Goal: Task Accomplishment & Management: Manage account settings

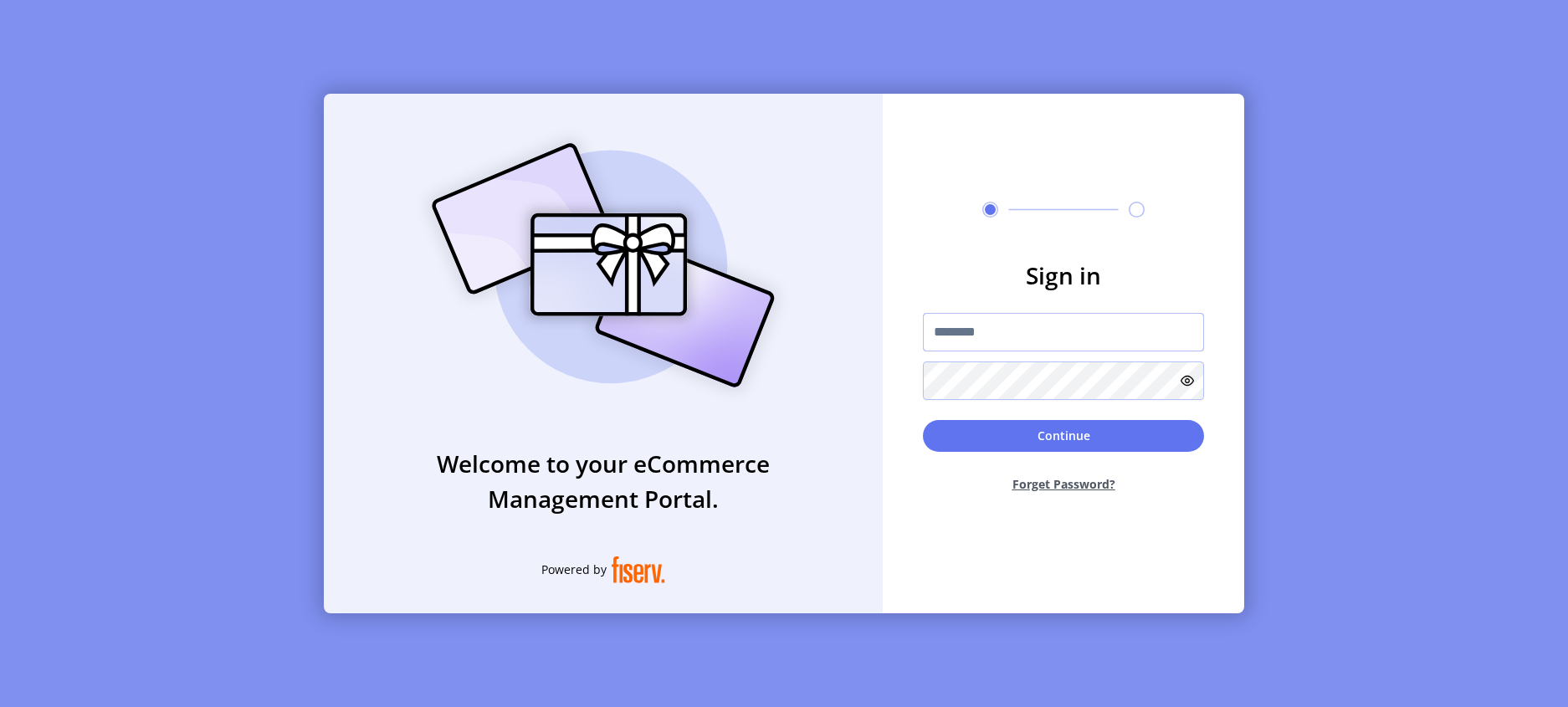
type input "**********"
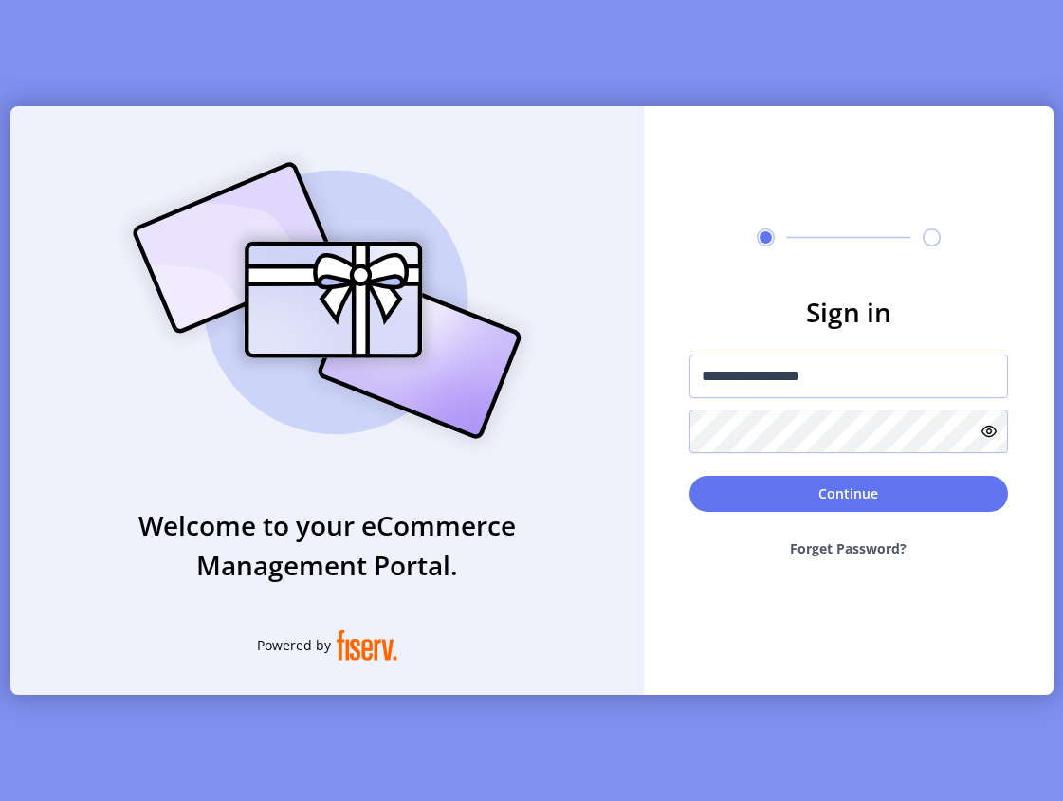
click at [1062, 219] on div "**********" at bounding box center [531, 400] width 1063 height 801
click at [1061, 218] on div "**********" at bounding box center [531, 400] width 1063 height 801
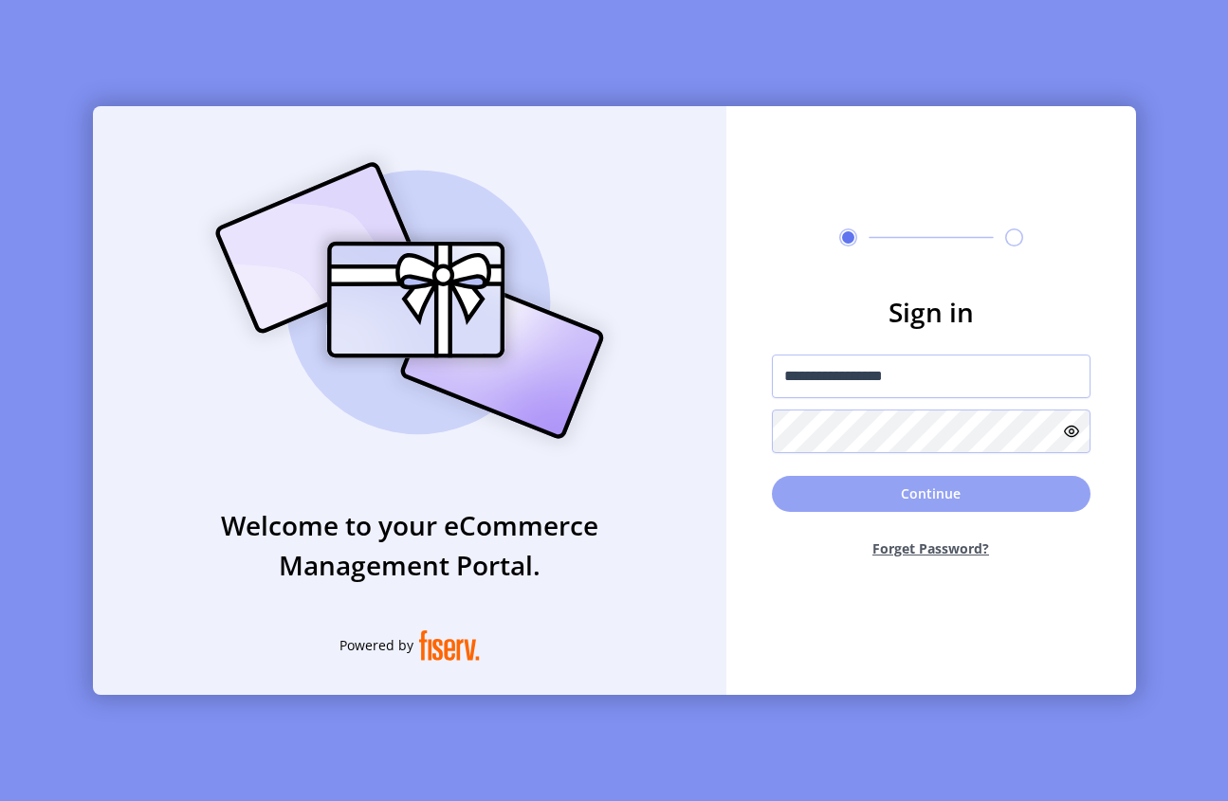
click at [896, 487] on button "Continue" at bounding box center [931, 494] width 319 height 36
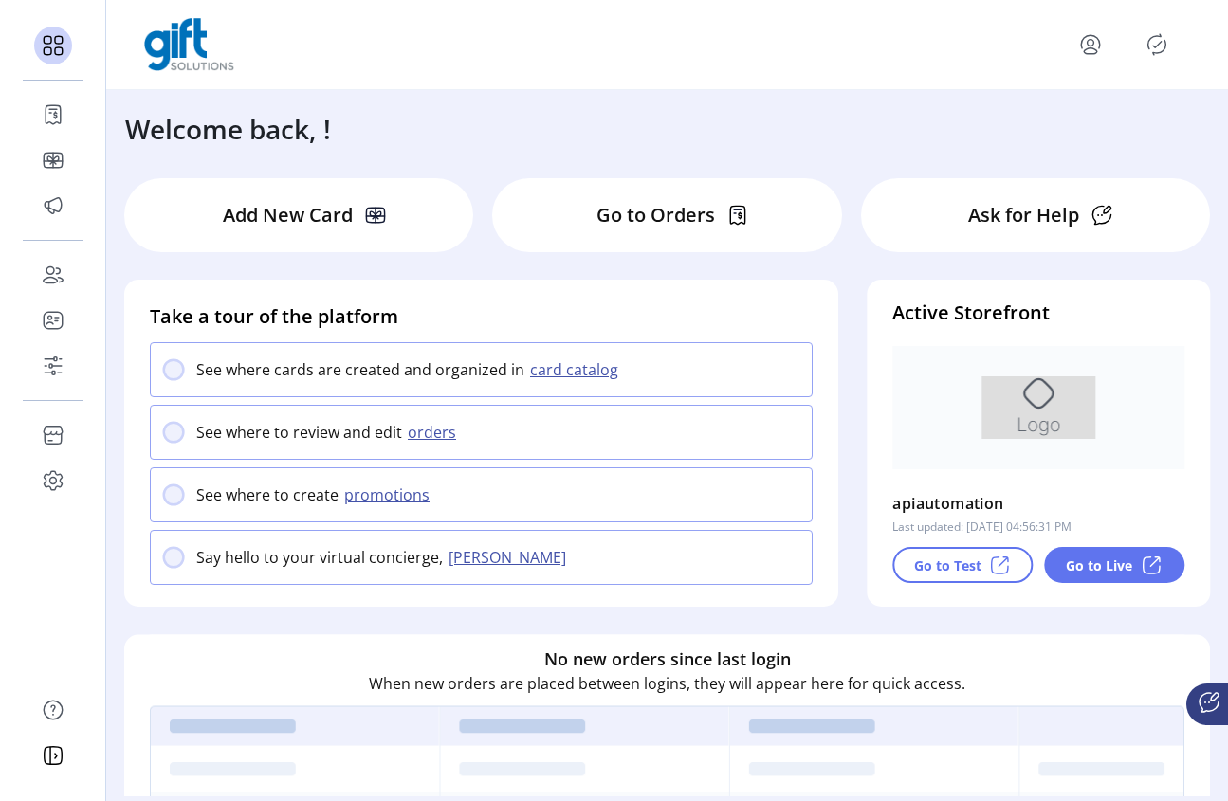
click at [1094, 45] on icon "menu" at bounding box center [1090, 44] width 30 height 30
click at [1048, 84] on span "Profile" at bounding box center [1022, 89] width 142 height 15
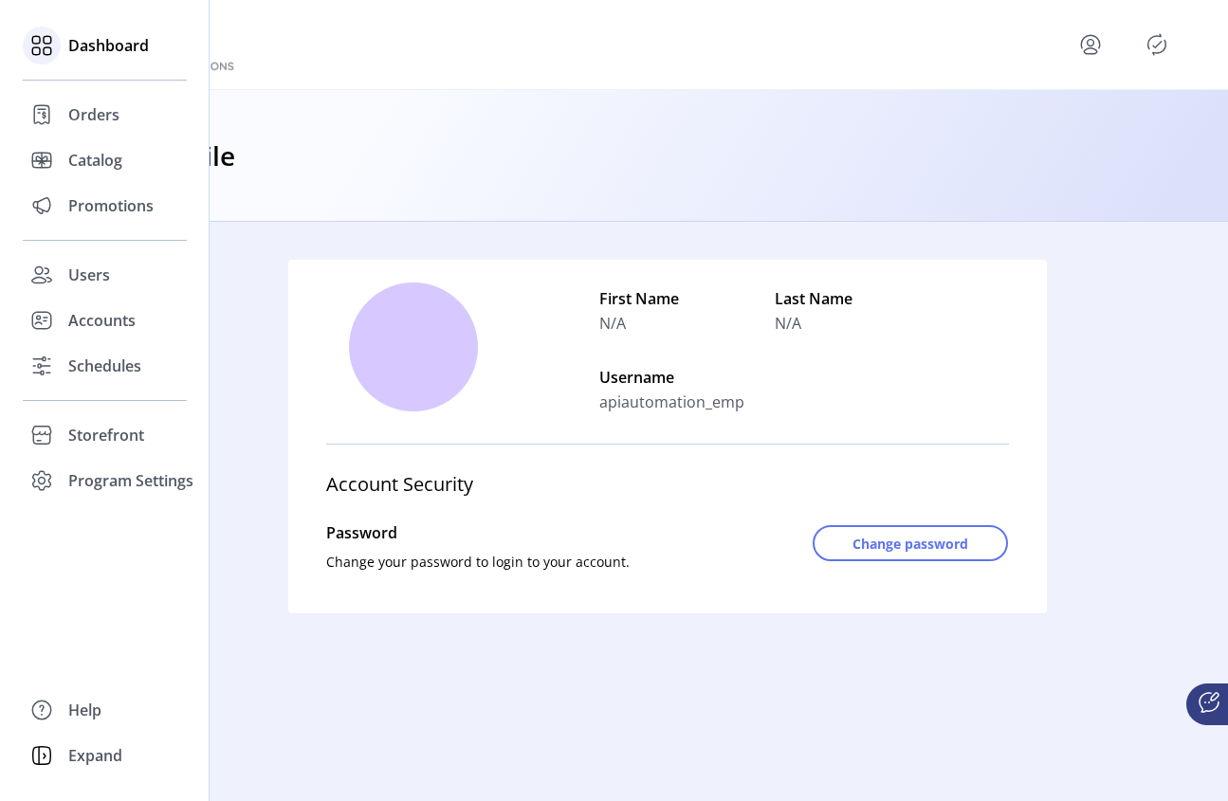
click at [57, 43] on div at bounding box center [42, 46] width 38 height 38
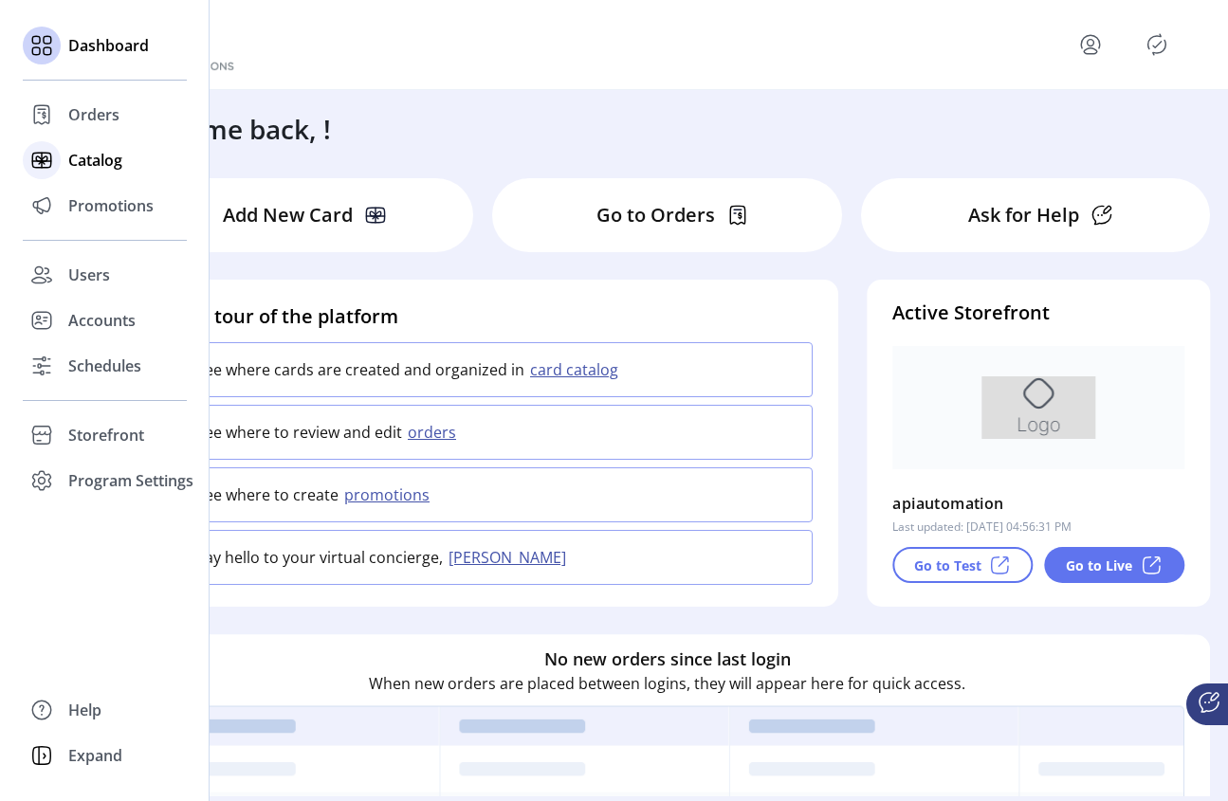
click at [74, 155] on span "Catalog" at bounding box center [95, 160] width 54 height 23
click at [92, 165] on span "Catalog" at bounding box center [95, 160] width 54 height 23
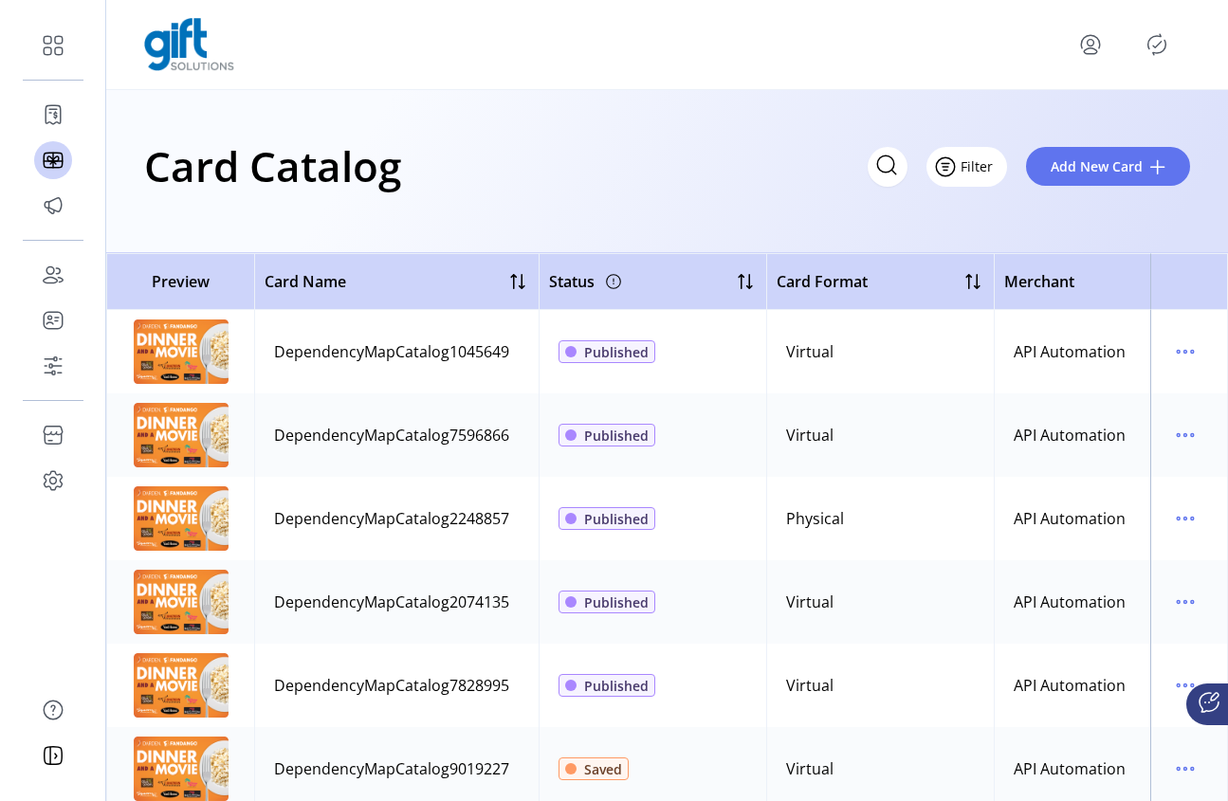
click at [1000, 176] on button "Filter" at bounding box center [966, 167] width 81 height 40
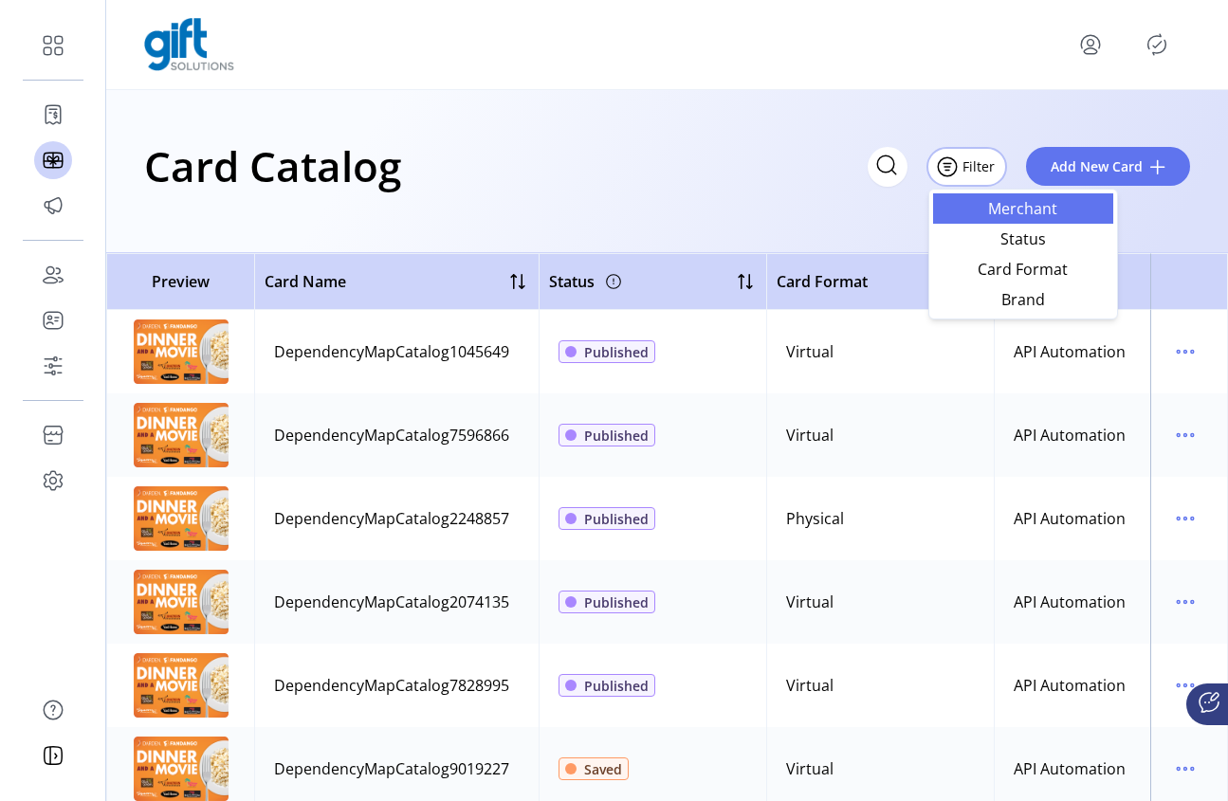
click at [1014, 210] on span "Merchant" at bounding box center [1022, 208] width 157 height 15
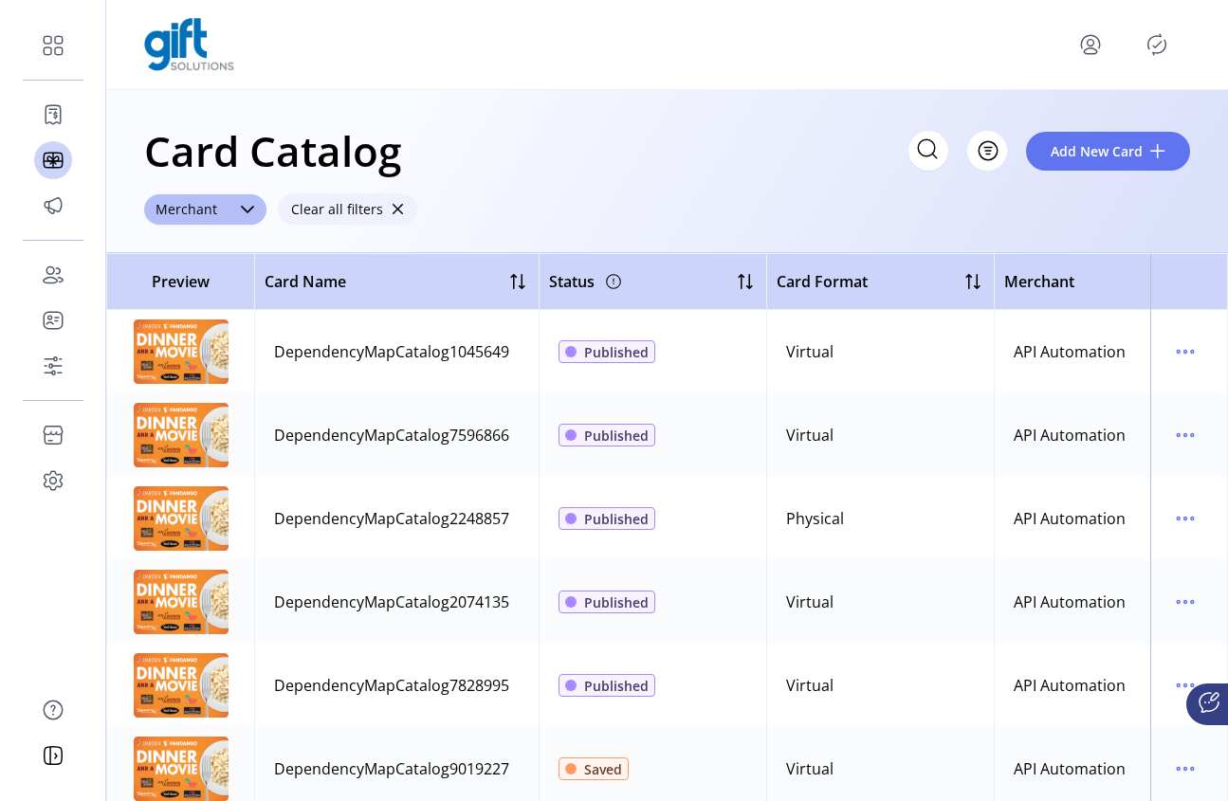
click at [391, 210] on span "button" at bounding box center [397, 209] width 13 height 13
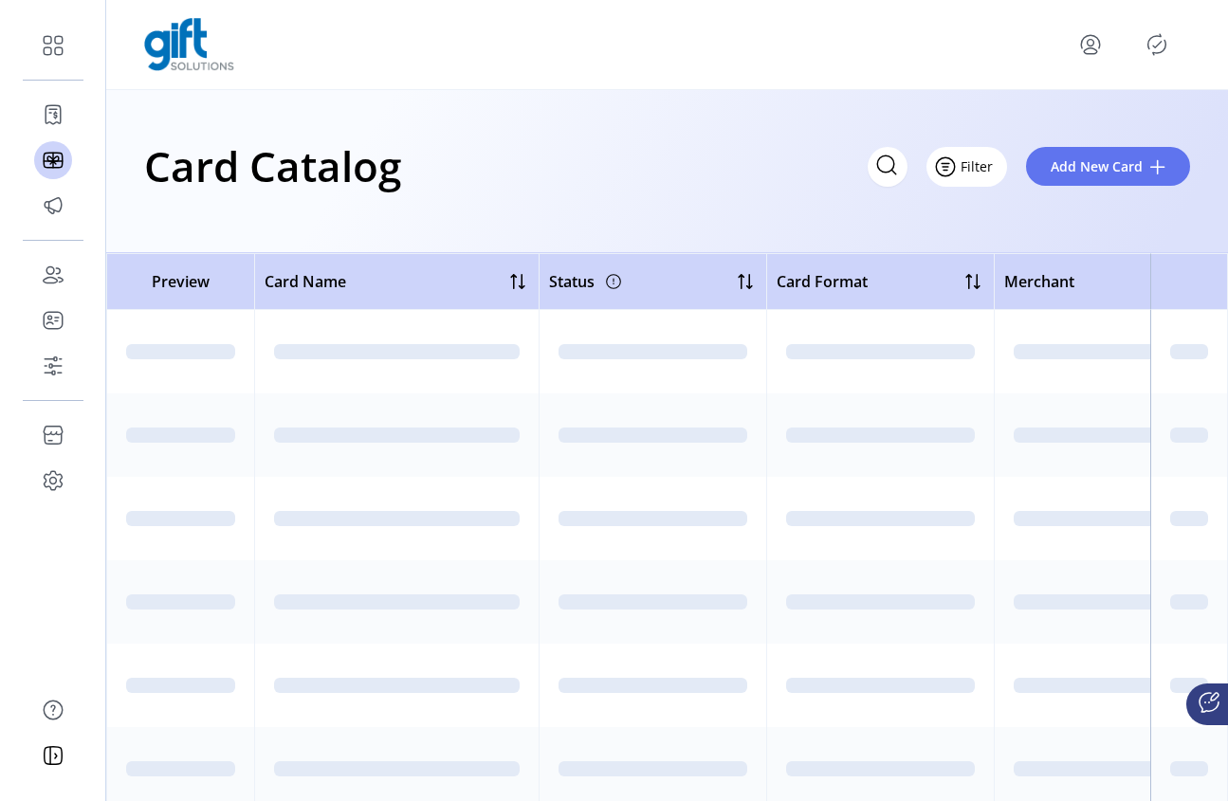
click at [988, 174] on span "Filter" at bounding box center [977, 166] width 32 height 20
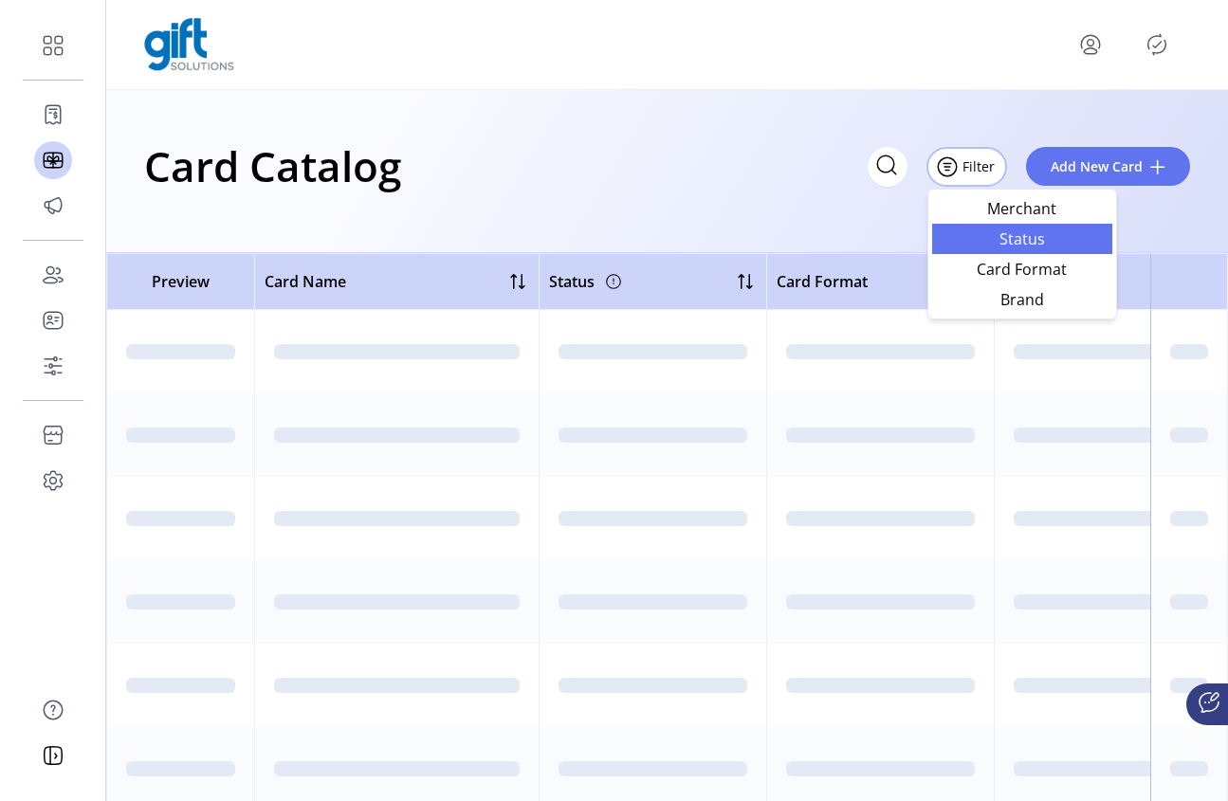
click at [1034, 248] on link "Status" at bounding box center [1022, 239] width 180 height 30
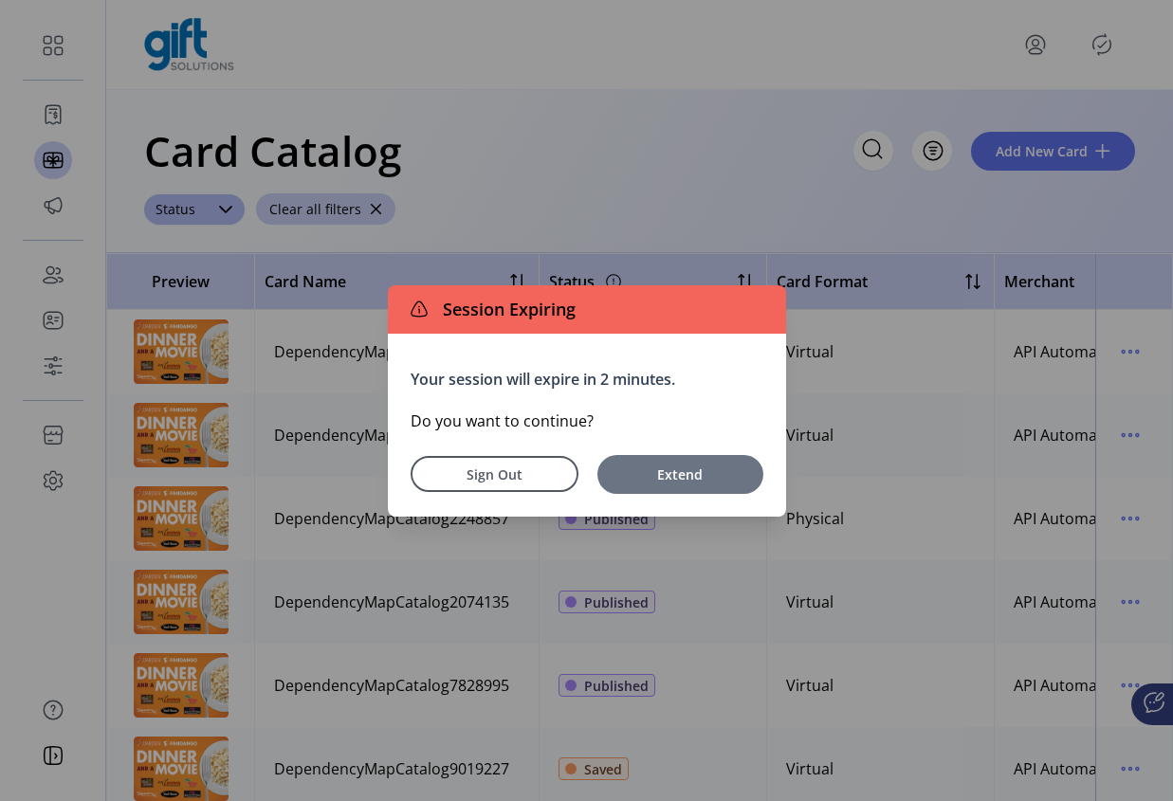
click at [728, 467] on span "Extend" at bounding box center [680, 475] width 147 height 20
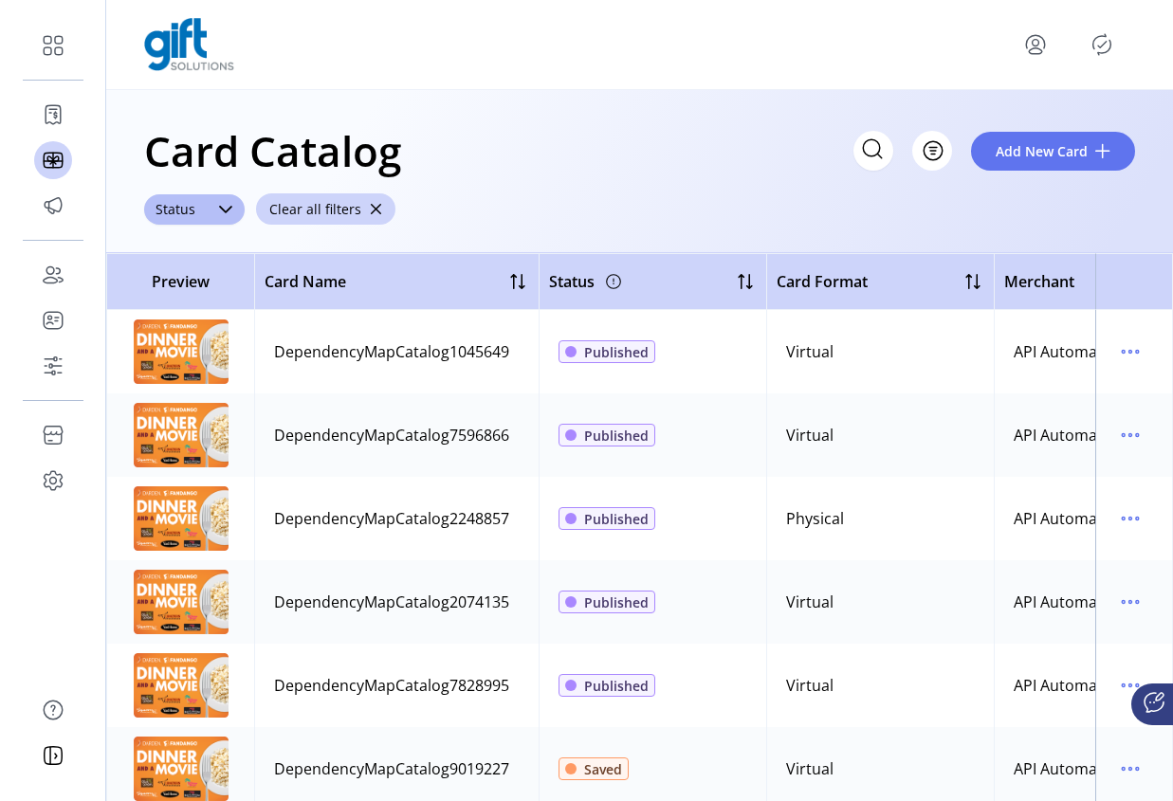
click at [360, 210] on button "Clear all filters" at bounding box center [325, 208] width 139 height 31
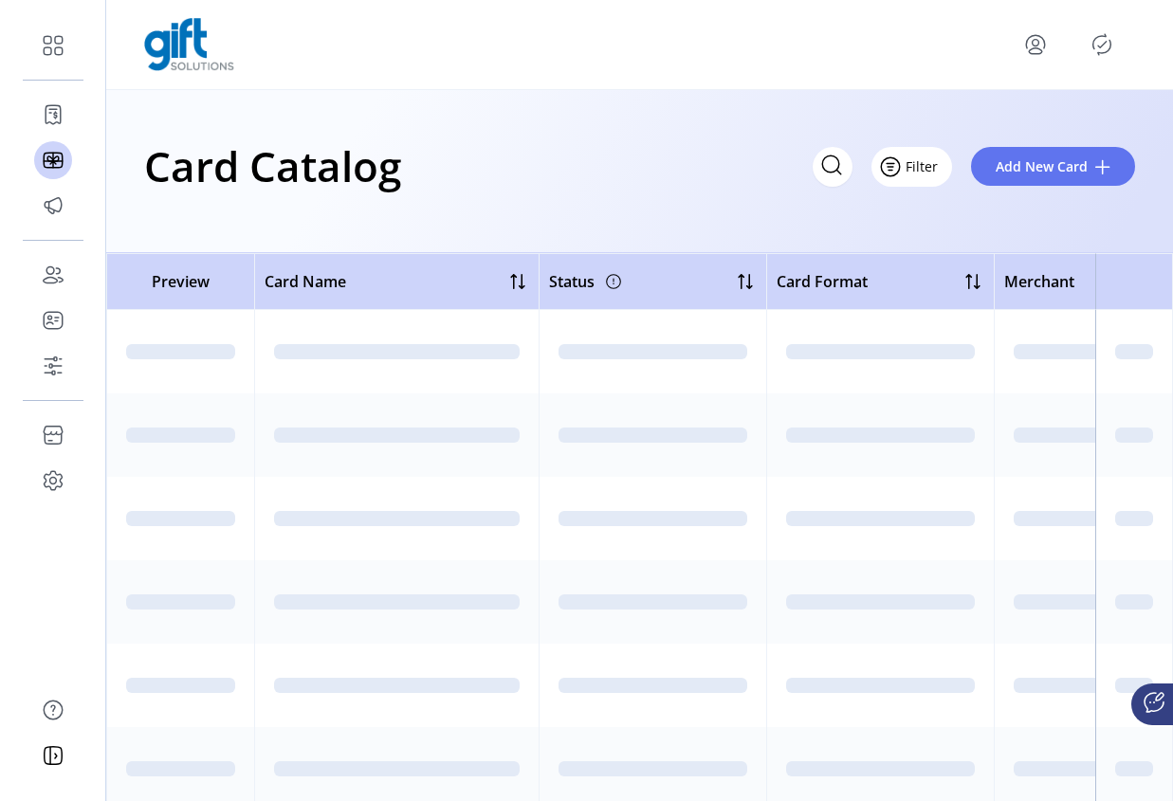
click at [943, 172] on button "Filter" at bounding box center [911, 167] width 81 height 40
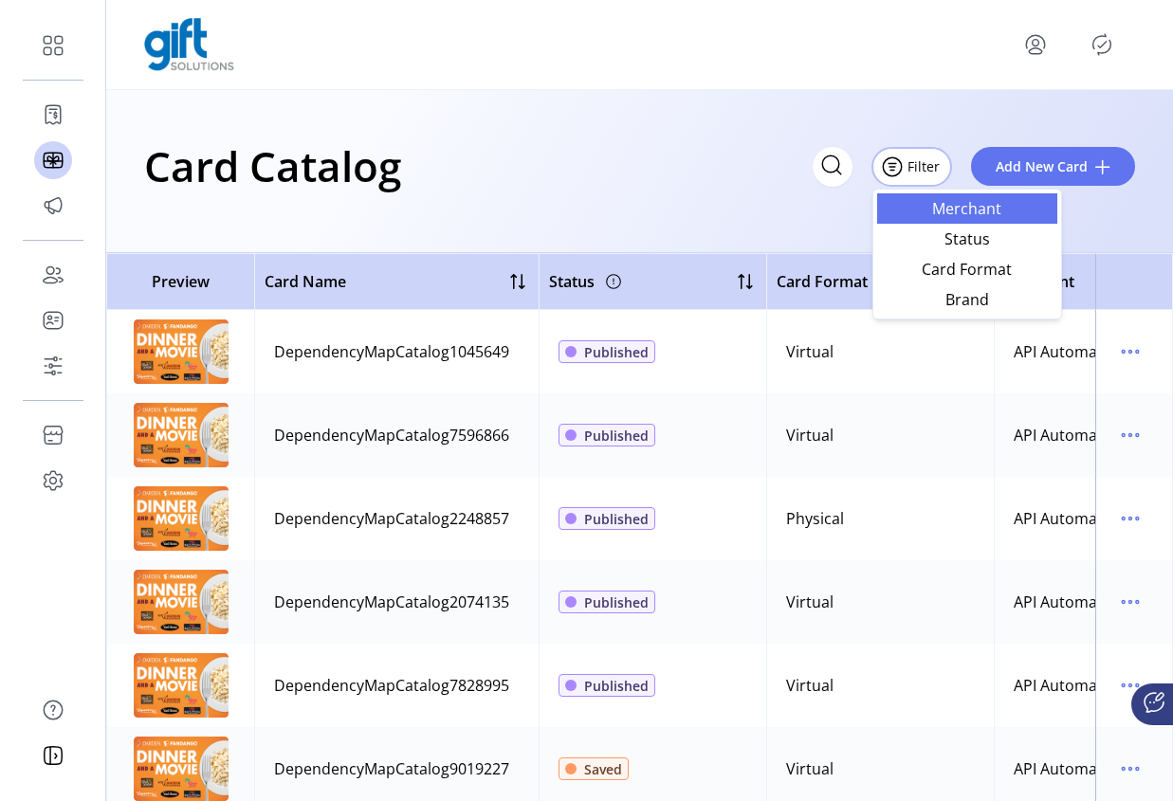
click at [942, 209] on span "Merchant" at bounding box center [966, 208] width 157 height 15
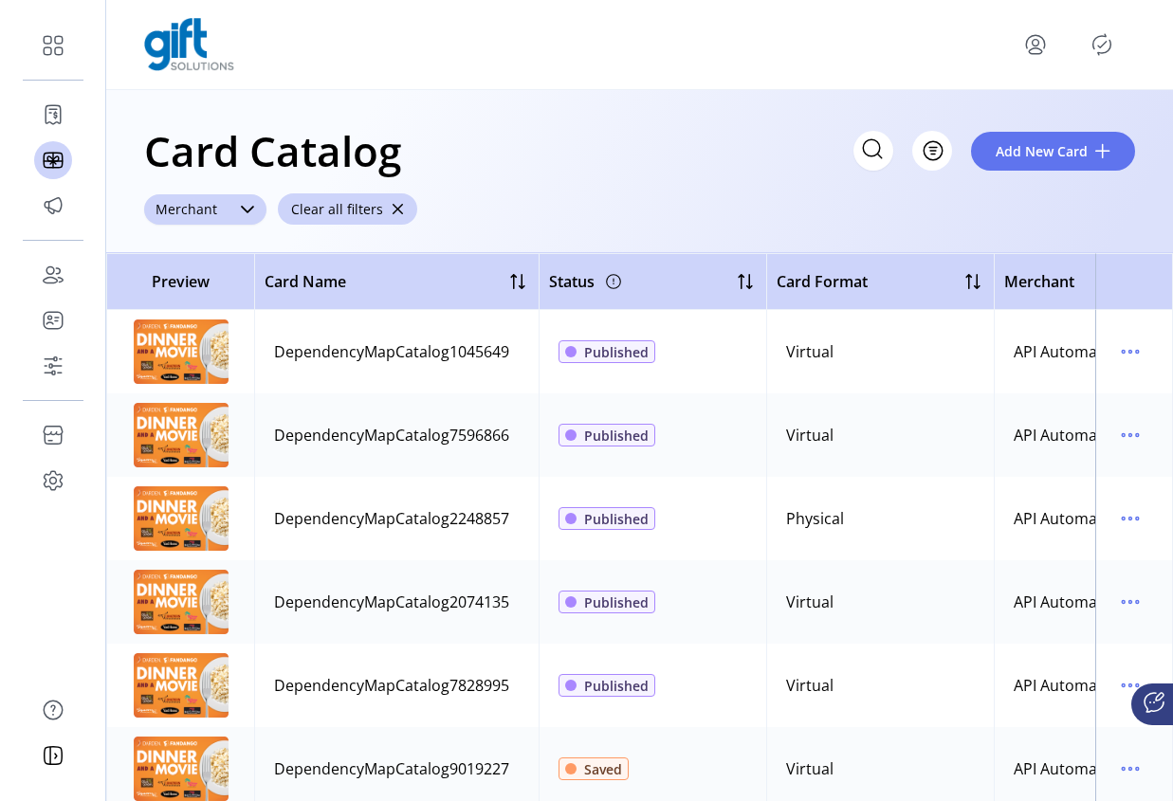
click at [235, 208] on div at bounding box center [248, 209] width 38 height 30
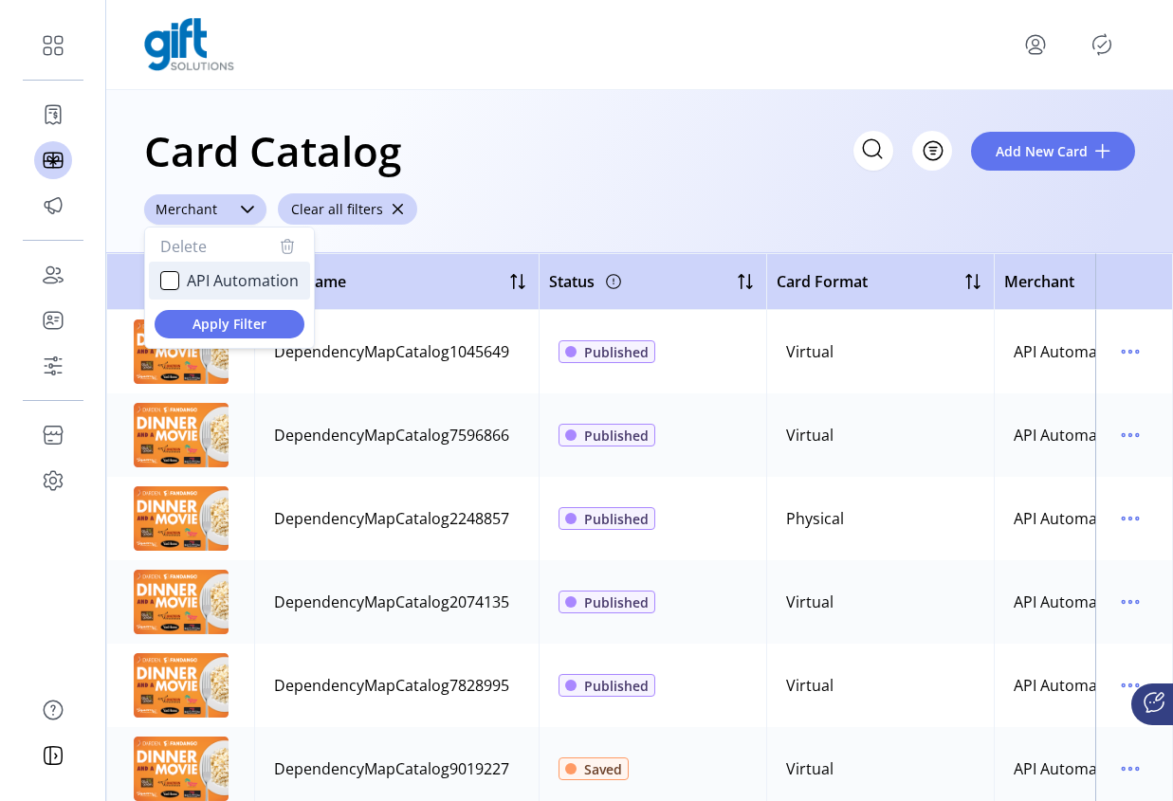
click at [198, 282] on span "API Automation" at bounding box center [243, 280] width 112 height 23
click at [257, 325] on span "Apply Filter" at bounding box center [229, 324] width 119 height 20
click at [263, 272] on span "API Automation" at bounding box center [243, 280] width 112 height 23
click at [239, 288] on span "API Automation" at bounding box center [243, 280] width 112 height 23
click at [241, 322] on span "Apply Filter" at bounding box center [229, 324] width 119 height 20
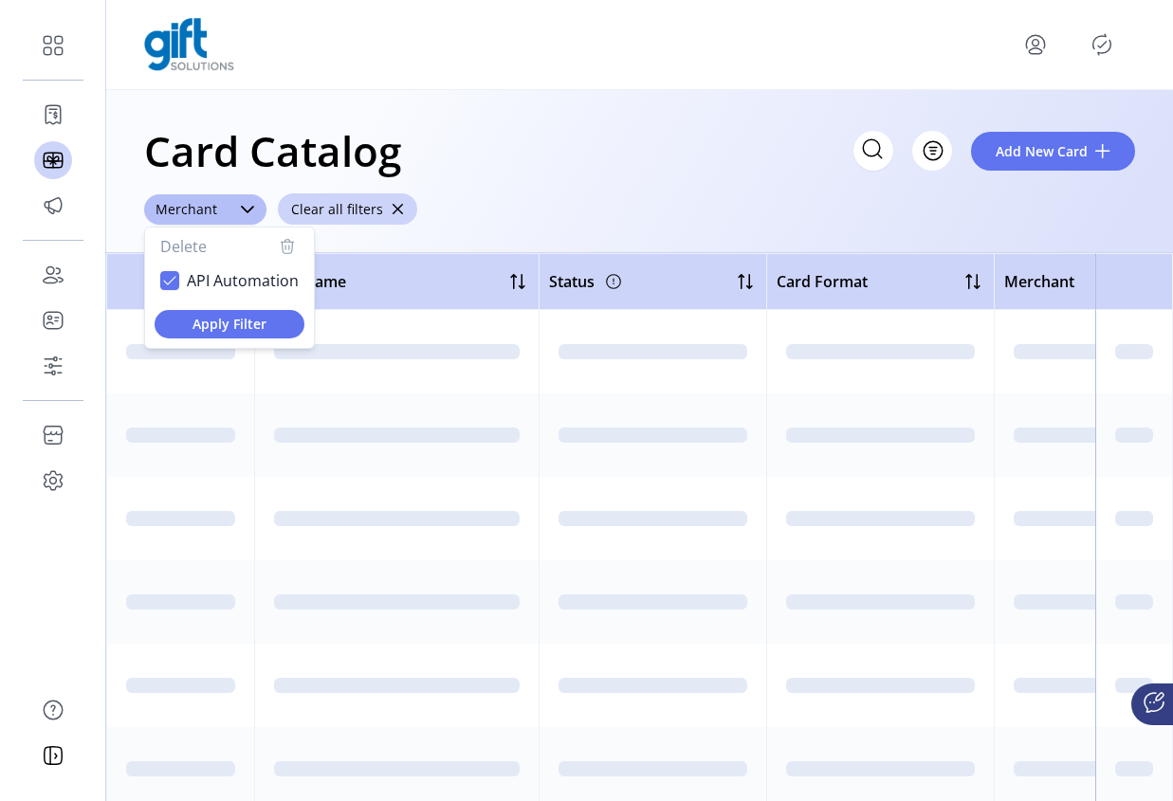
click at [595, 204] on div "Card Catalog Filter Add New Card ******** Merchant Delete API Automation Apply …" at bounding box center [639, 171] width 1067 height 163
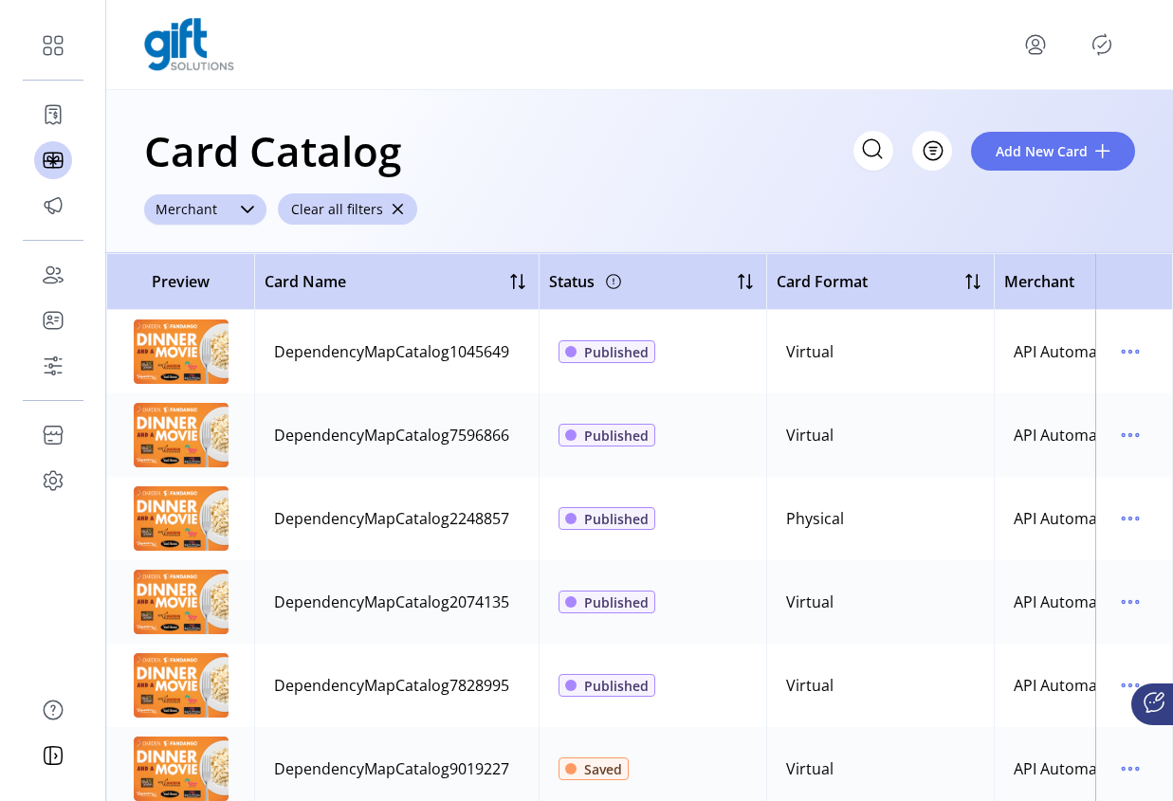
click at [202, 205] on div "Merchant" at bounding box center [186, 209] width 84 height 30
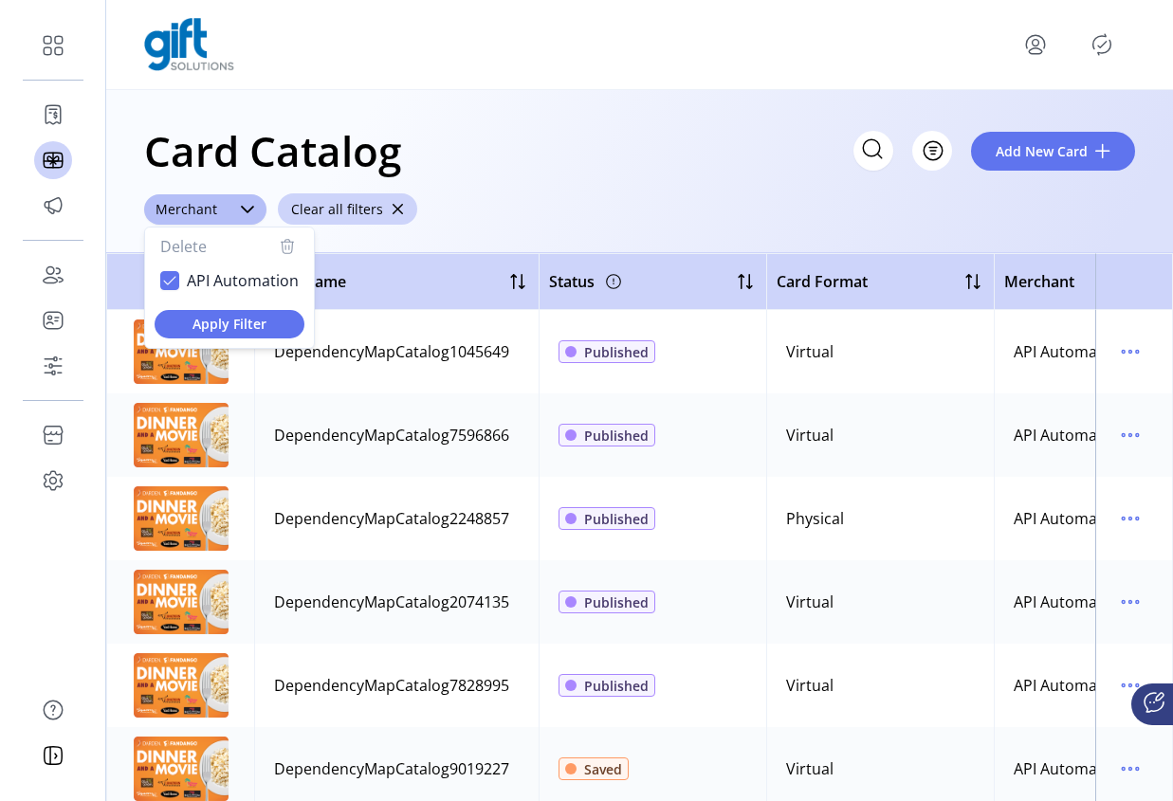
click at [558, 229] on div "Card Catalog Filter Add New Card ******** Merchant Delete API Automation Apply …" at bounding box center [639, 171] width 1067 height 163
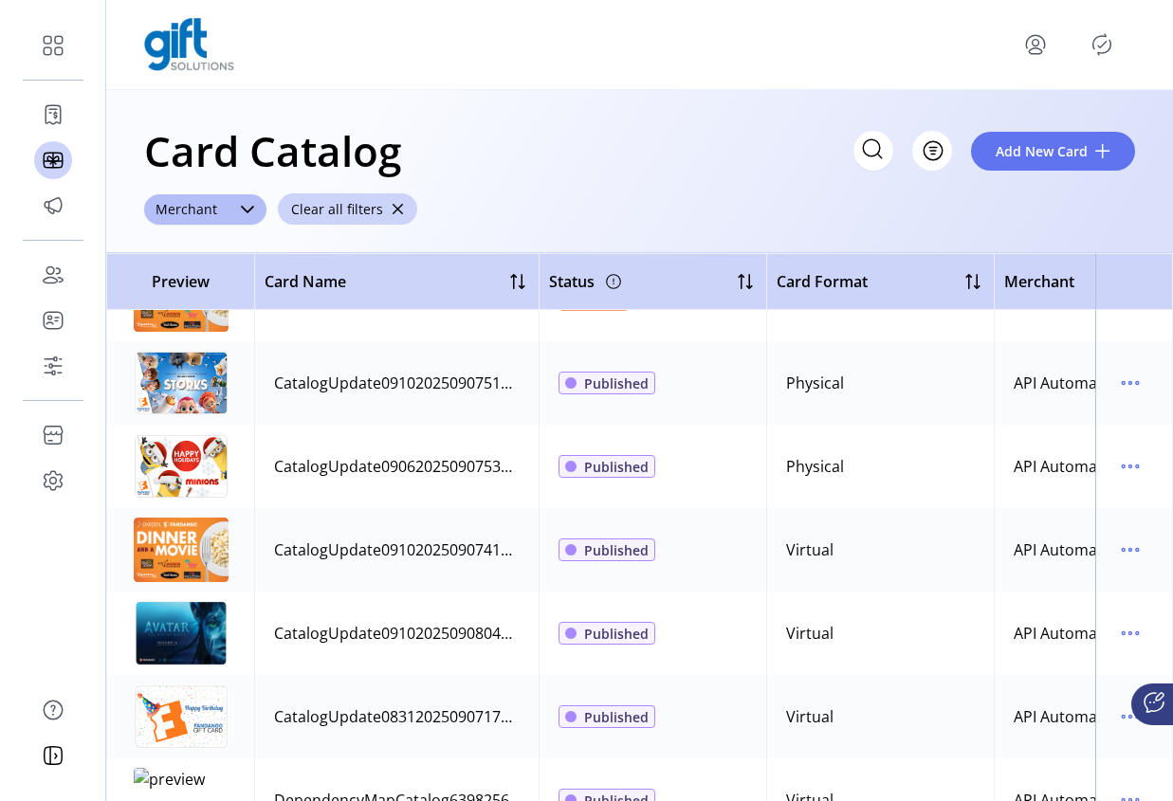
scroll to position [0, 0]
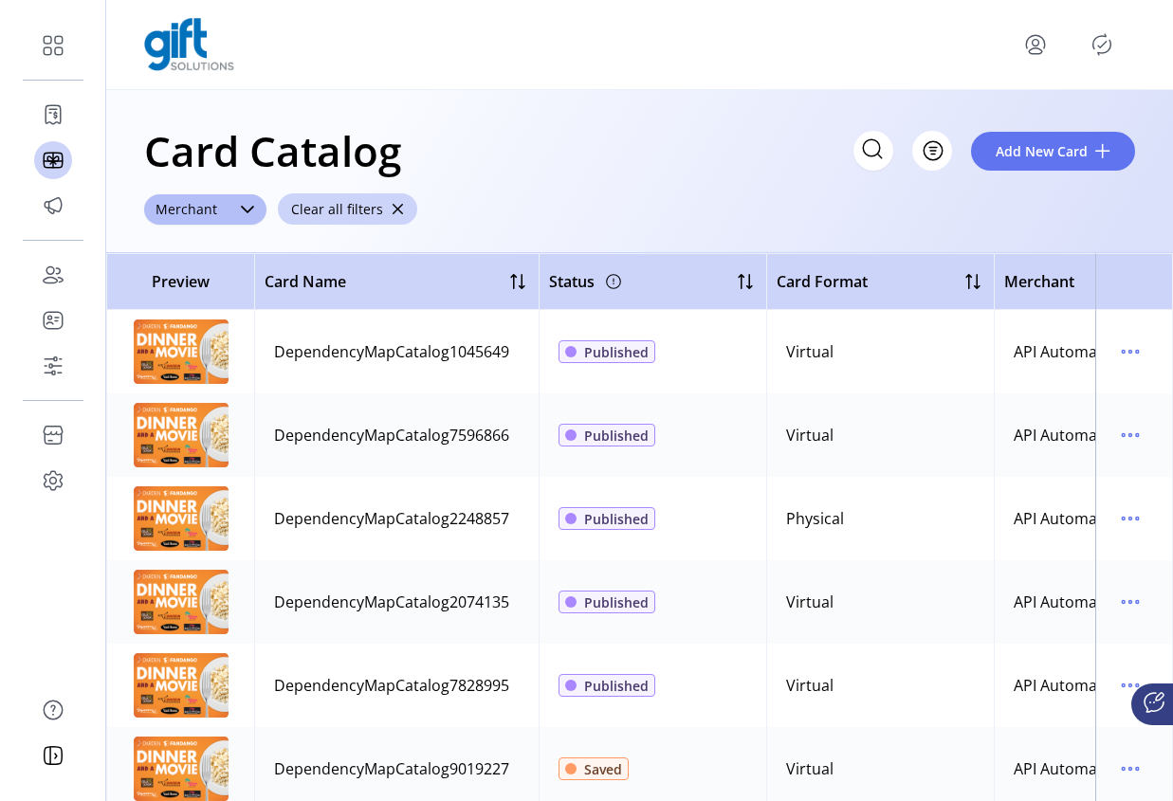
click at [612, 163] on div "Card Catalog Filter Add New Card" at bounding box center [639, 151] width 991 height 66
click at [245, 203] on icon at bounding box center [247, 209] width 15 height 15
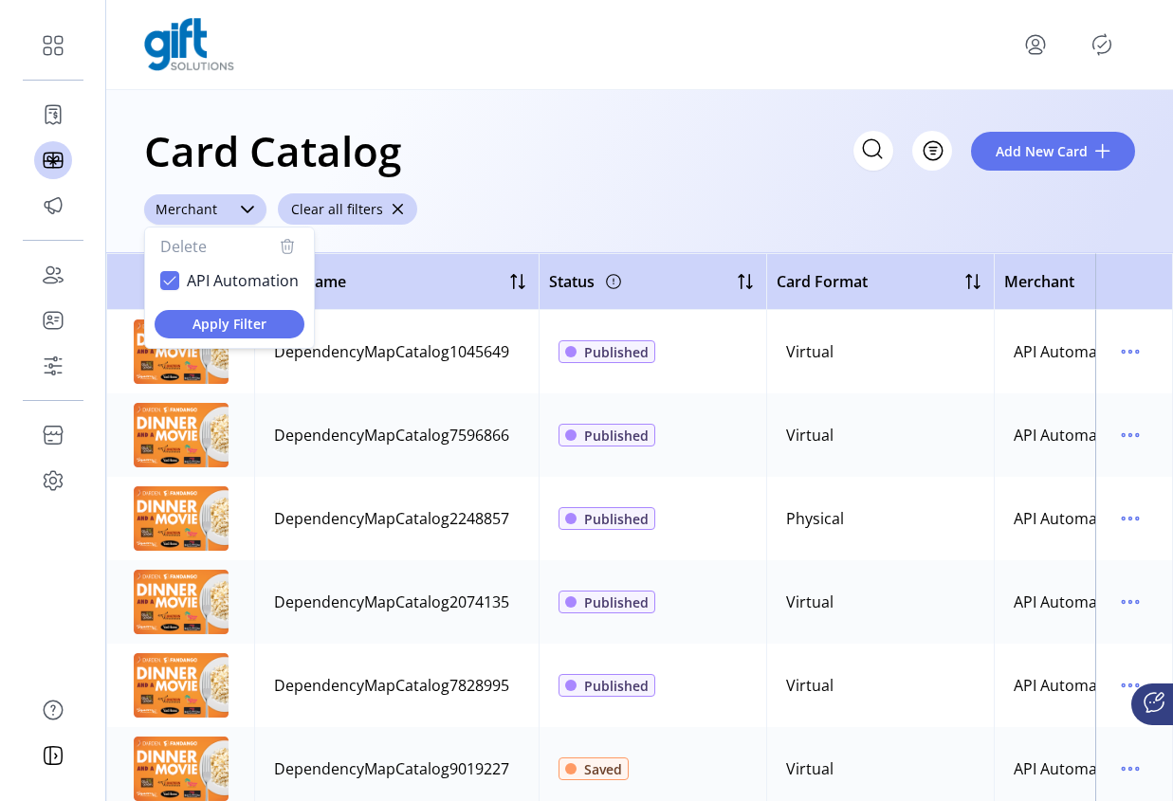
click at [215, 246] on button "Delete" at bounding box center [229, 246] width 138 height 23
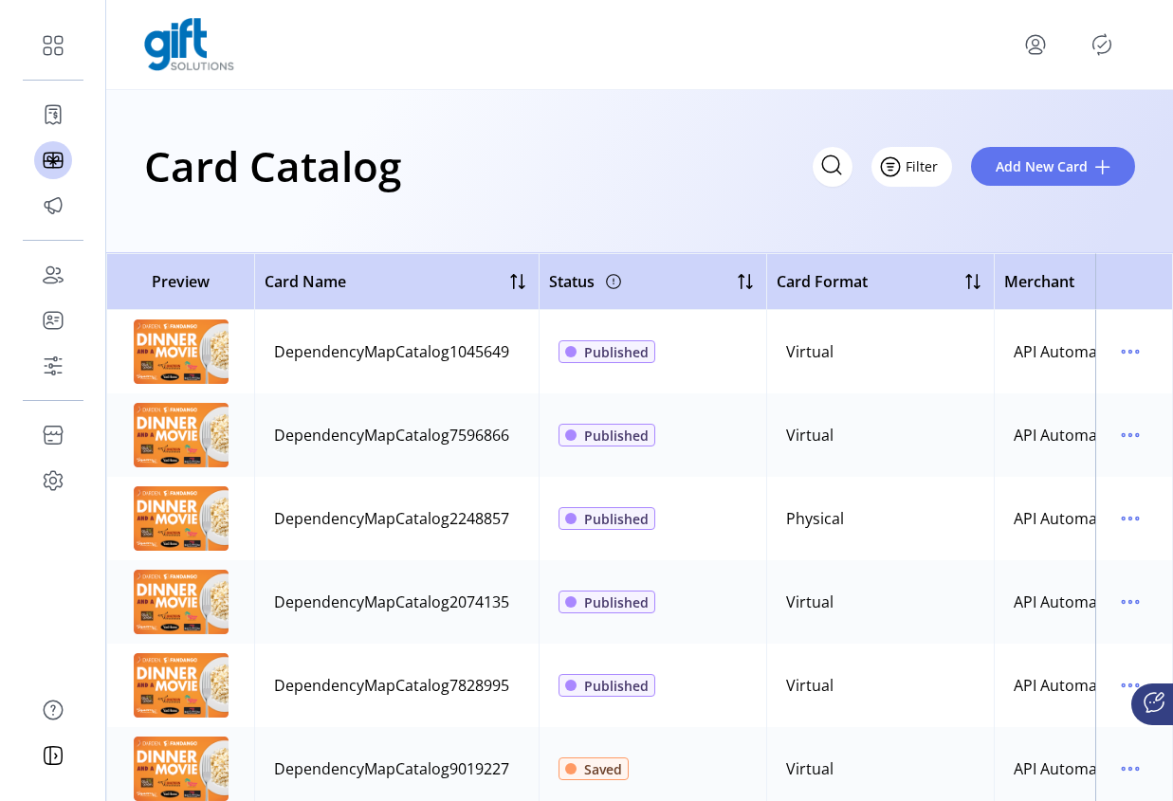
click at [933, 181] on button "Filter" at bounding box center [911, 167] width 81 height 40
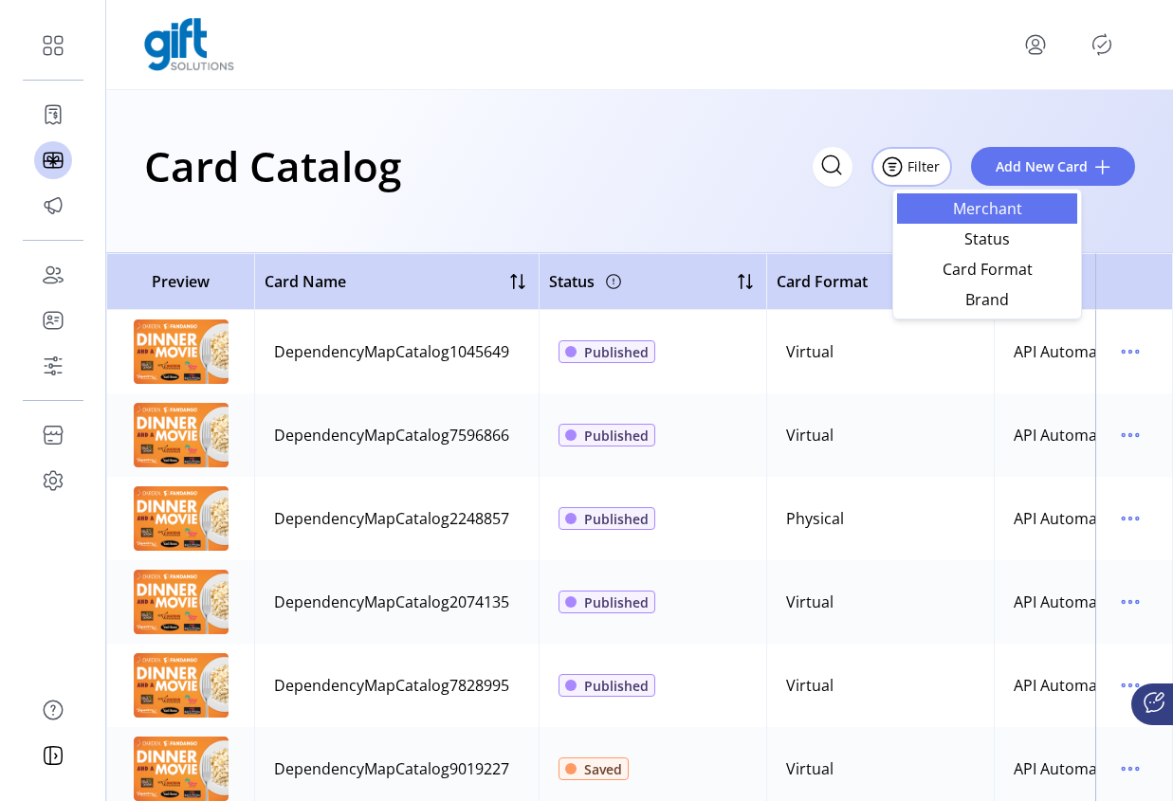
click at [953, 213] on span "Merchant" at bounding box center [986, 208] width 157 height 15
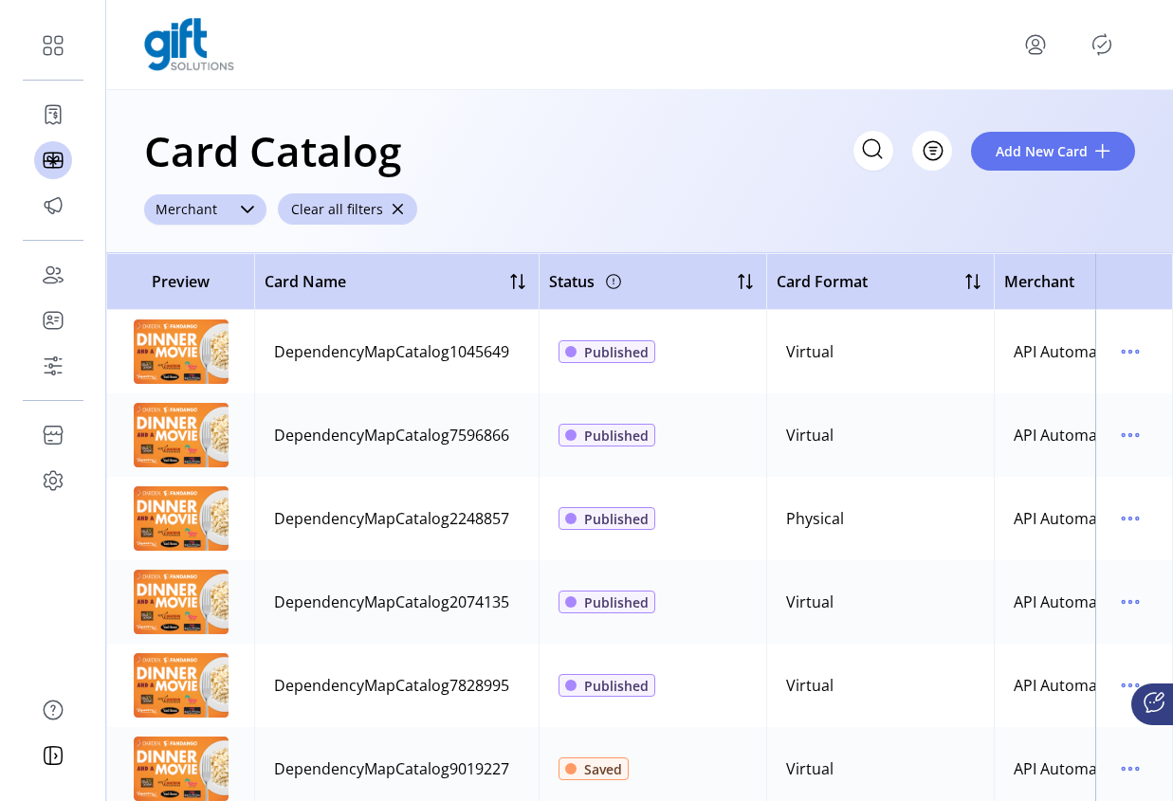
click at [248, 208] on icon at bounding box center [247, 210] width 13 height 8
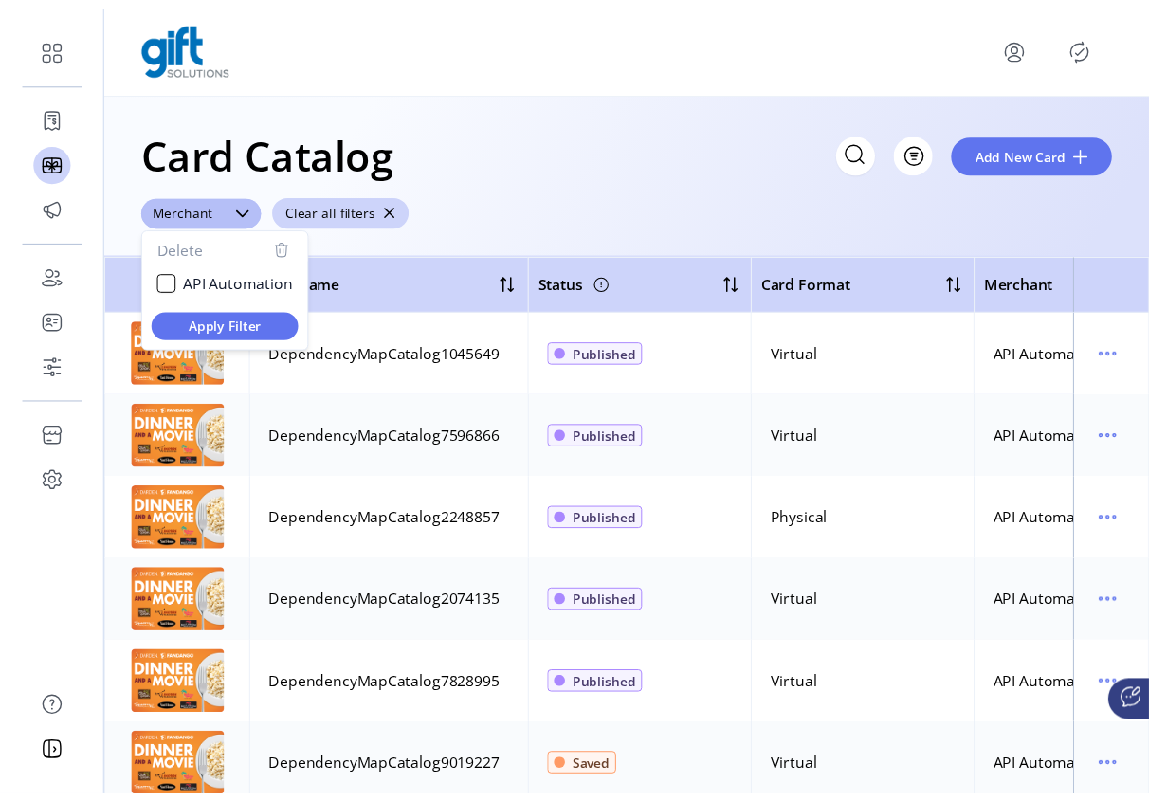
scroll to position [10, 74]
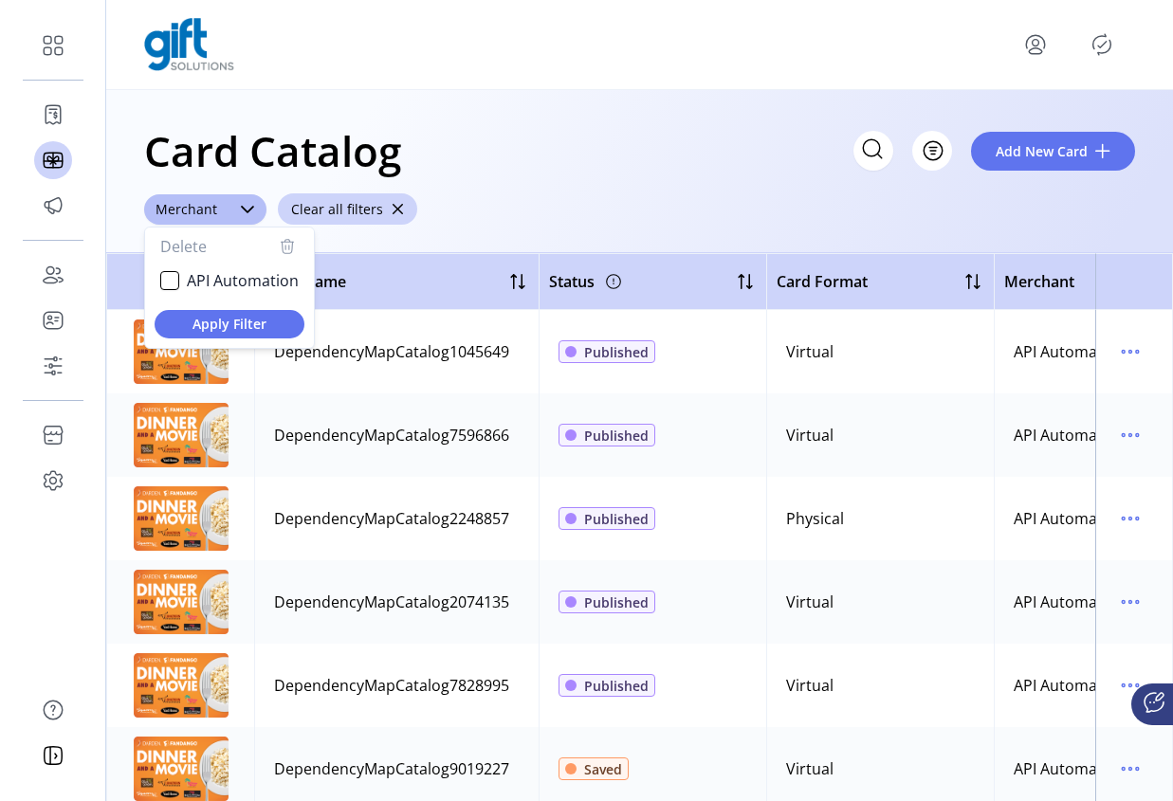
click at [285, 249] on icon "button" at bounding box center [287, 246] width 23 height 23
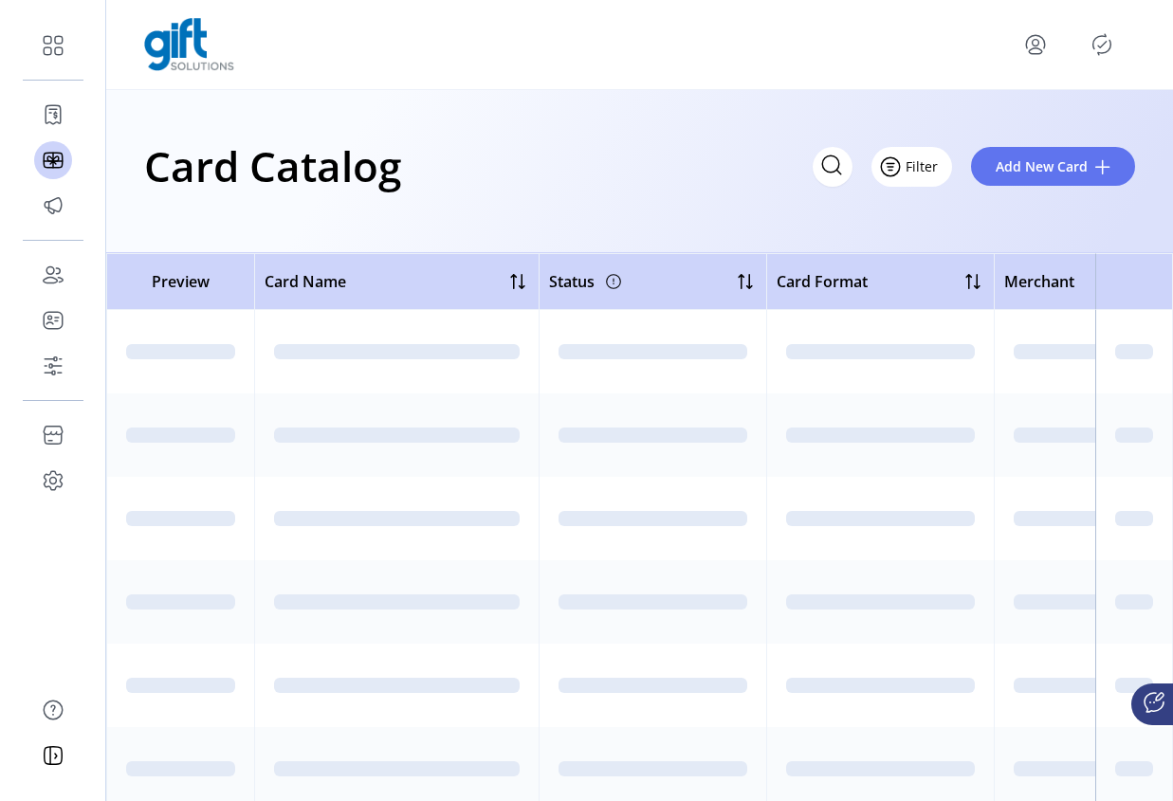
click at [911, 177] on button "Filter" at bounding box center [911, 167] width 81 height 40
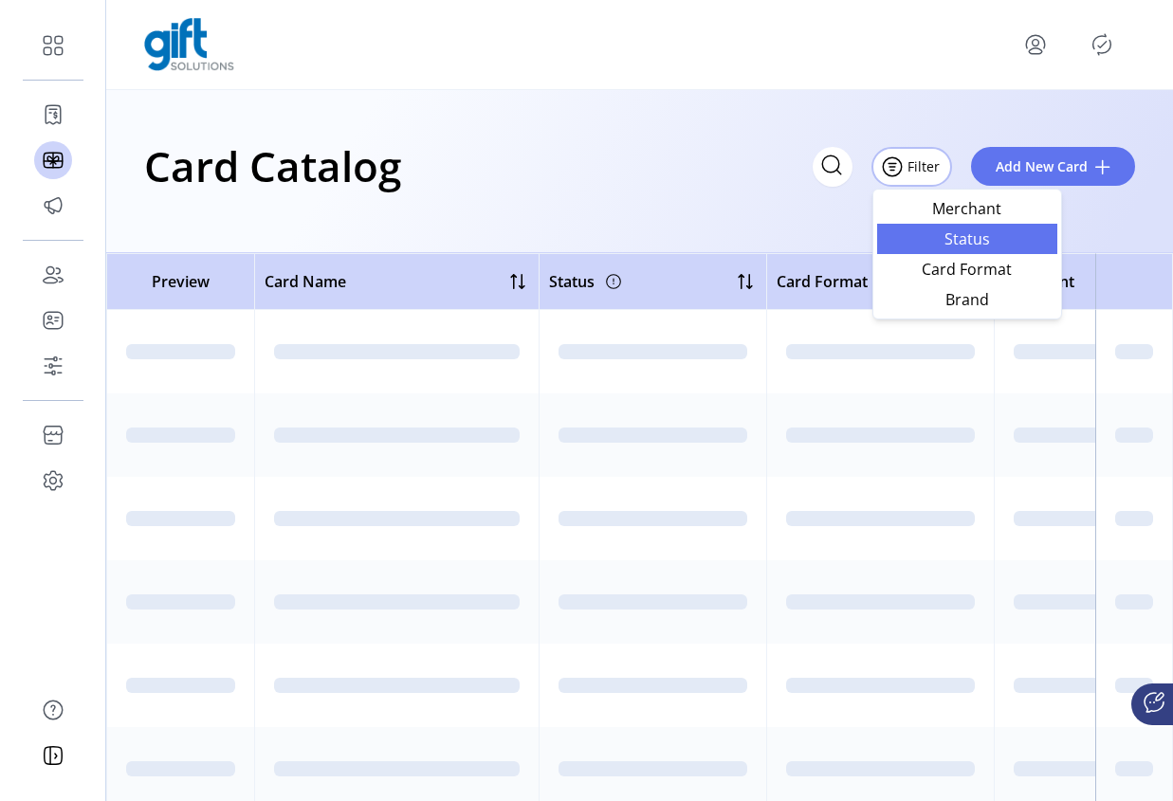
click at [946, 243] on span "Status" at bounding box center [966, 238] width 157 height 15
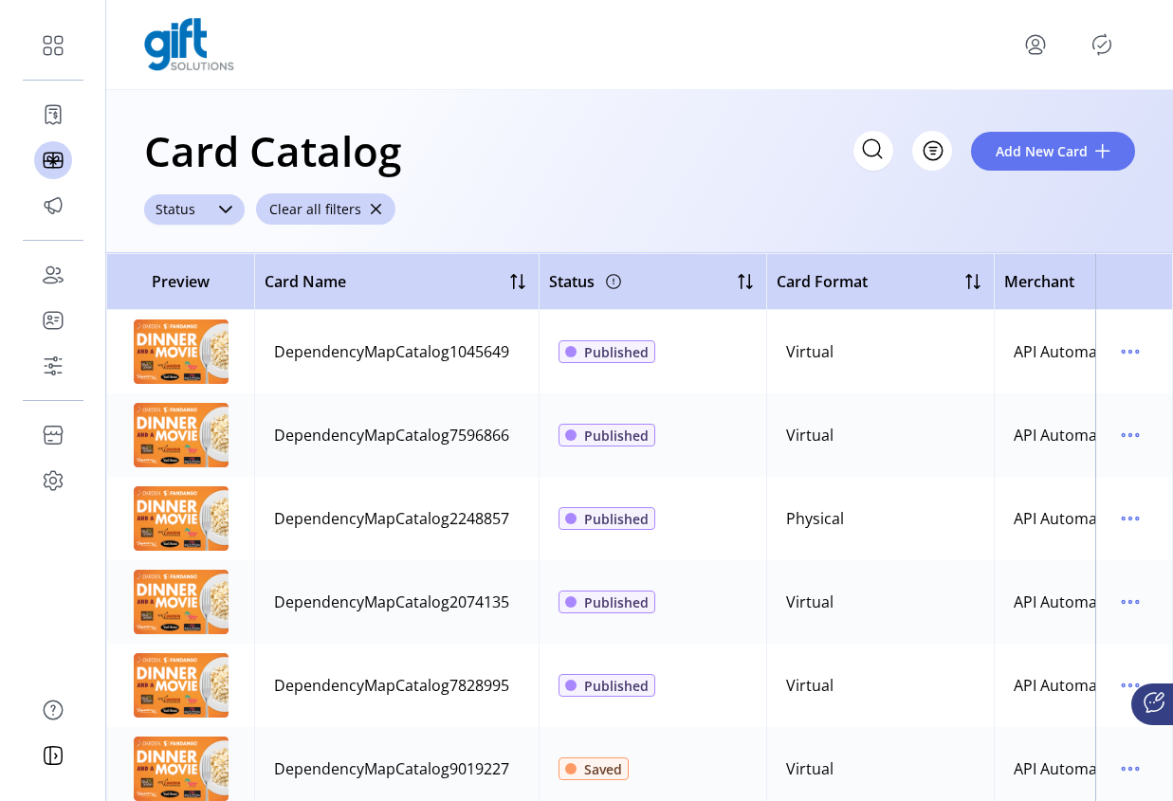
click at [221, 209] on icon "dropdown trigger" at bounding box center [225, 210] width 13 height 8
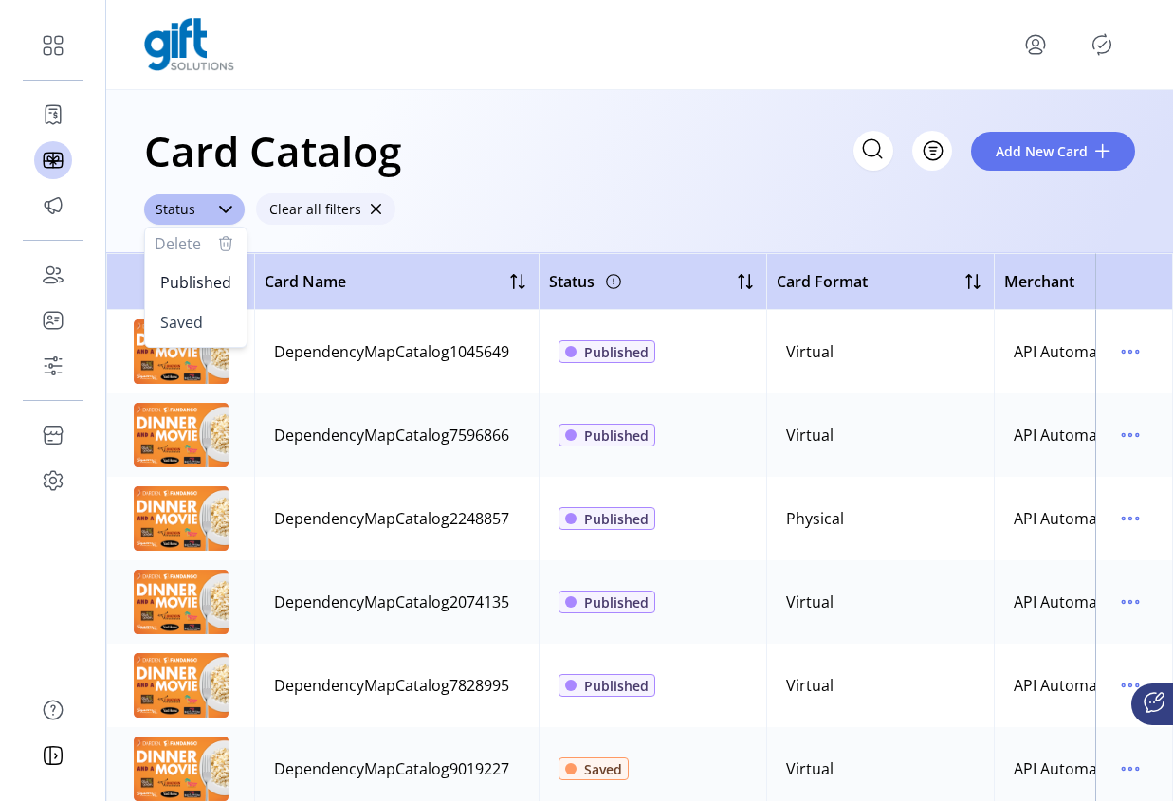
click at [377, 206] on button "Clear all filters" at bounding box center [325, 208] width 139 height 31
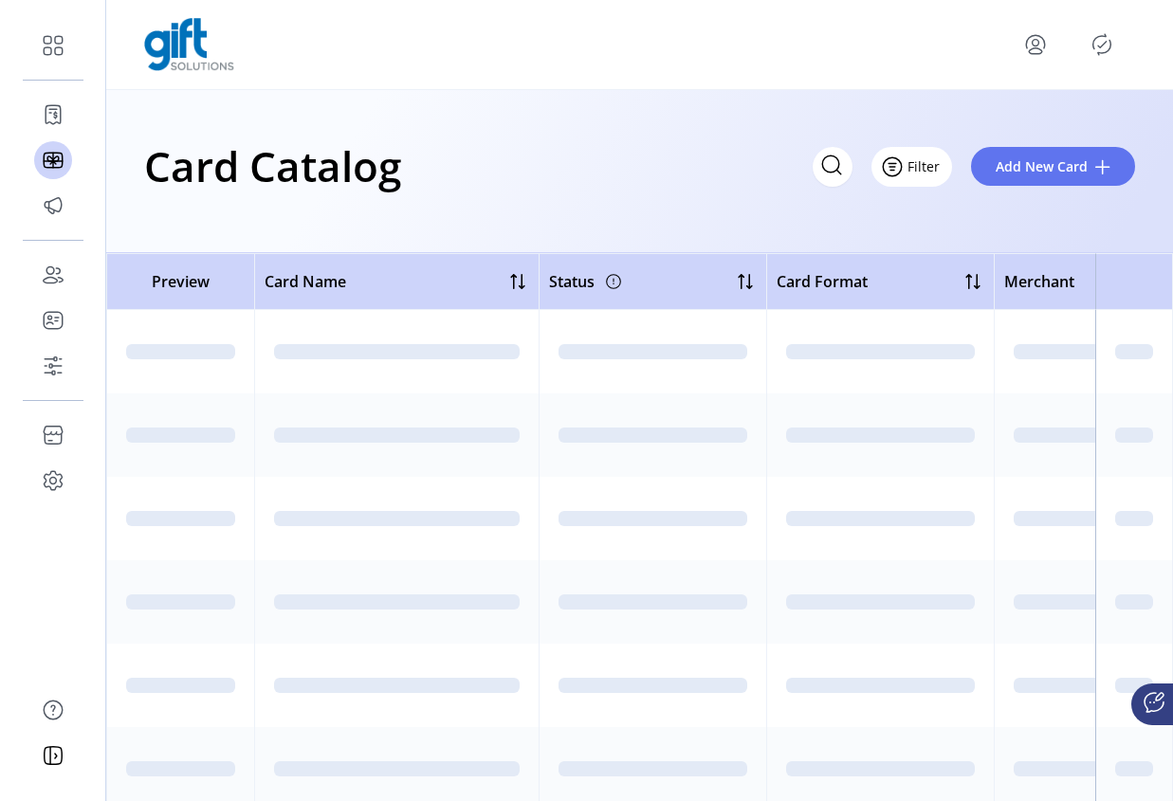
click at [948, 163] on div "Filter Add New Card" at bounding box center [974, 167] width 322 height 40
click at [923, 166] on span "Filter" at bounding box center [922, 166] width 32 height 20
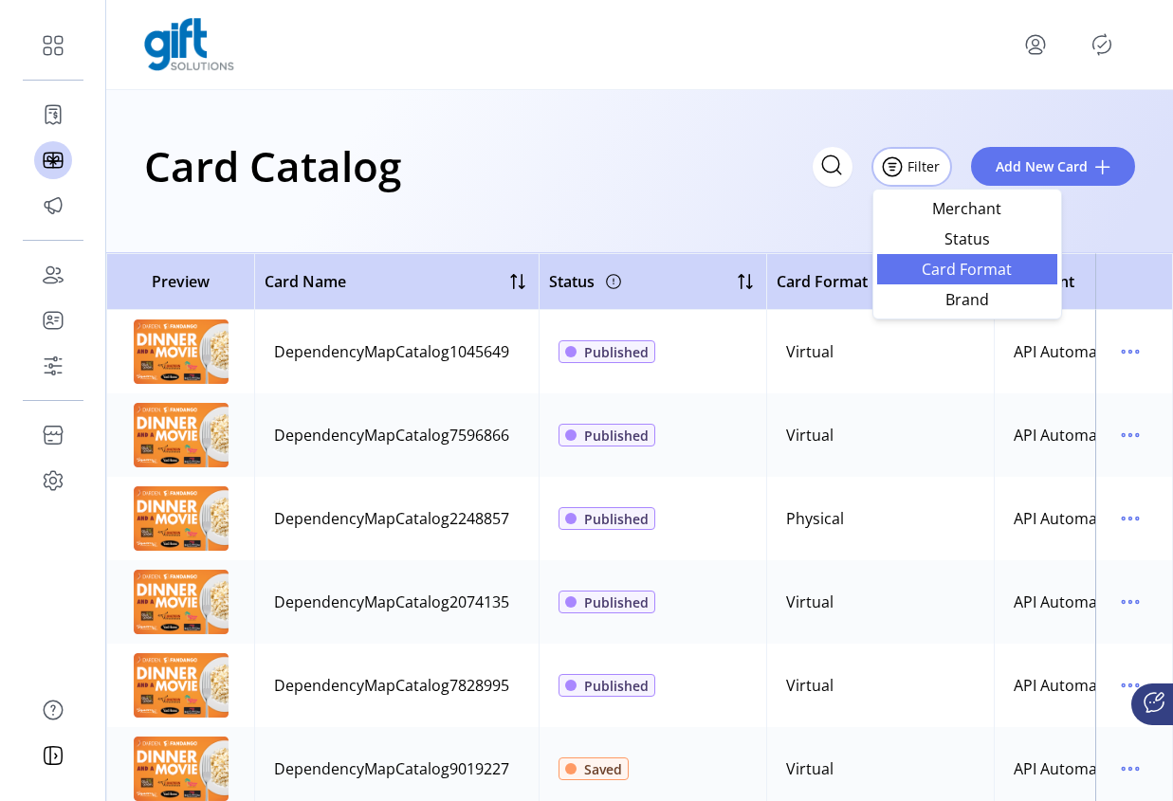
click at [980, 275] on span "Card Format" at bounding box center [966, 269] width 157 height 15
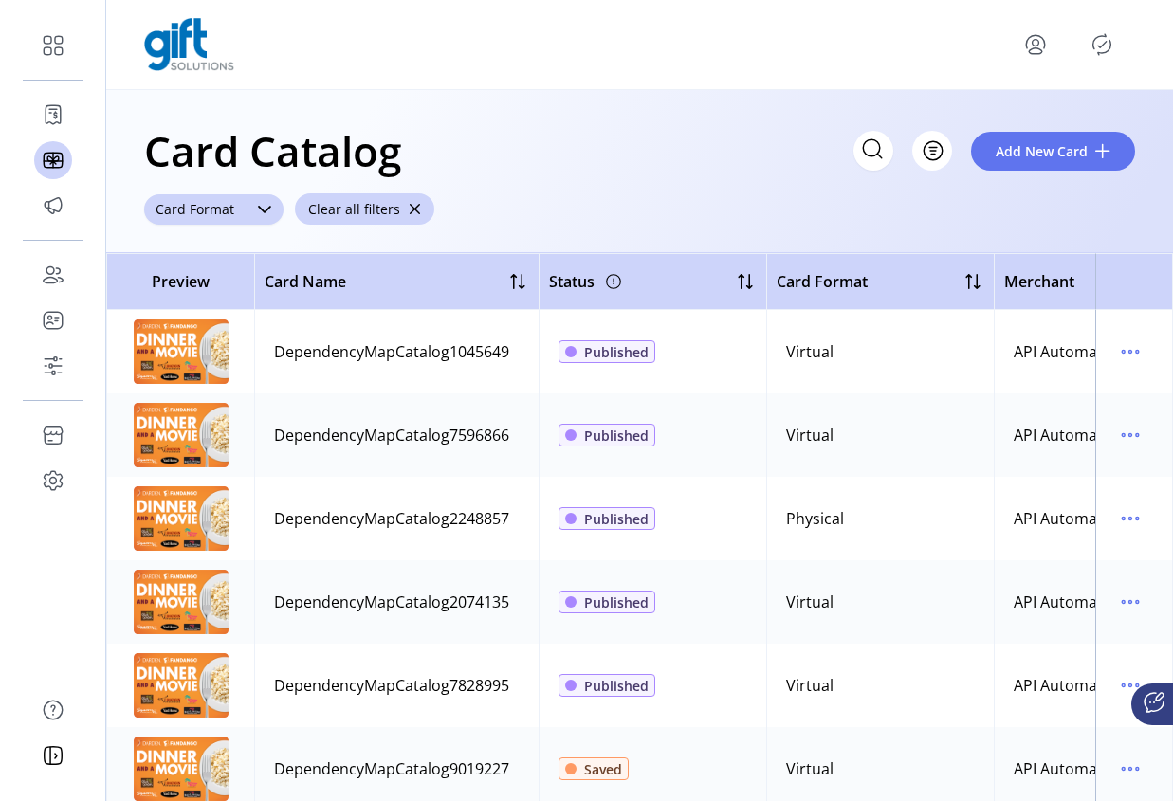
click at [230, 214] on span "Card Format" at bounding box center [194, 209] width 101 height 30
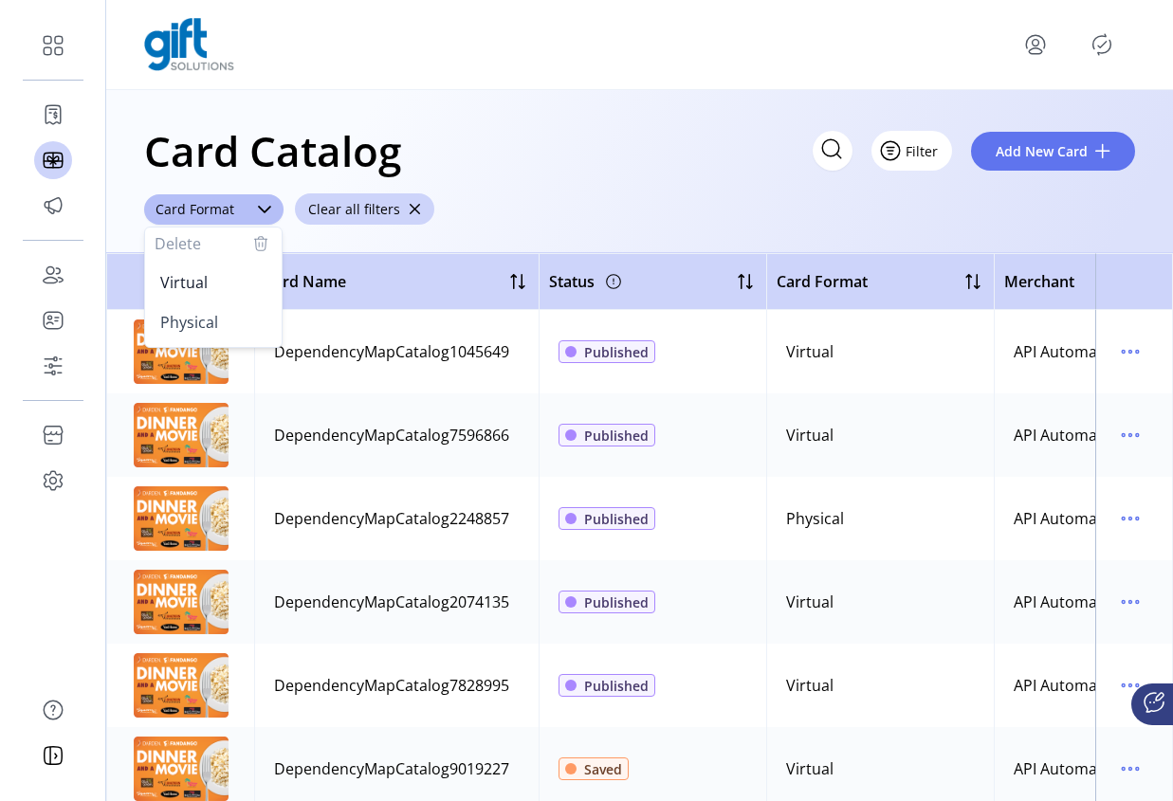
click at [950, 156] on button "Filter" at bounding box center [911, 151] width 81 height 40
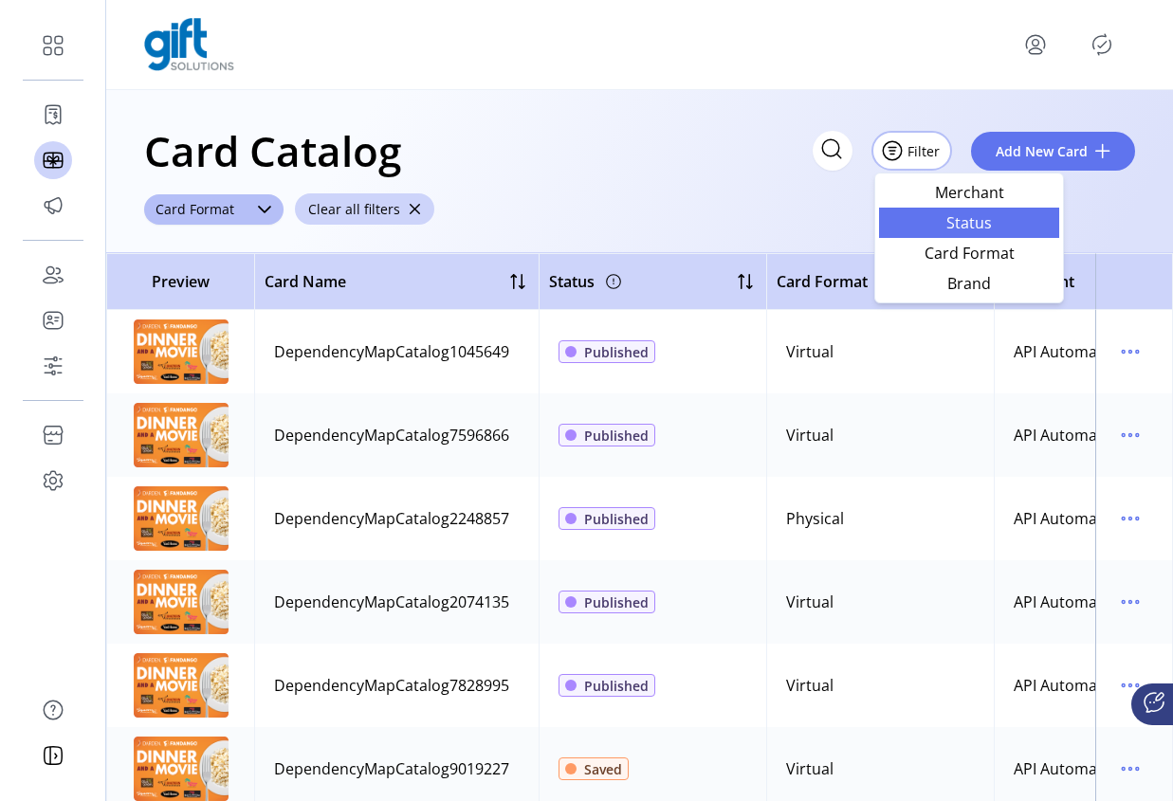
click at [966, 221] on span "Status" at bounding box center [968, 222] width 157 height 15
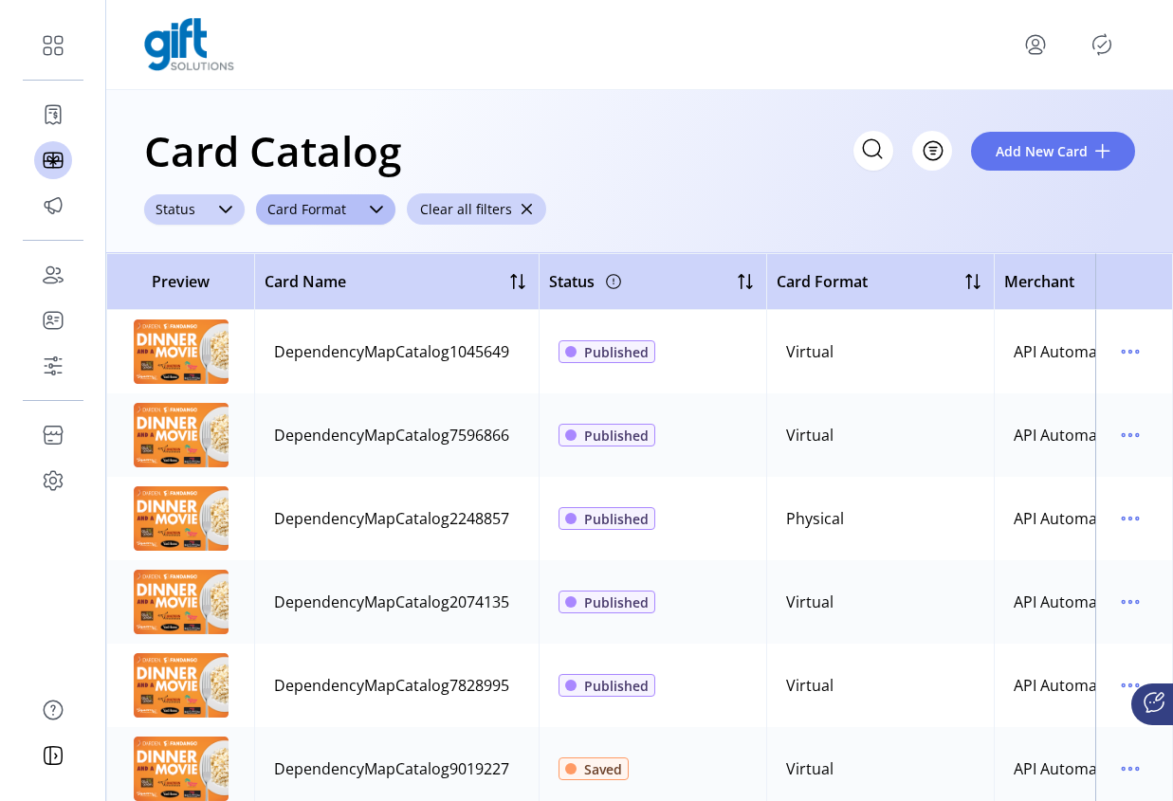
click at [210, 215] on div "dropdown trigger" at bounding box center [226, 209] width 38 height 30
click at [229, 247] on icon "button" at bounding box center [225, 243] width 23 height 23
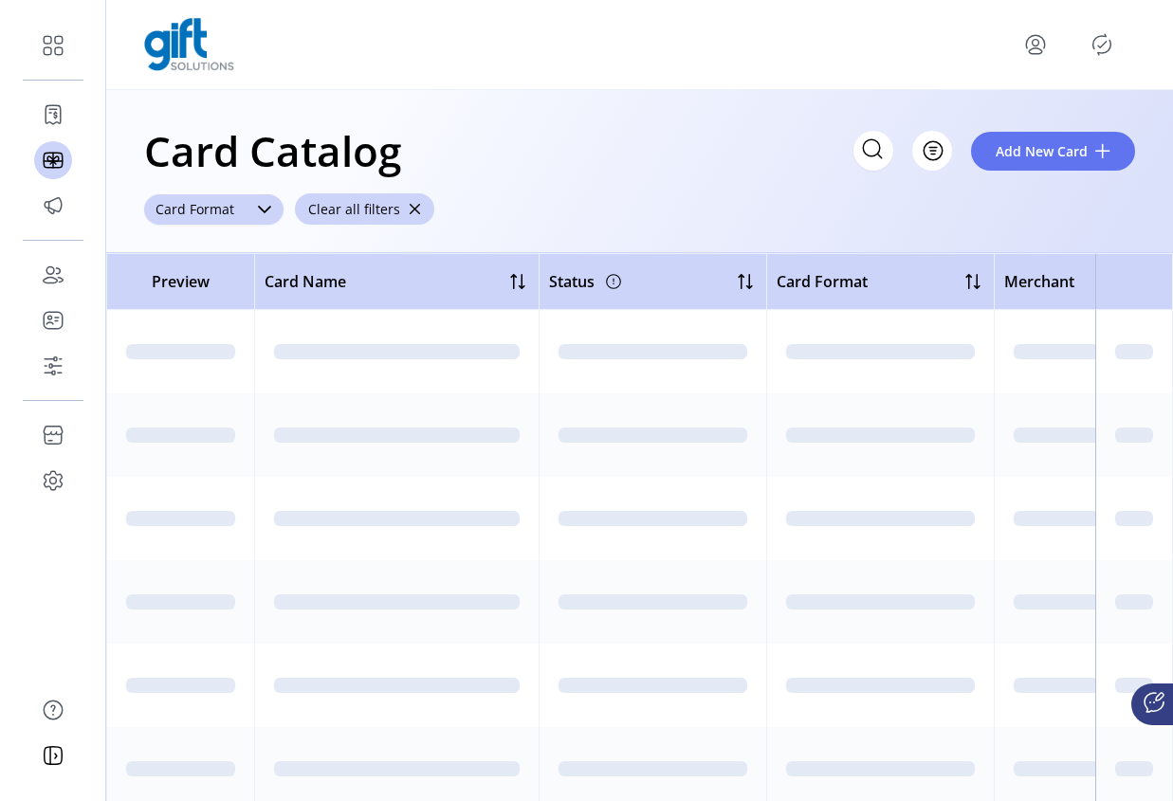
click at [263, 210] on icon "dropdown trigger" at bounding box center [264, 210] width 13 height 8
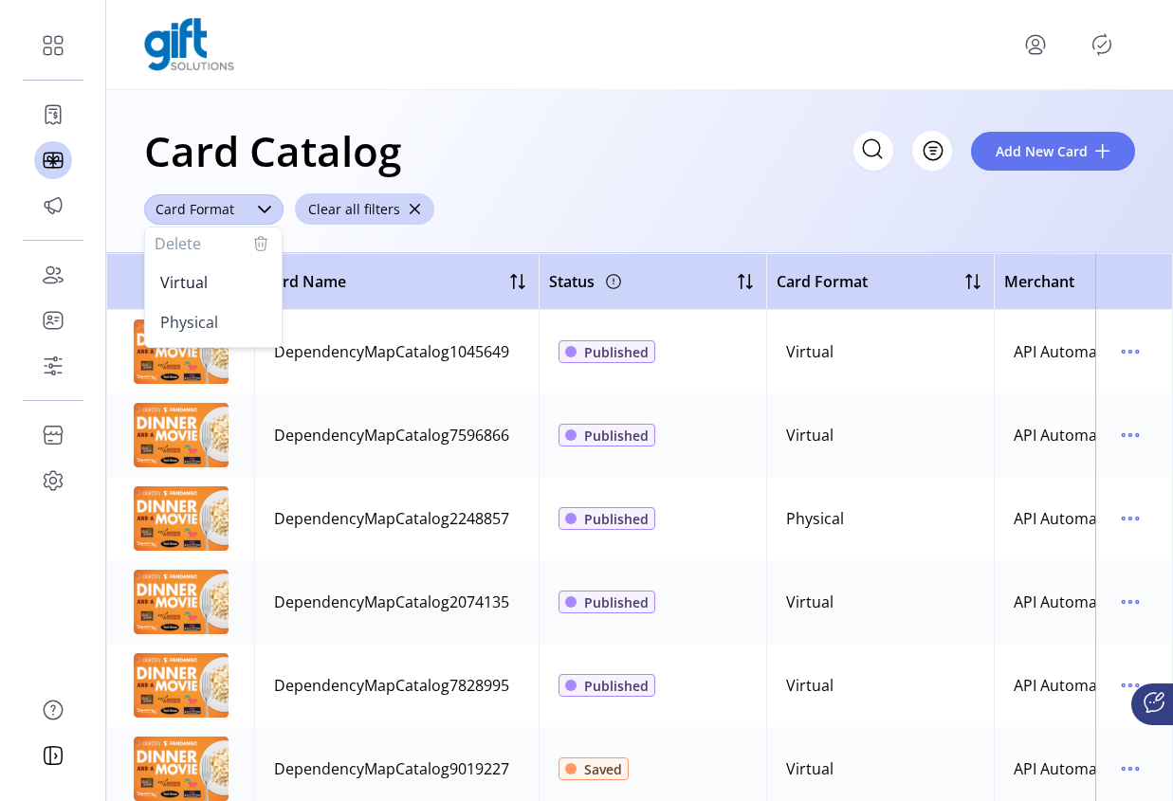
click at [274, 243] on div "Delete" at bounding box center [213, 244] width 137 height 32
click at [251, 243] on icon "button" at bounding box center [260, 243] width 23 height 23
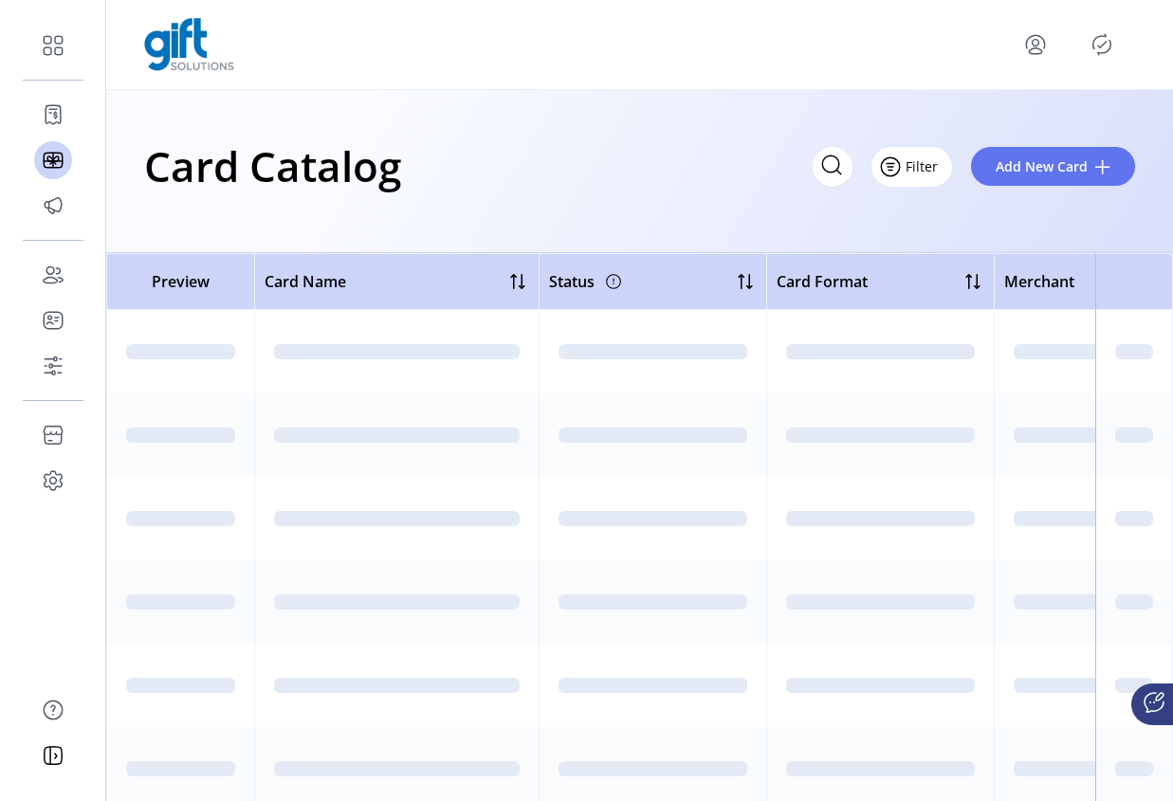
click at [924, 176] on button "Filter" at bounding box center [911, 167] width 81 height 40
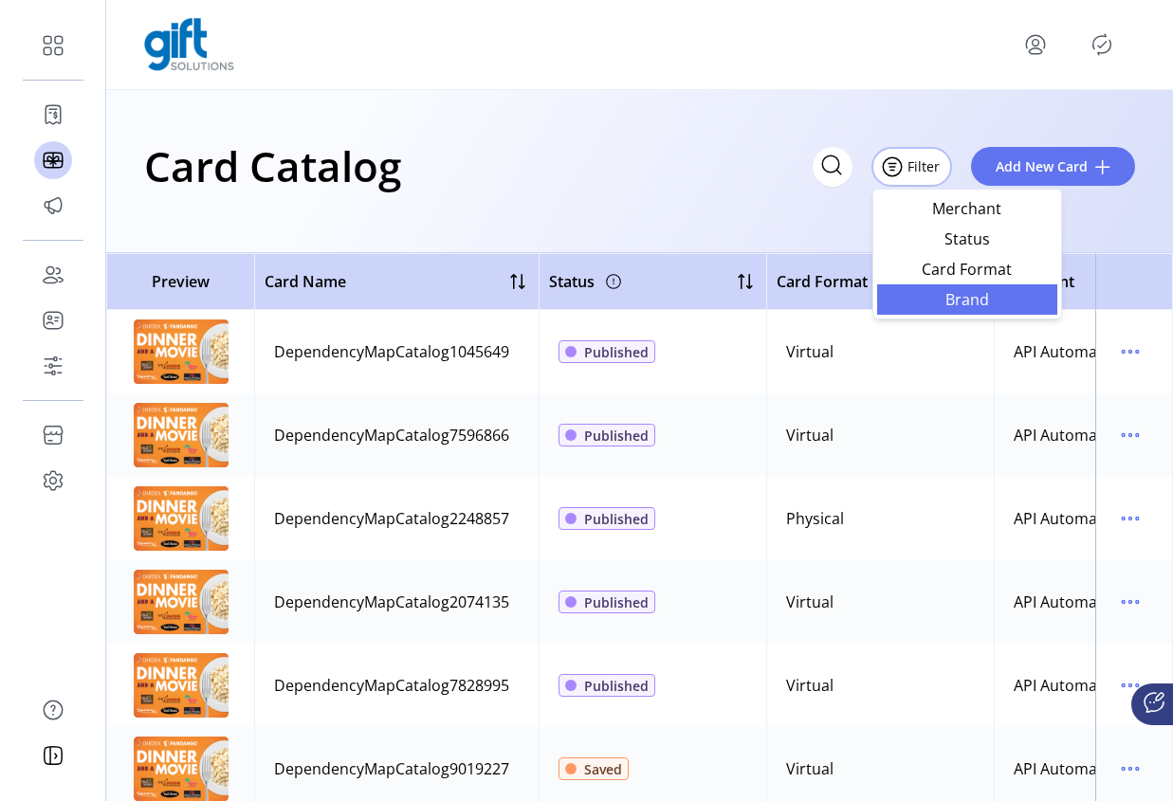
click at [977, 302] on span "Brand" at bounding box center [966, 299] width 157 height 15
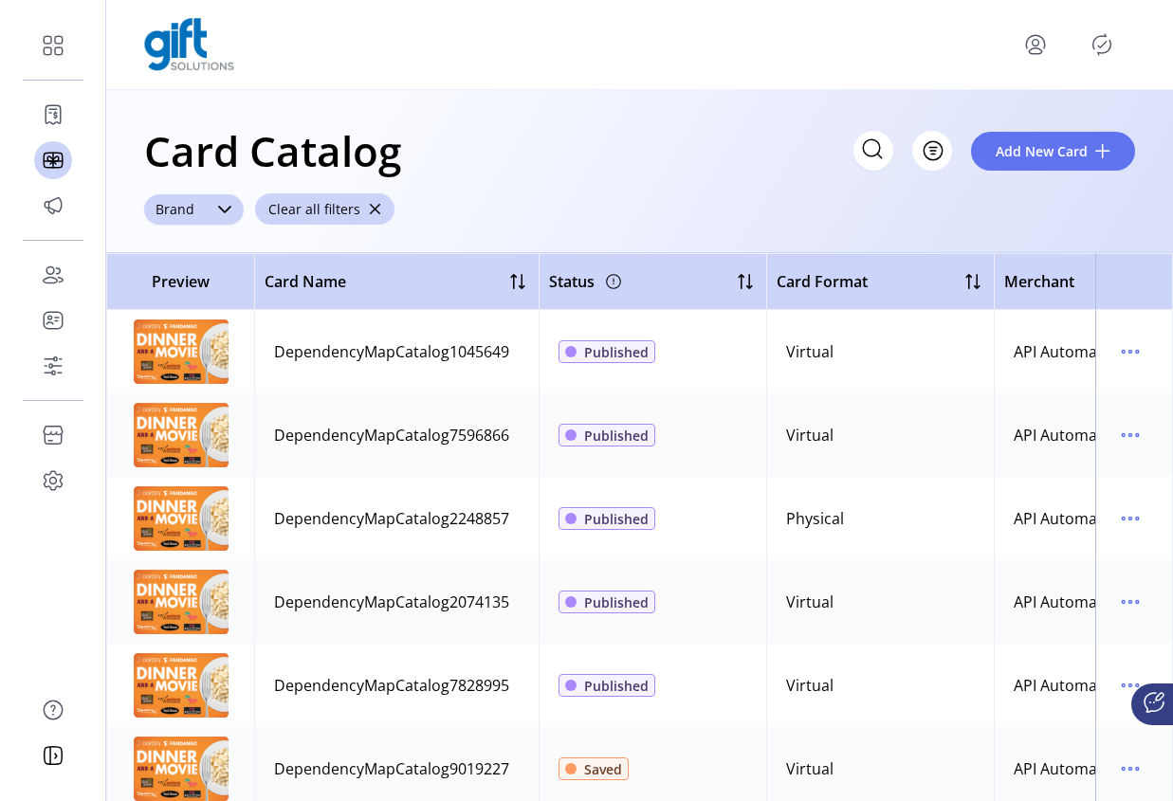
click at [217, 206] on icon "dropdown trigger" at bounding box center [224, 209] width 15 height 15
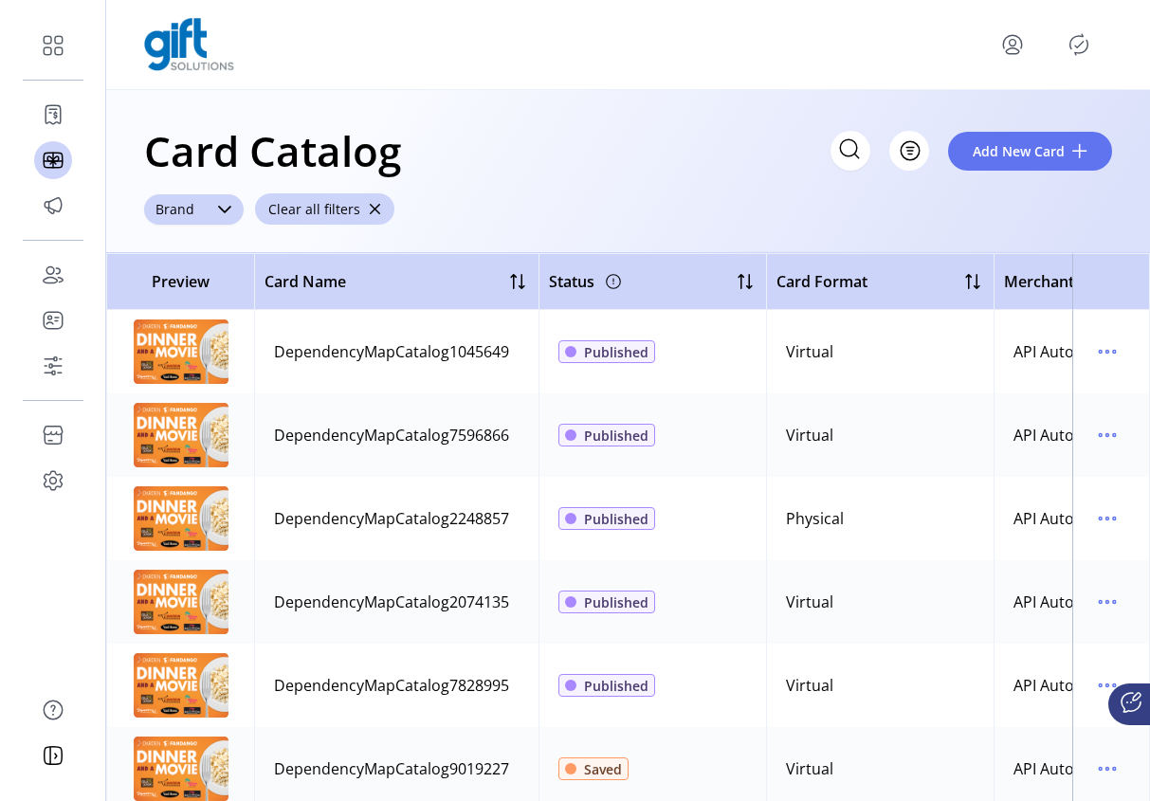
click at [230, 211] on icon "dropdown trigger" at bounding box center [224, 209] width 15 height 15
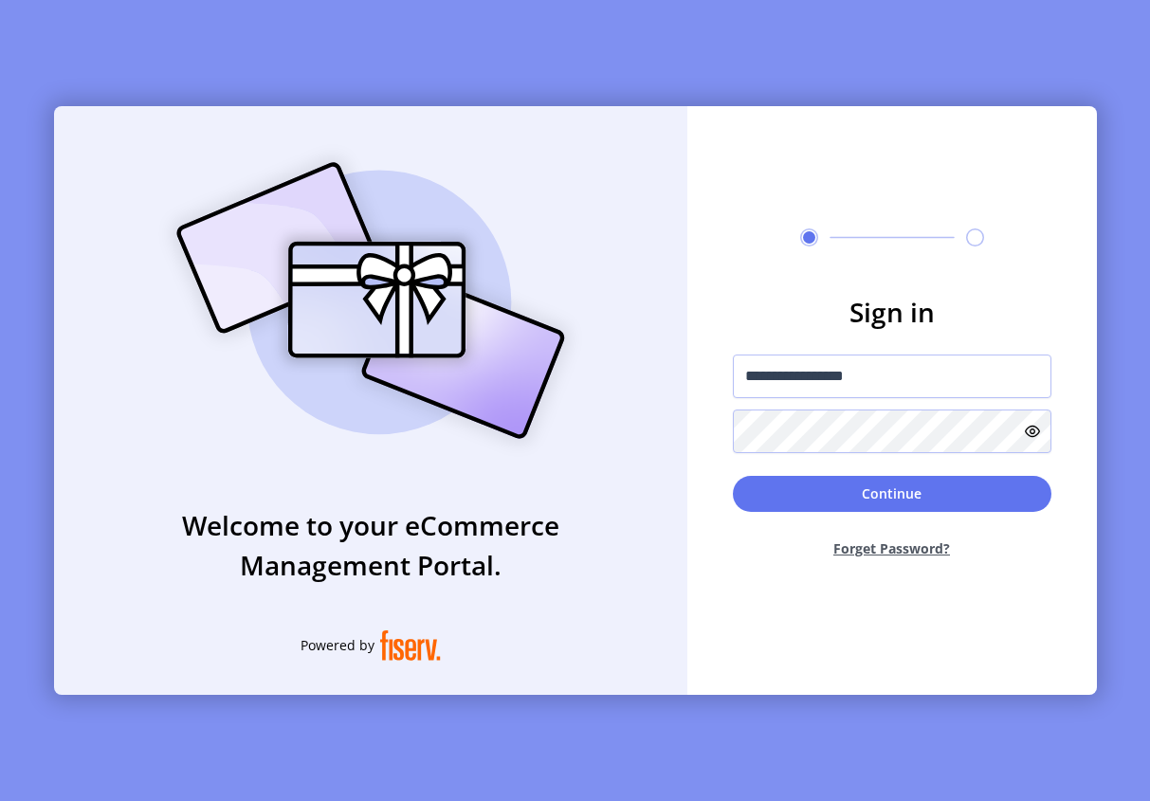
click at [859, 500] on button "Continue" at bounding box center [892, 494] width 319 height 36
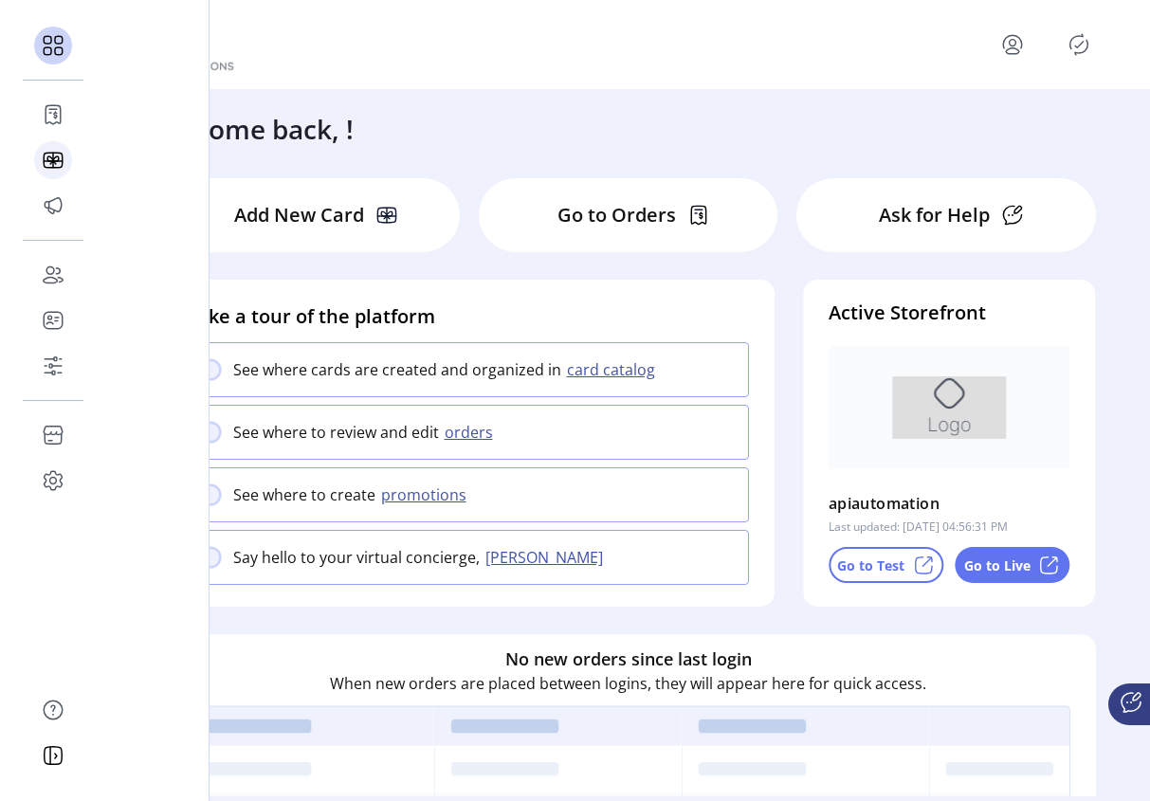
click at [53, 155] on icon at bounding box center [53, 160] width 30 height 30
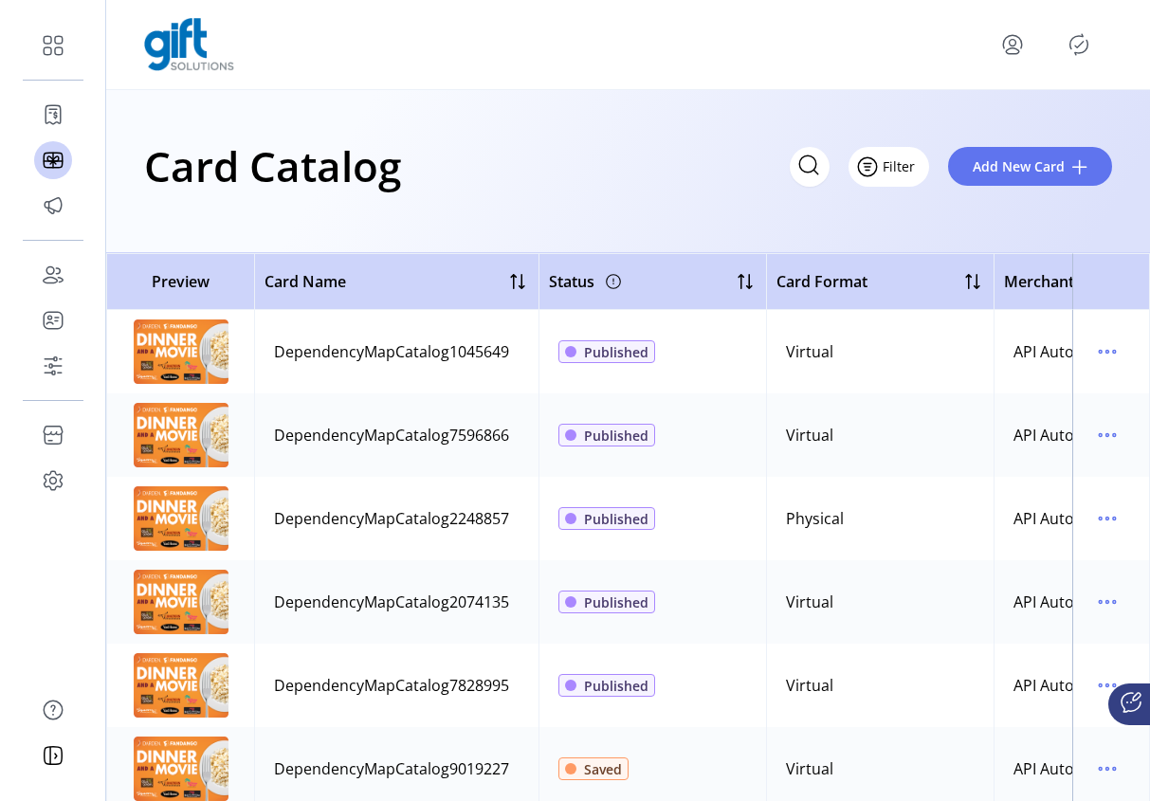
click at [912, 163] on span "Filter" at bounding box center [899, 166] width 32 height 20
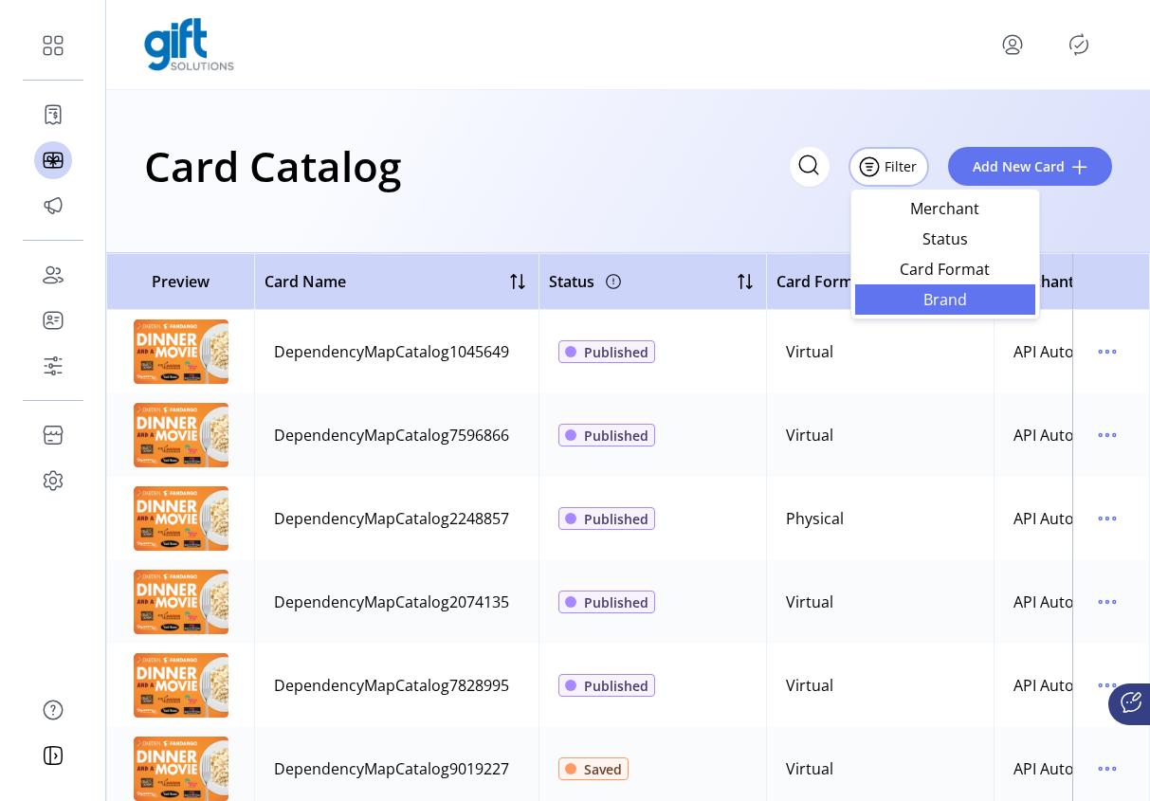
click at [963, 292] on span "Brand" at bounding box center [945, 299] width 157 height 15
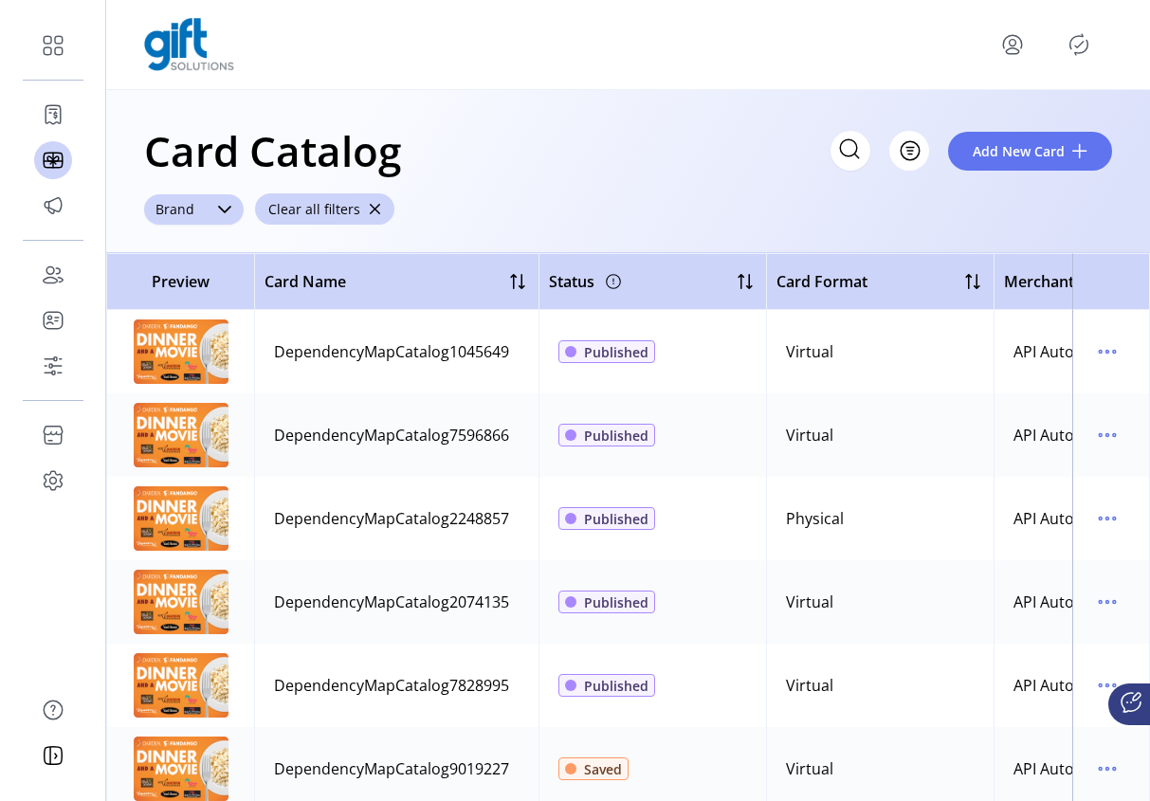
click at [223, 210] on icon "dropdown trigger" at bounding box center [224, 209] width 15 height 15
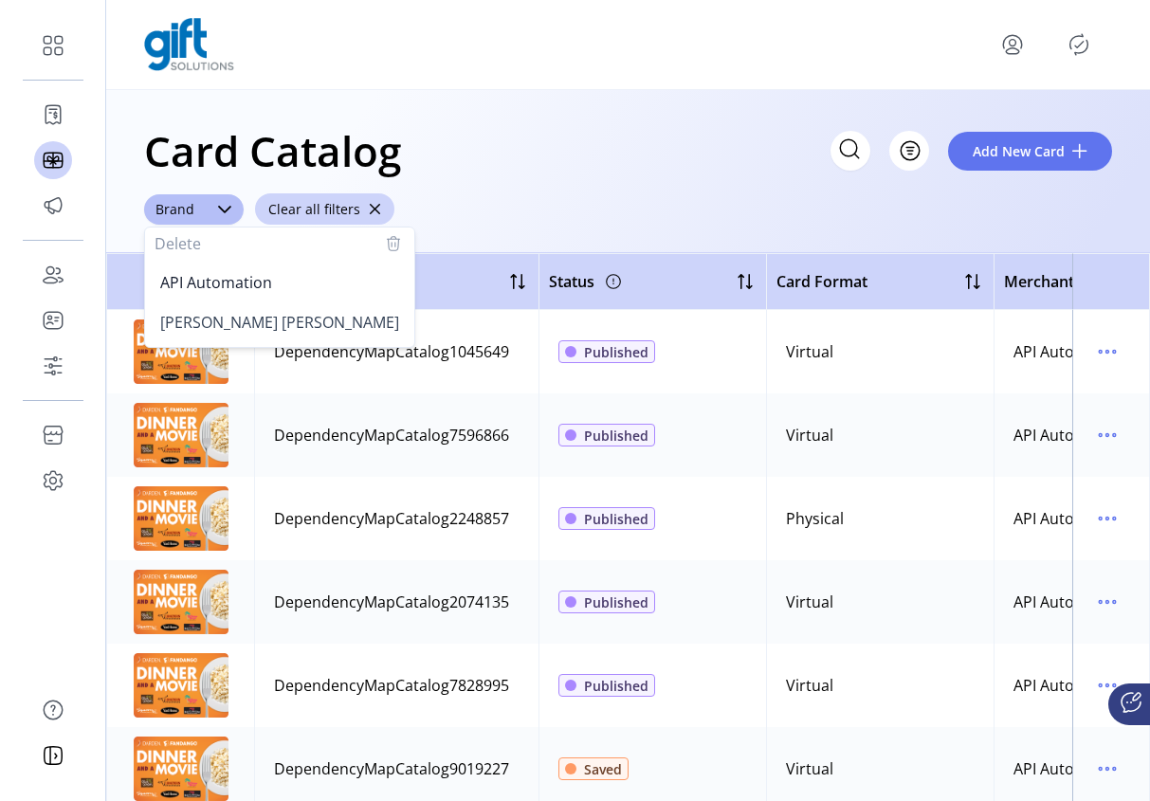
drag, startPoint x: 516, startPoint y: 210, endPoint x: 438, endPoint y: 214, distance: 77.9
click at [516, 210] on div "Card Catalog Filter Add New Card Brand Delete API Automation [PERSON_NAME] [PER…" at bounding box center [628, 171] width 1044 height 163
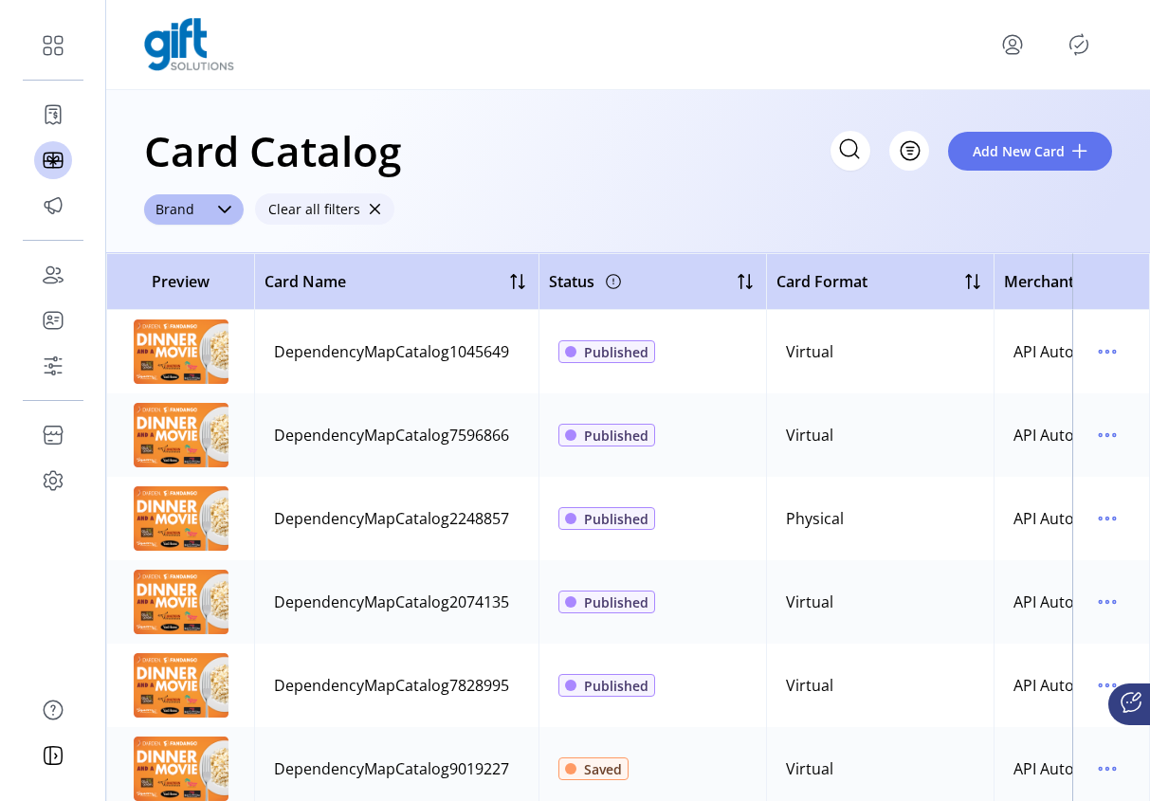
click at [374, 211] on span "button" at bounding box center [374, 209] width 13 height 13
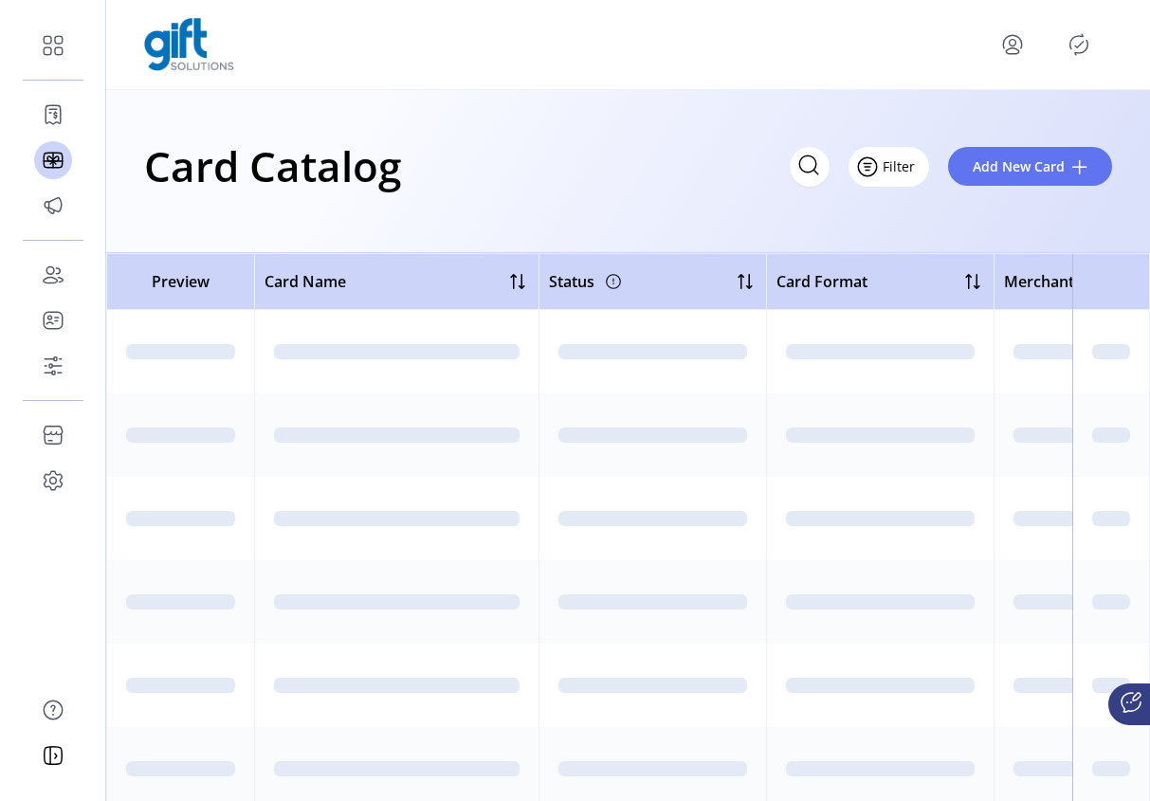
click at [912, 172] on button "Filter" at bounding box center [889, 167] width 81 height 40
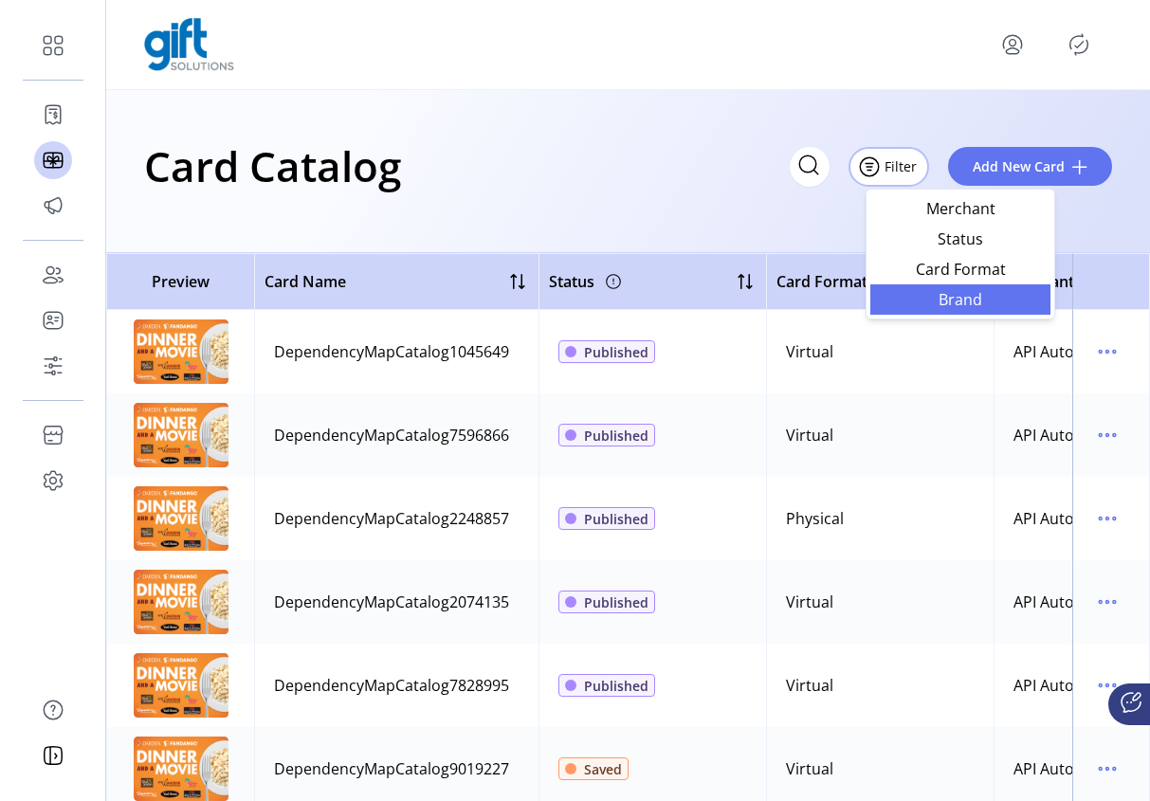
click at [940, 298] on span "Brand" at bounding box center [960, 299] width 157 height 15
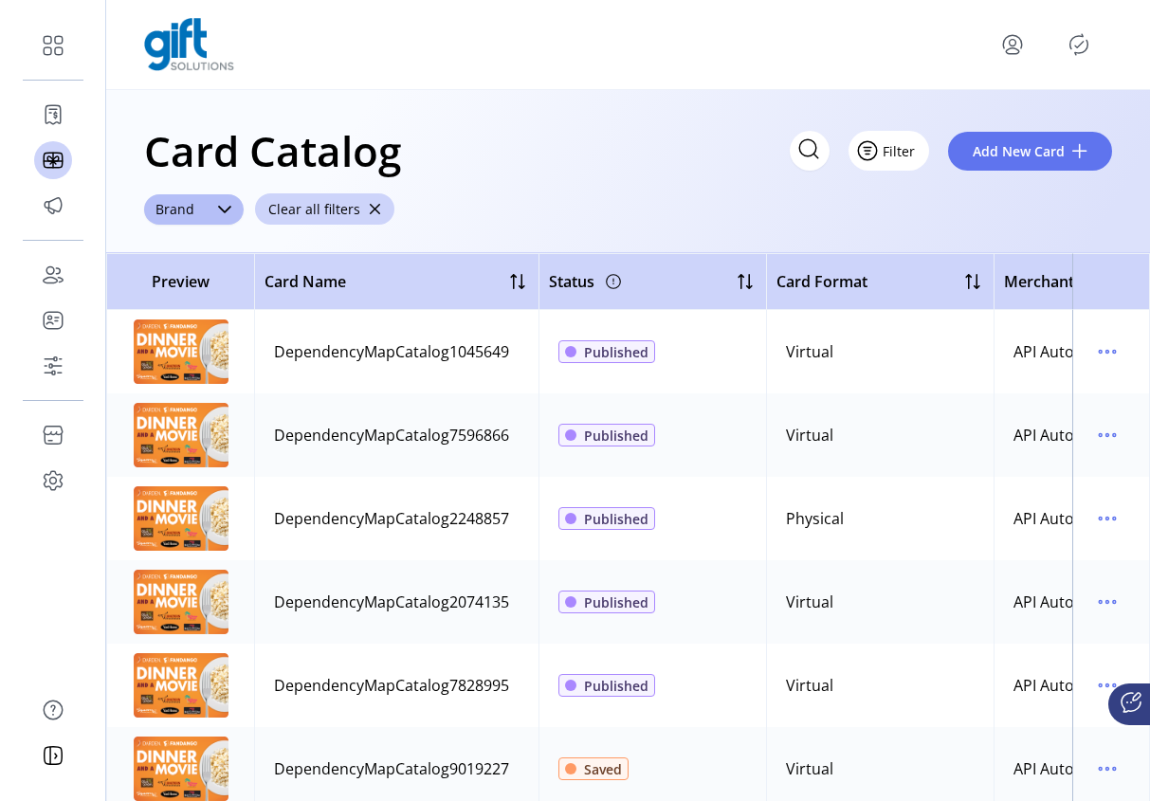
click at [883, 148] on icon "Filter Button" at bounding box center [867, 151] width 30 height 30
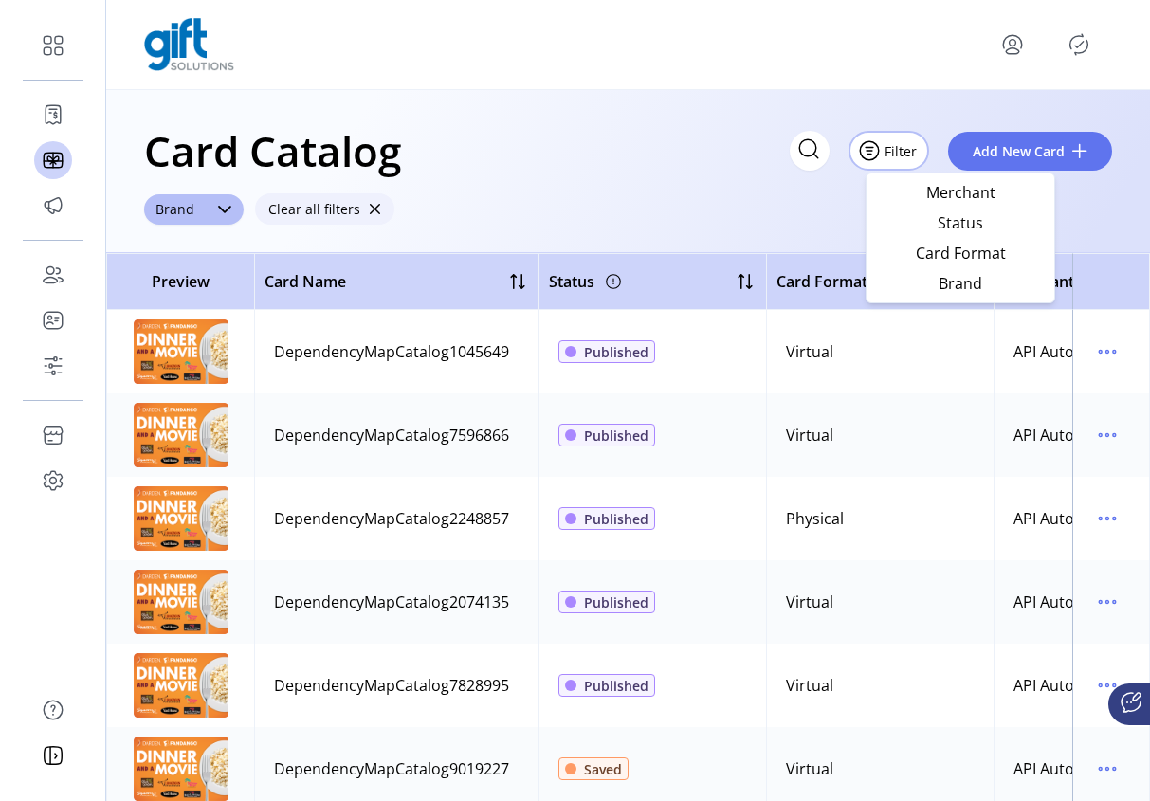
click at [368, 210] on span "button" at bounding box center [374, 209] width 13 height 13
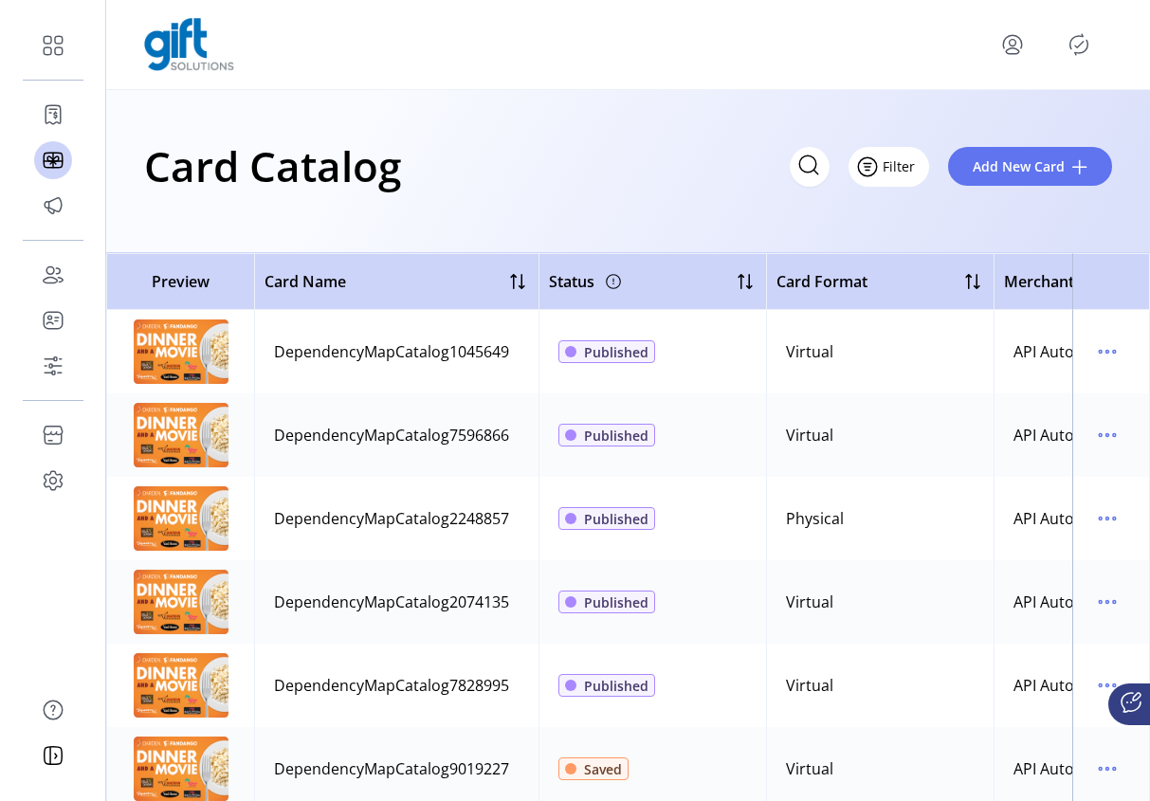
click at [907, 161] on button "Filter" at bounding box center [889, 167] width 81 height 40
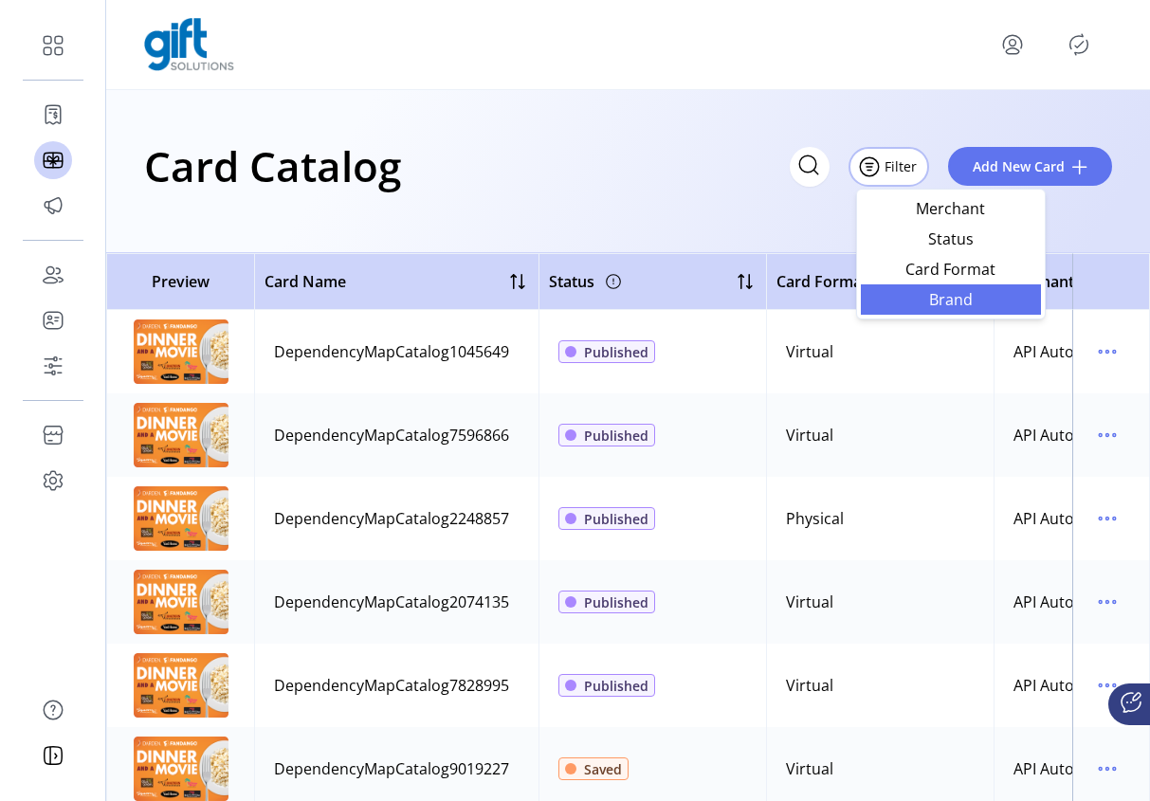
click at [948, 303] on span "Brand" at bounding box center [950, 299] width 157 height 15
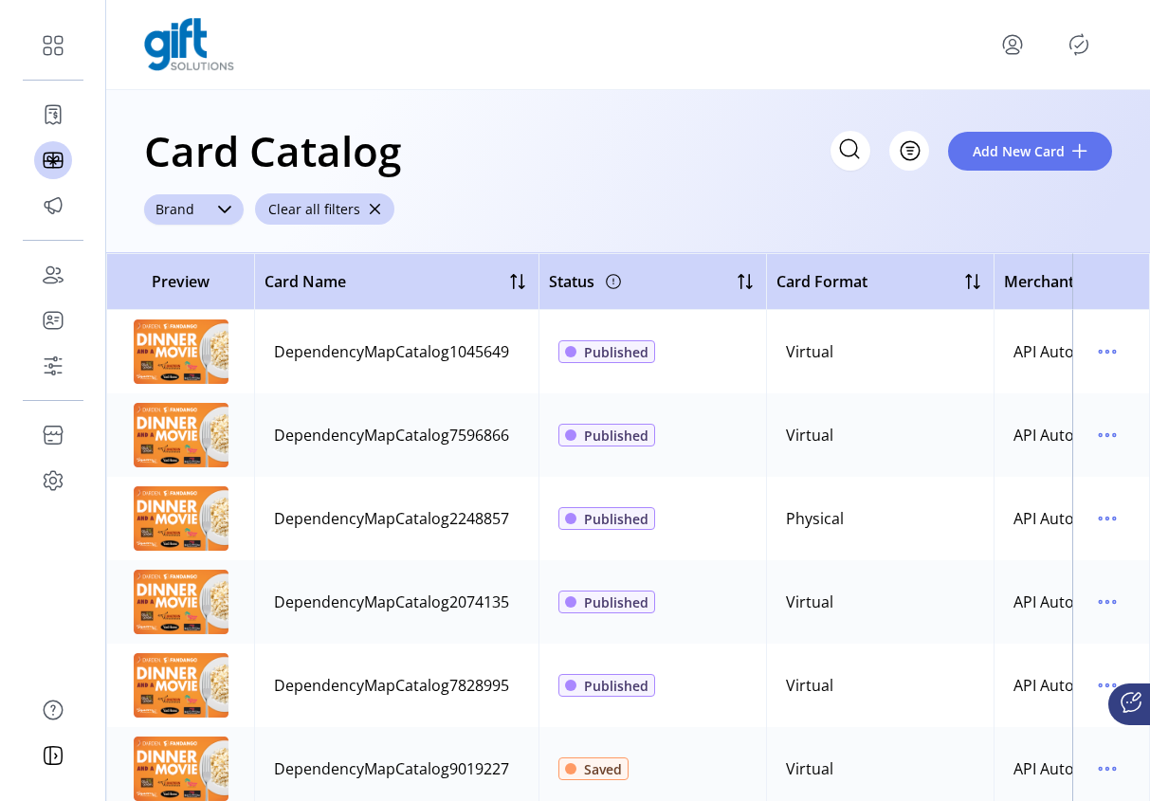
click at [210, 205] on div "dropdown trigger" at bounding box center [225, 209] width 38 height 30
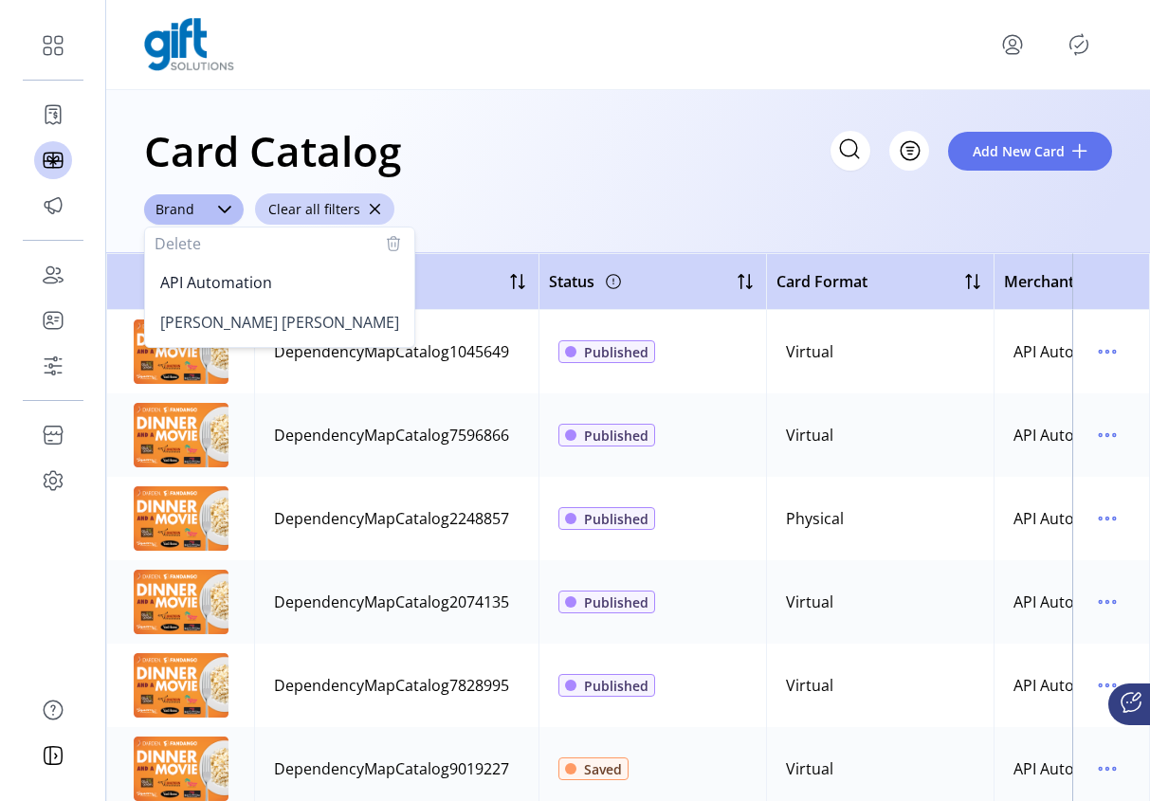
click at [512, 185] on div "Card Catalog Filter Add New Card Brand Delete API Automation [PERSON_NAME] [PER…" at bounding box center [628, 171] width 1044 height 163
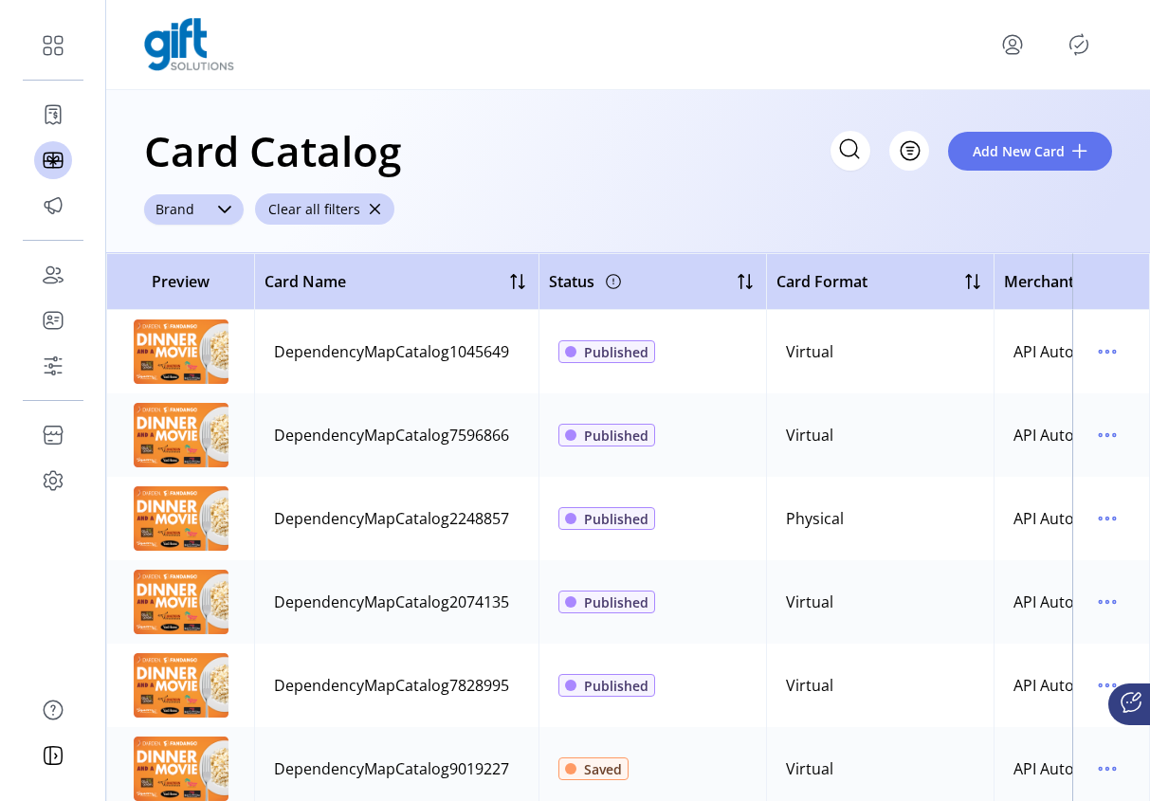
click at [233, 212] on div "dropdown trigger" at bounding box center [225, 209] width 38 height 30
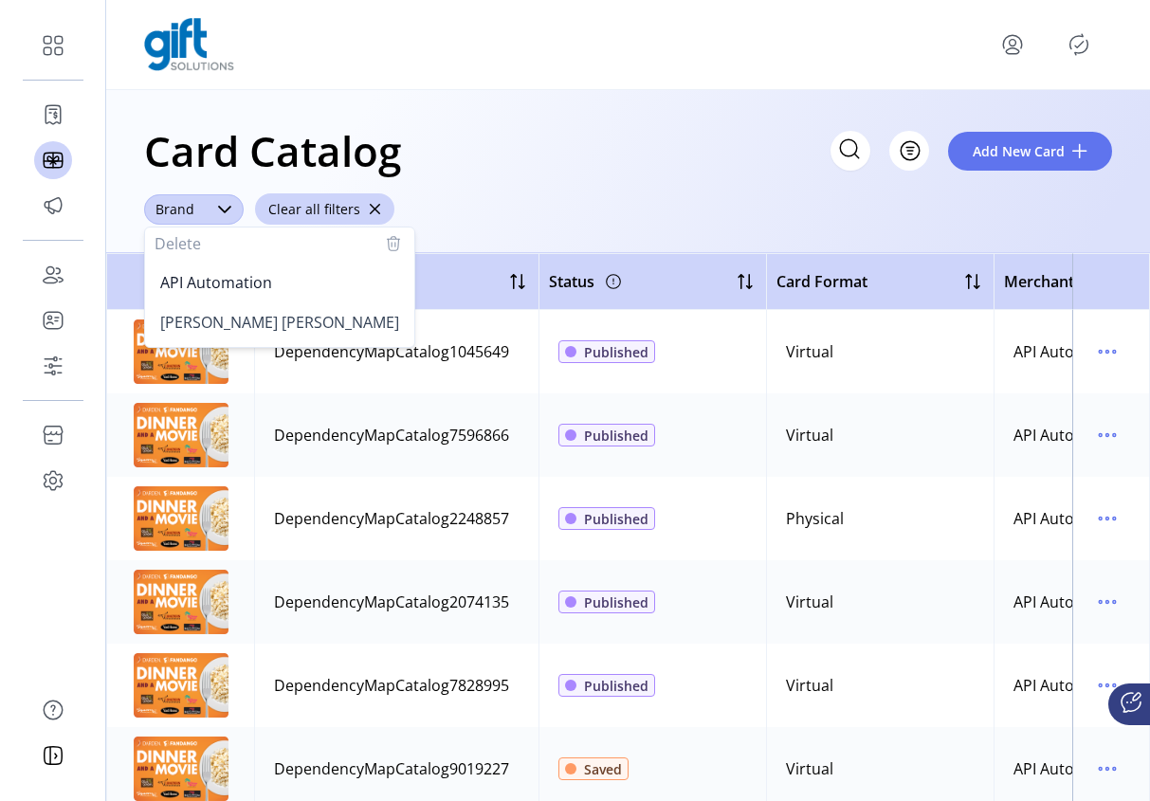
click at [233, 212] on div "dropdown trigger" at bounding box center [225, 209] width 38 height 30
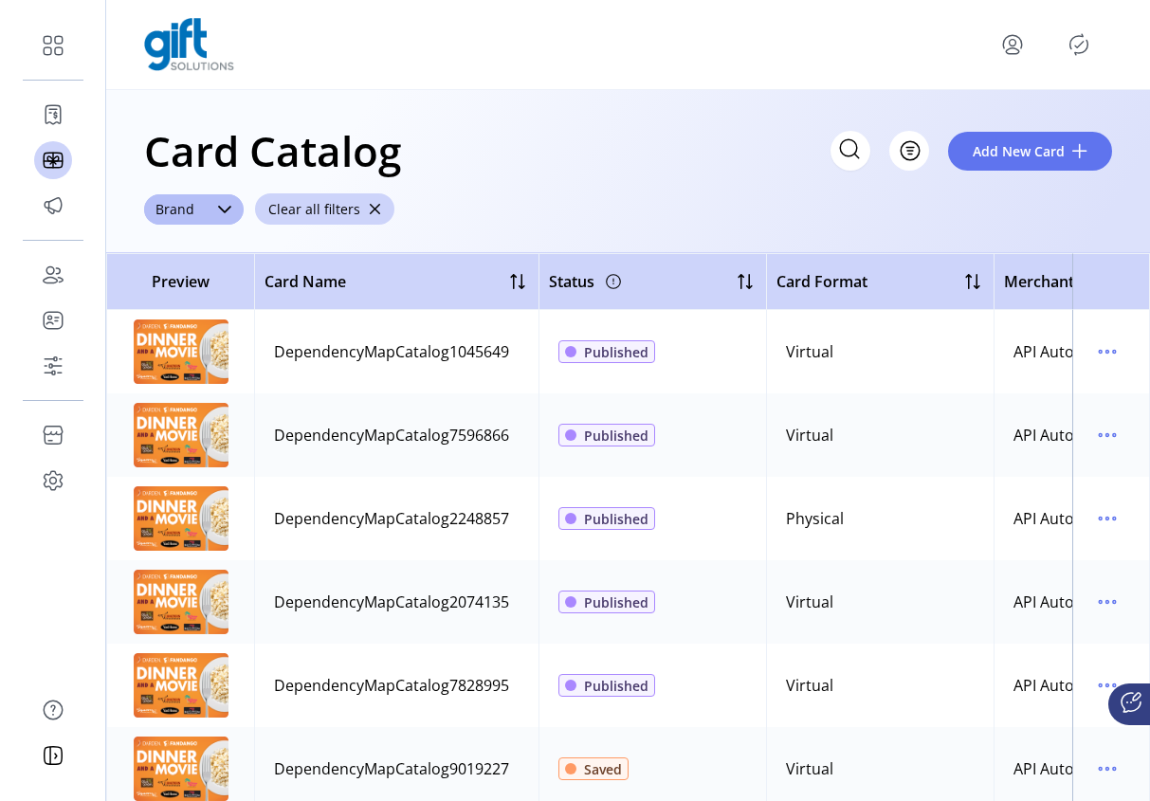
click at [924, 210] on div "Card Catalog Filter Add New Card Brand Clear all filters" at bounding box center [628, 171] width 1044 height 163
click at [910, 153] on span "Filter" at bounding box center [899, 151] width 32 height 20
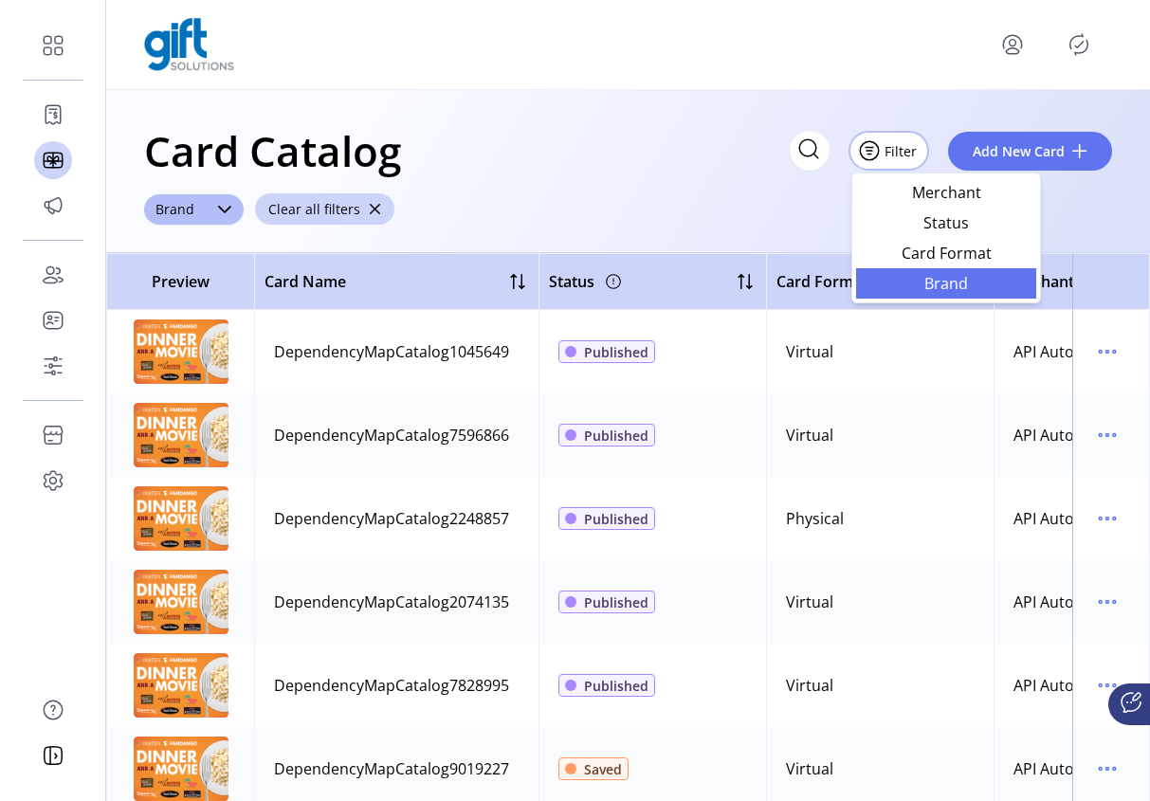
click at [942, 276] on span "Brand" at bounding box center [946, 283] width 157 height 15
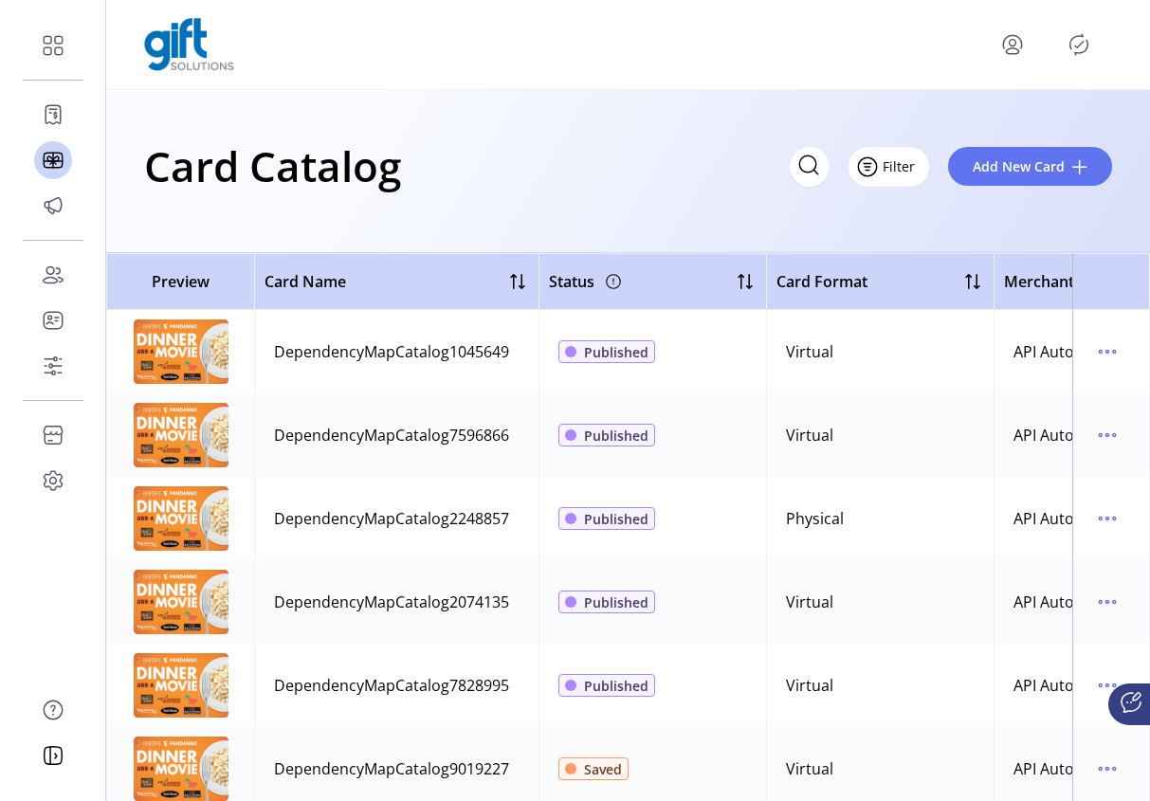
click at [905, 168] on button "Filter" at bounding box center [889, 167] width 81 height 40
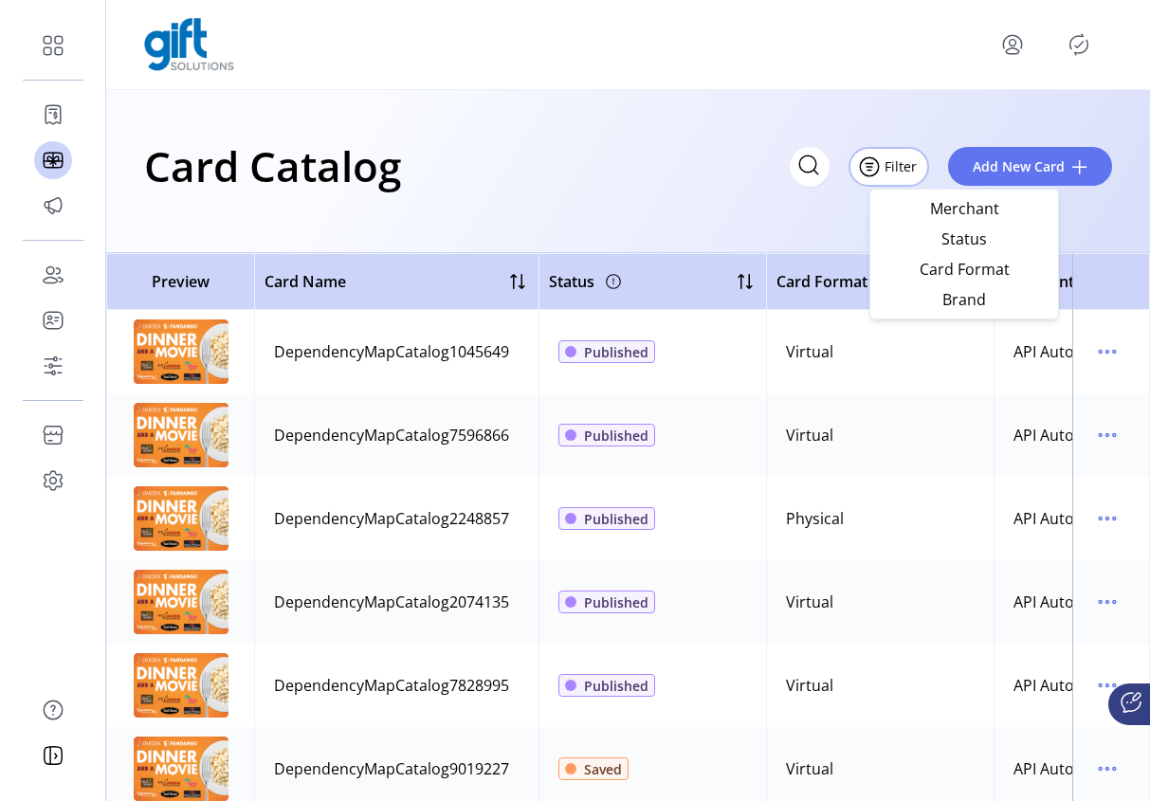
click at [937, 305] on span "Brand" at bounding box center [964, 299] width 157 height 15
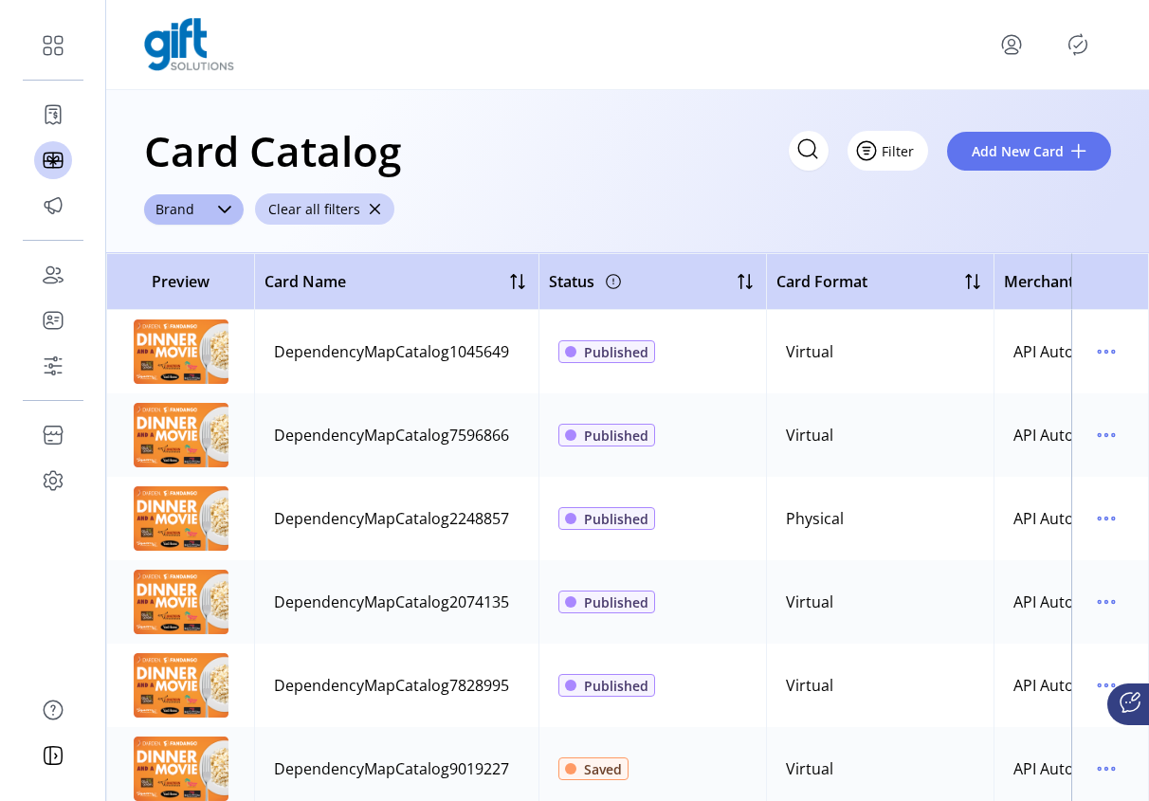
click at [906, 155] on button "Filter" at bounding box center [888, 151] width 81 height 40
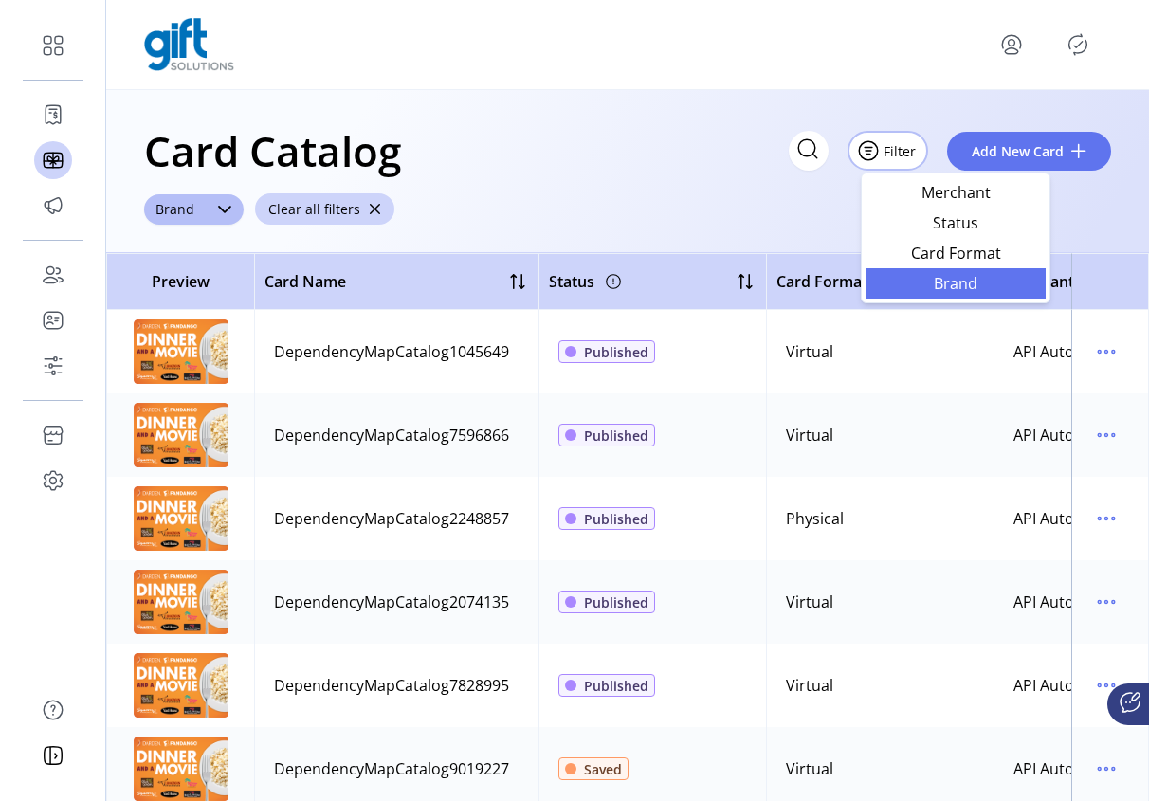
click at [968, 284] on span "Brand" at bounding box center [955, 283] width 157 height 15
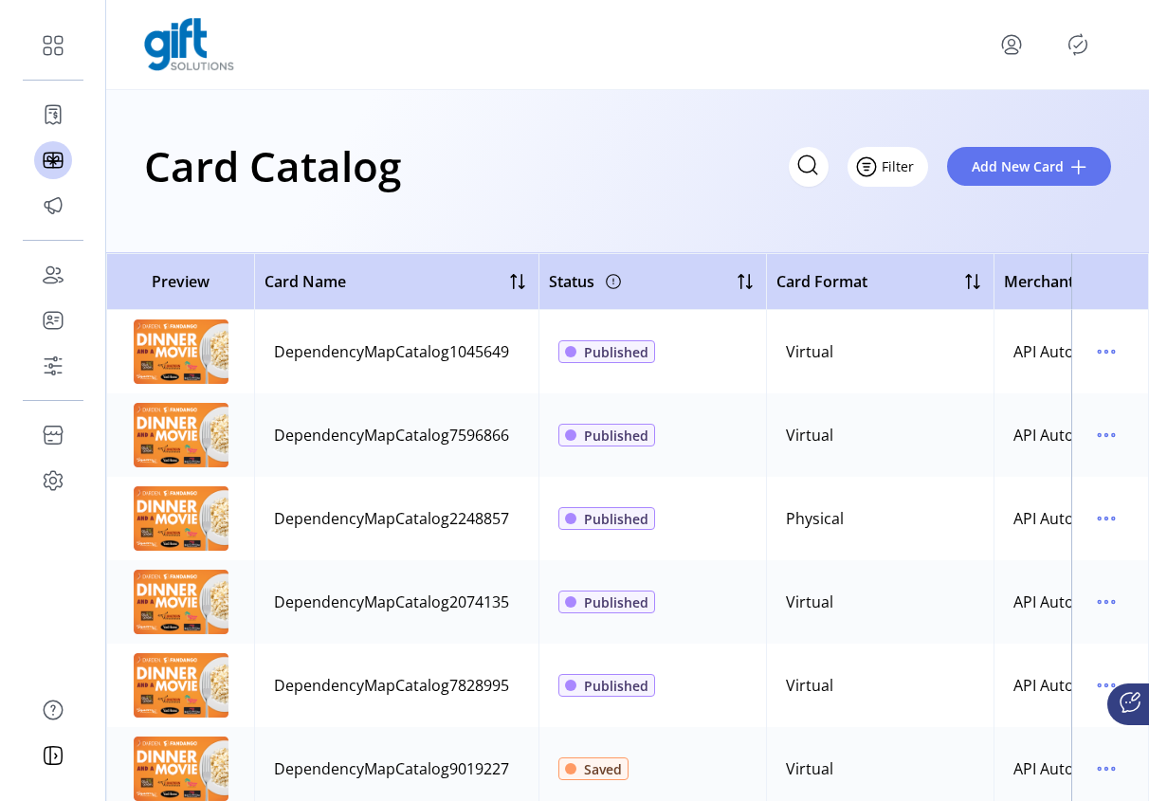
click at [903, 168] on button "Filter" at bounding box center [888, 167] width 81 height 40
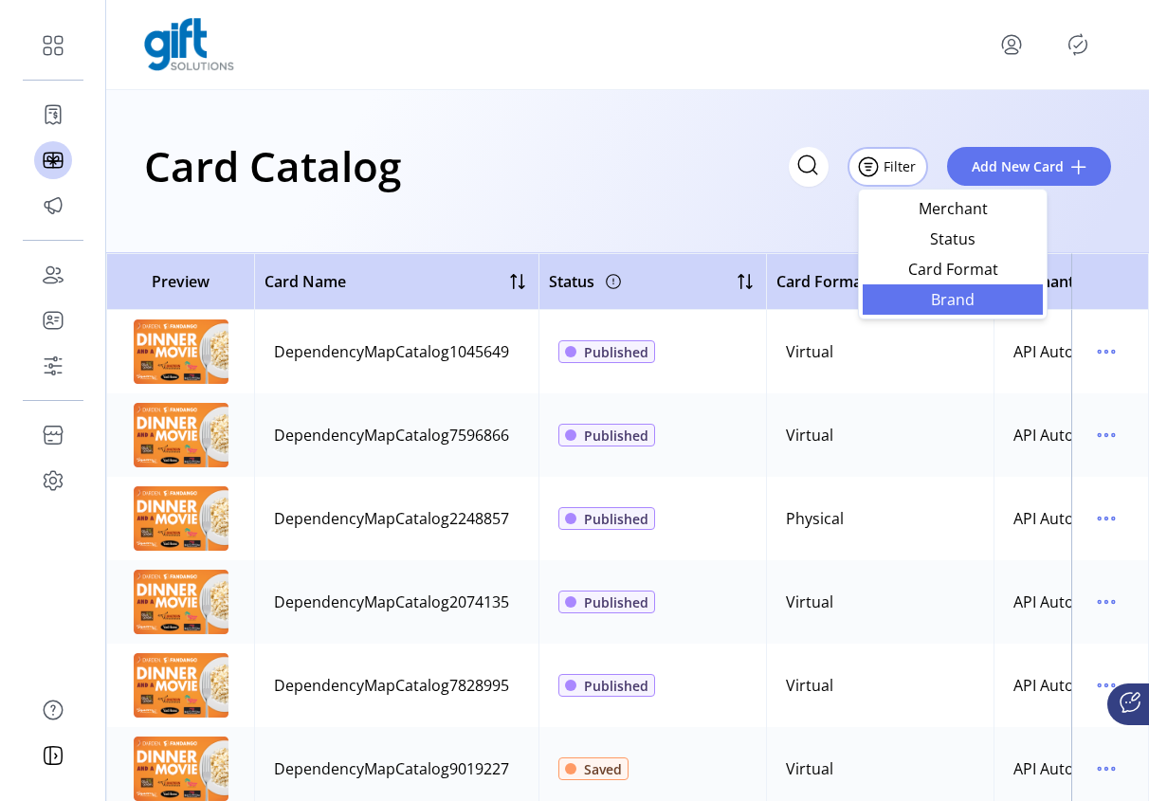
click at [933, 285] on link "Brand" at bounding box center [953, 299] width 180 height 30
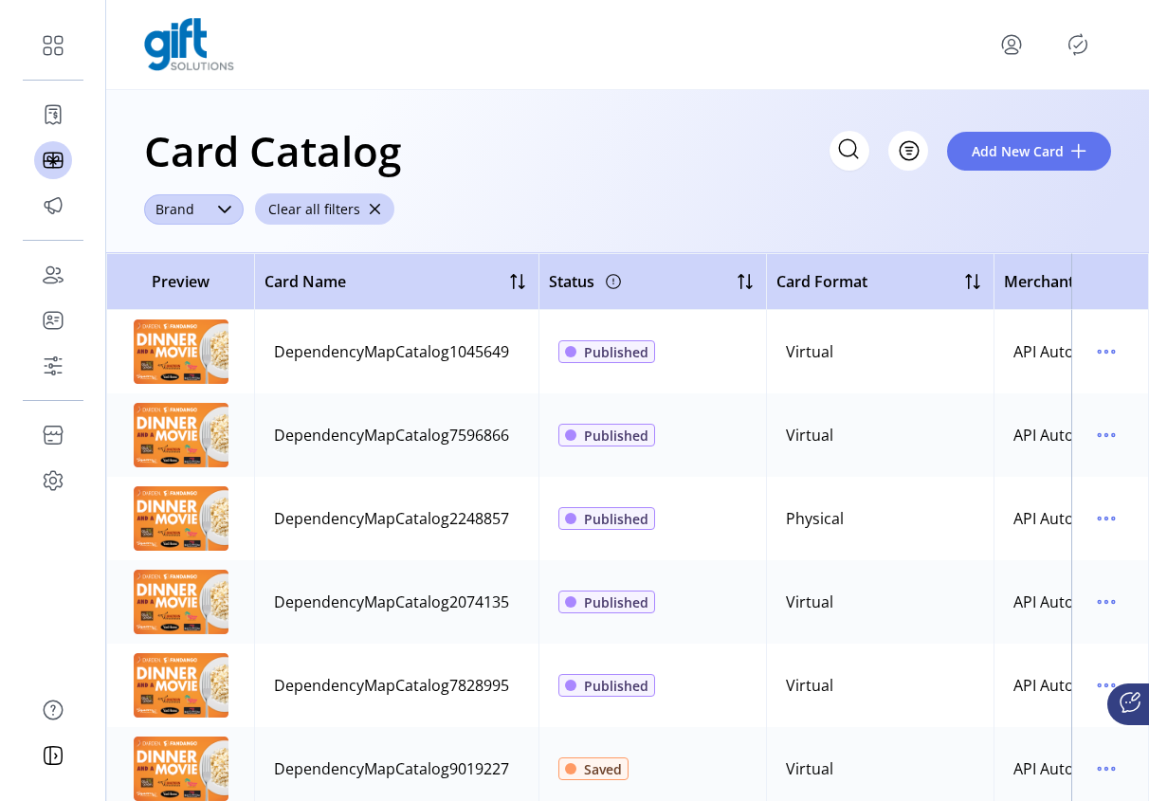
click at [179, 198] on span "Brand" at bounding box center [175, 209] width 62 height 30
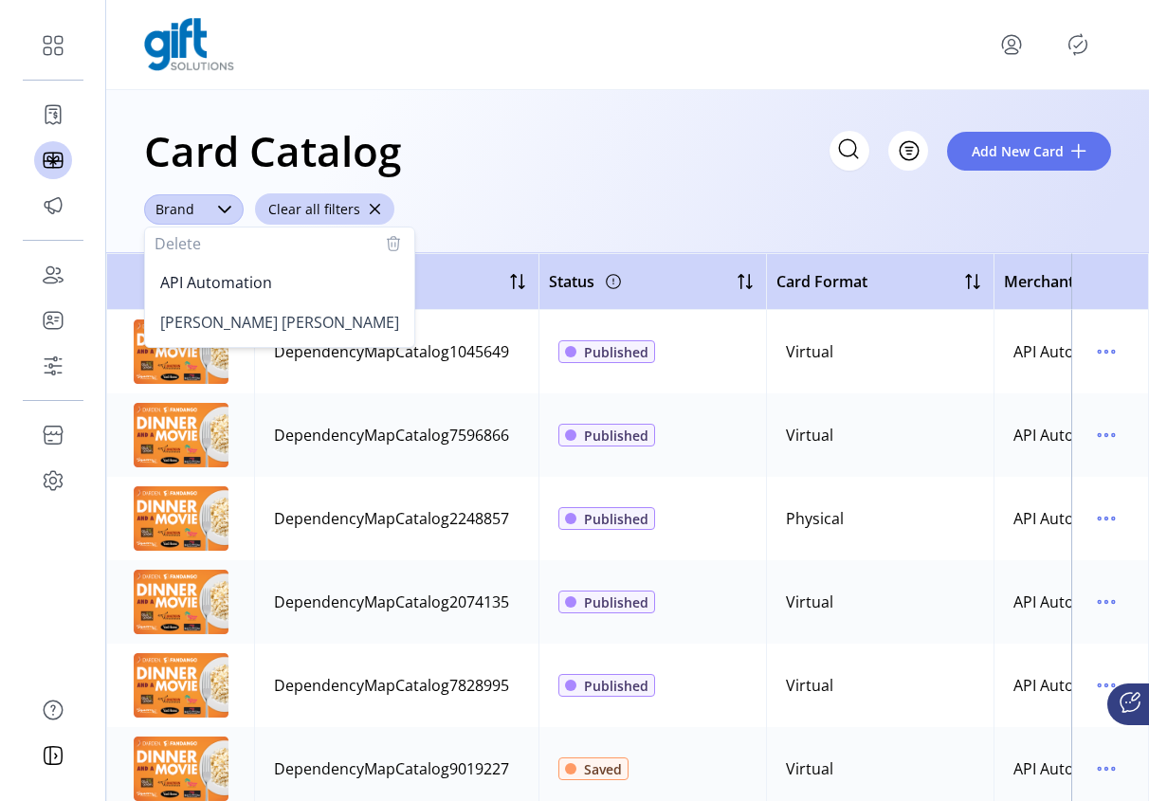
click at [209, 207] on div "dropdown trigger" at bounding box center [225, 209] width 38 height 30
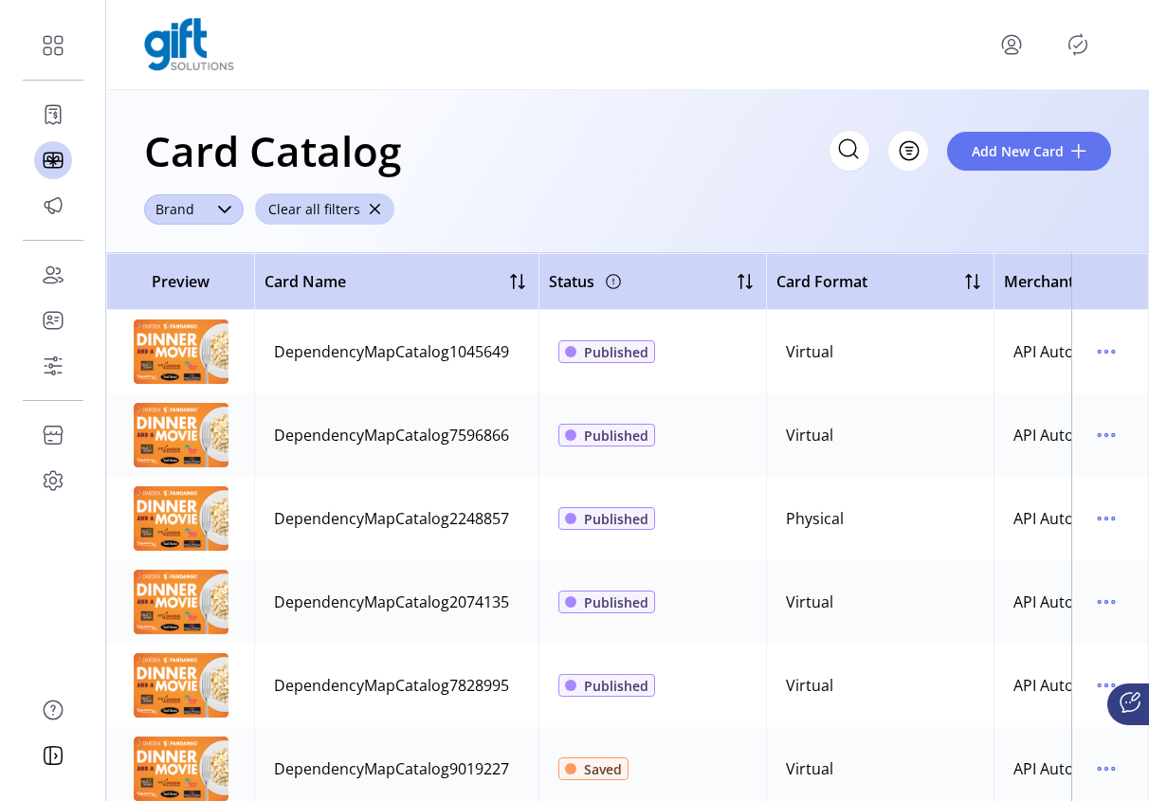
click at [209, 204] on div "dropdown trigger" at bounding box center [225, 209] width 38 height 30
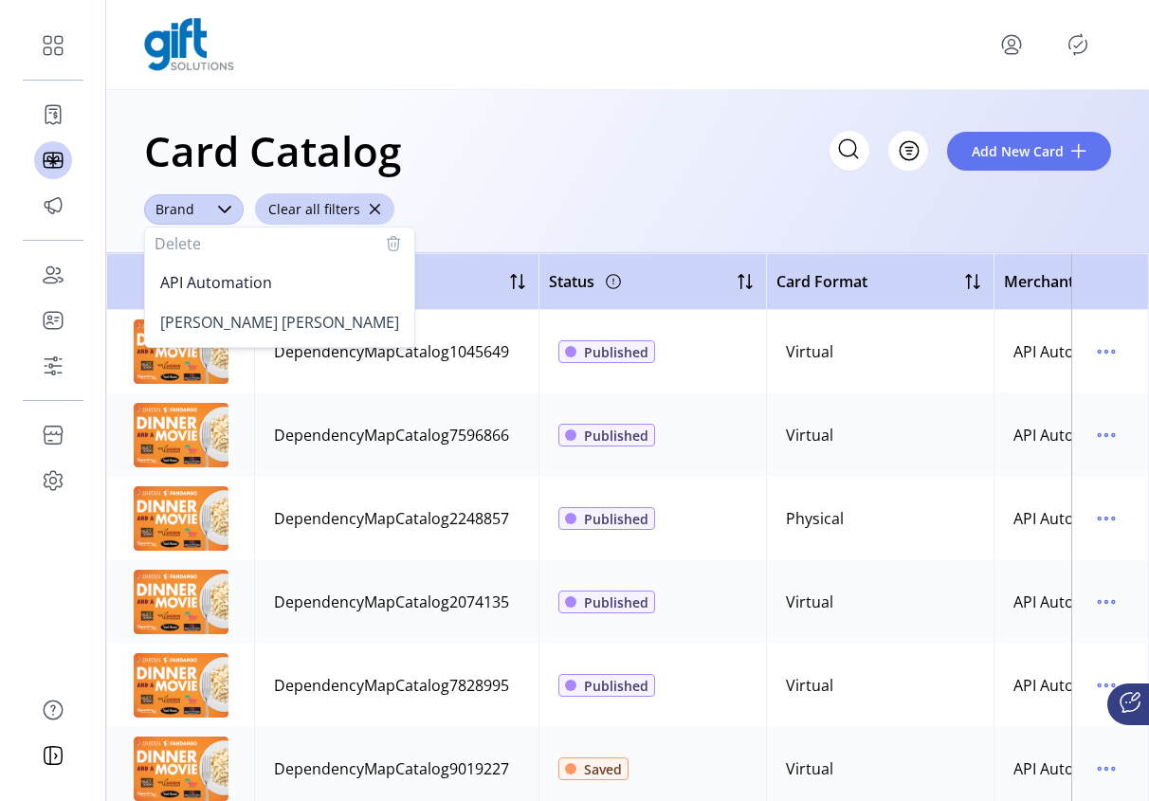
click at [218, 210] on icon "dropdown trigger" at bounding box center [224, 209] width 15 height 15
click at [217, 210] on icon "dropdown trigger" at bounding box center [224, 209] width 15 height 15
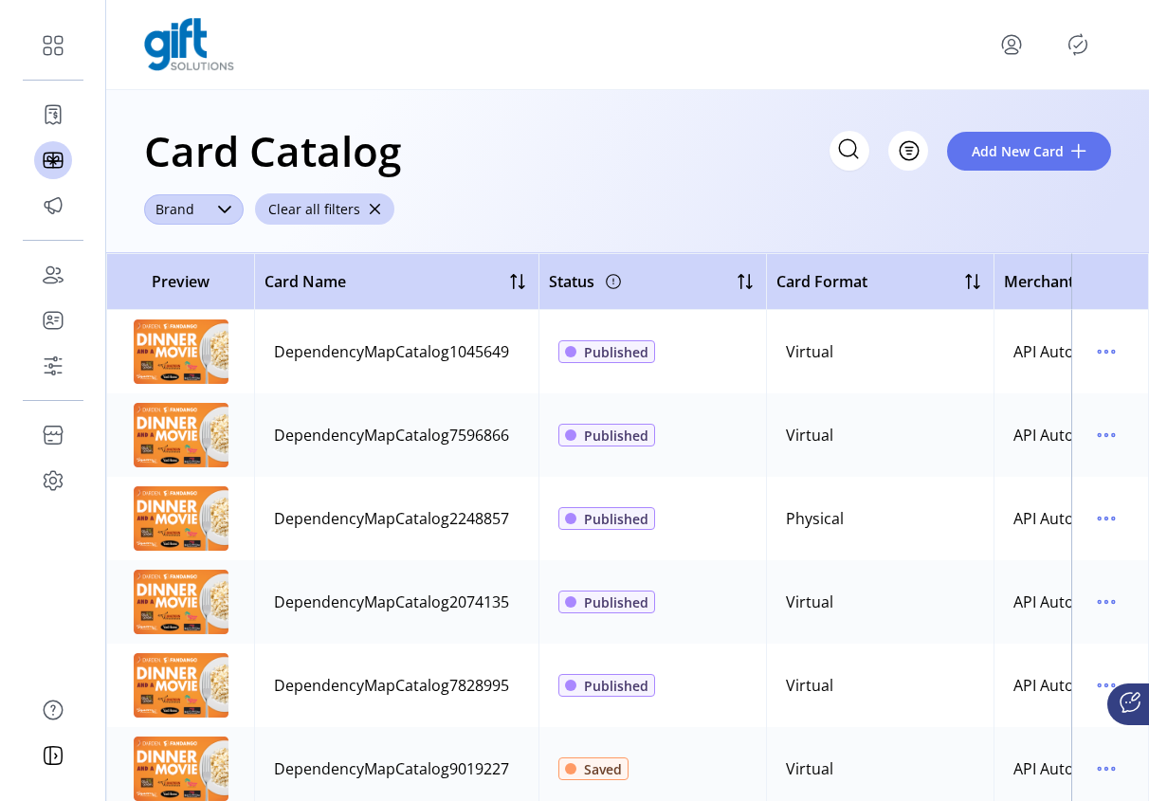
click at [226, 208] on icon "dropdown trigger" at bounding box center [224, 209] width 15 height 15
click at [224, 208] on icon "dropdown trigger" at bounding box center [224, 209] width 15 height 15
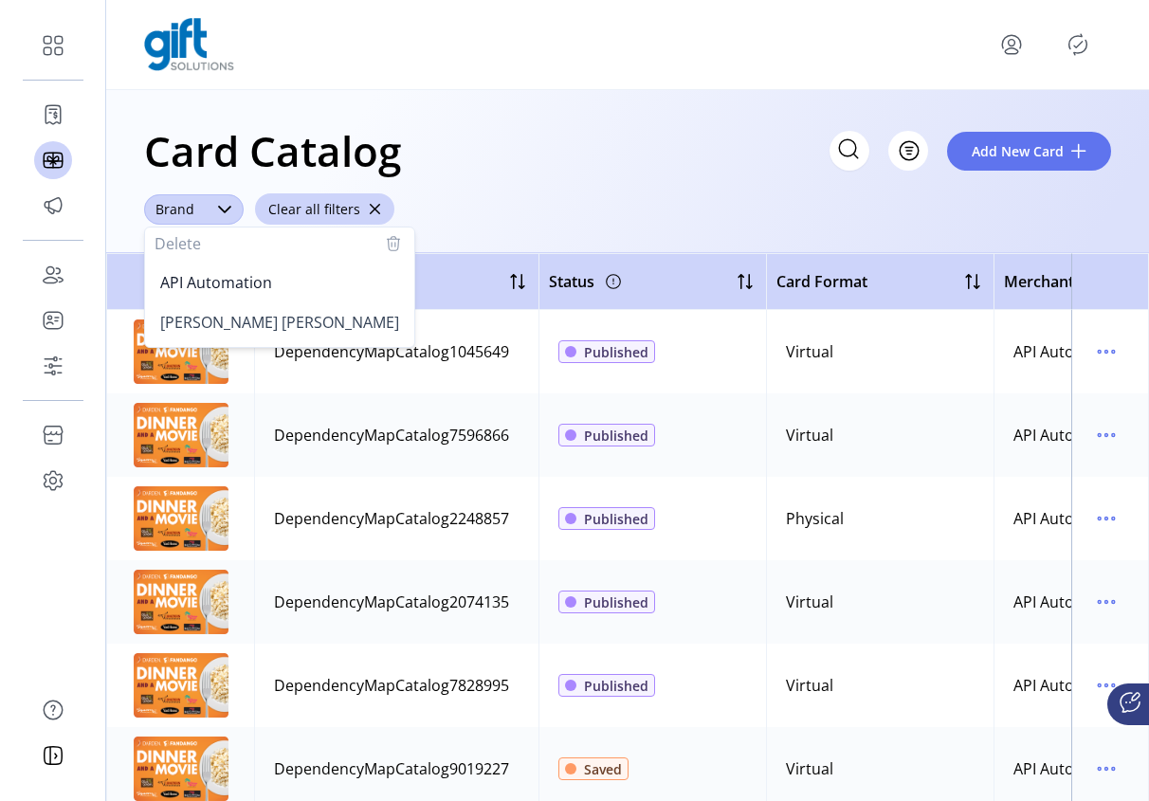
click at [213, 210] on div "dropdown trigger" at bounding box center [225, 209] width 38 height 30
click at [217, 210] on icon "dropdown trigger" at bounding box center [224, 209] width 15 height 15
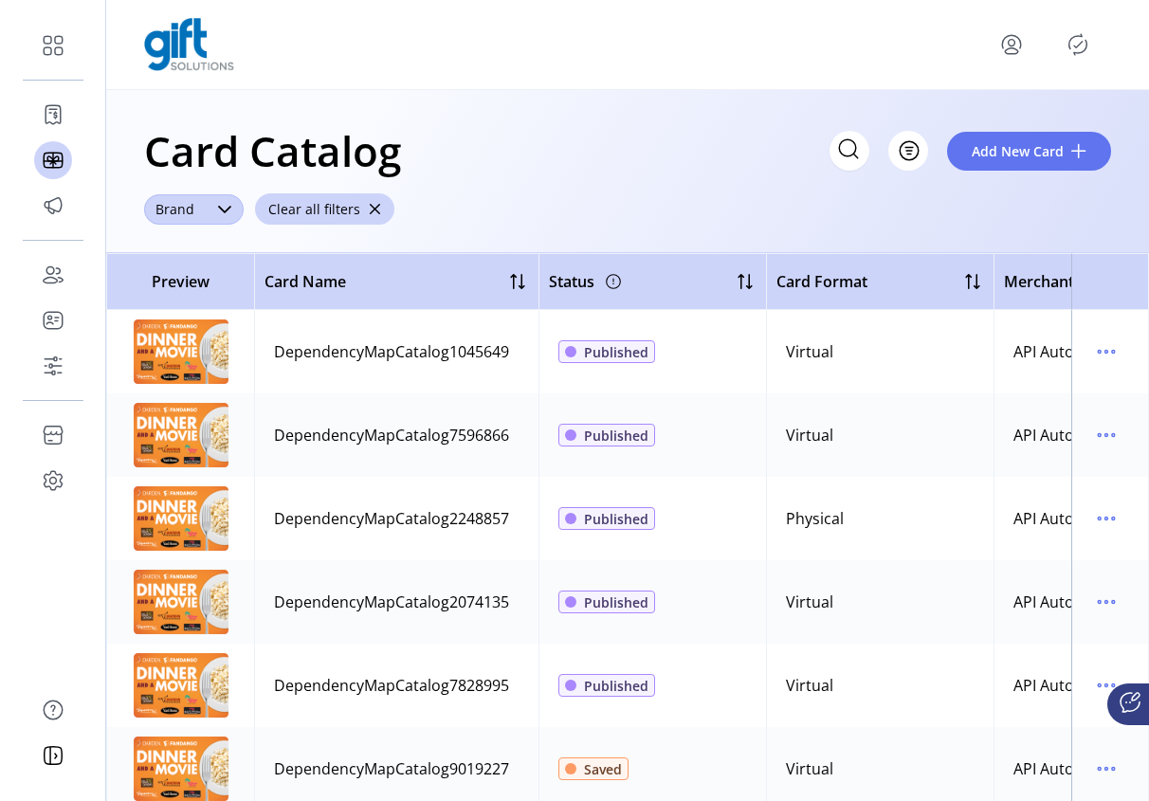
click at [219, 208] on icon "dropdown trigger" at bounding box center [224, 210] width 13 height 8
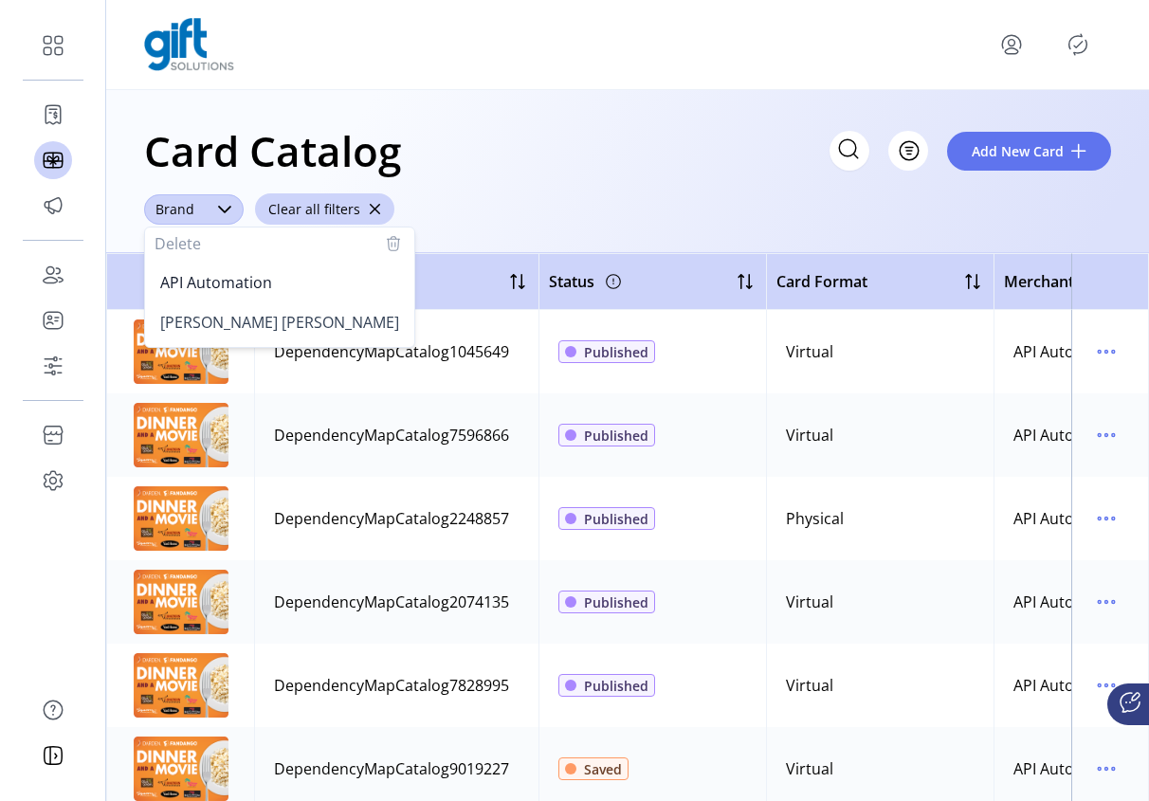
click at [229, 246] on button "Delete" at bounding box center [280, 243] width 250 height 23
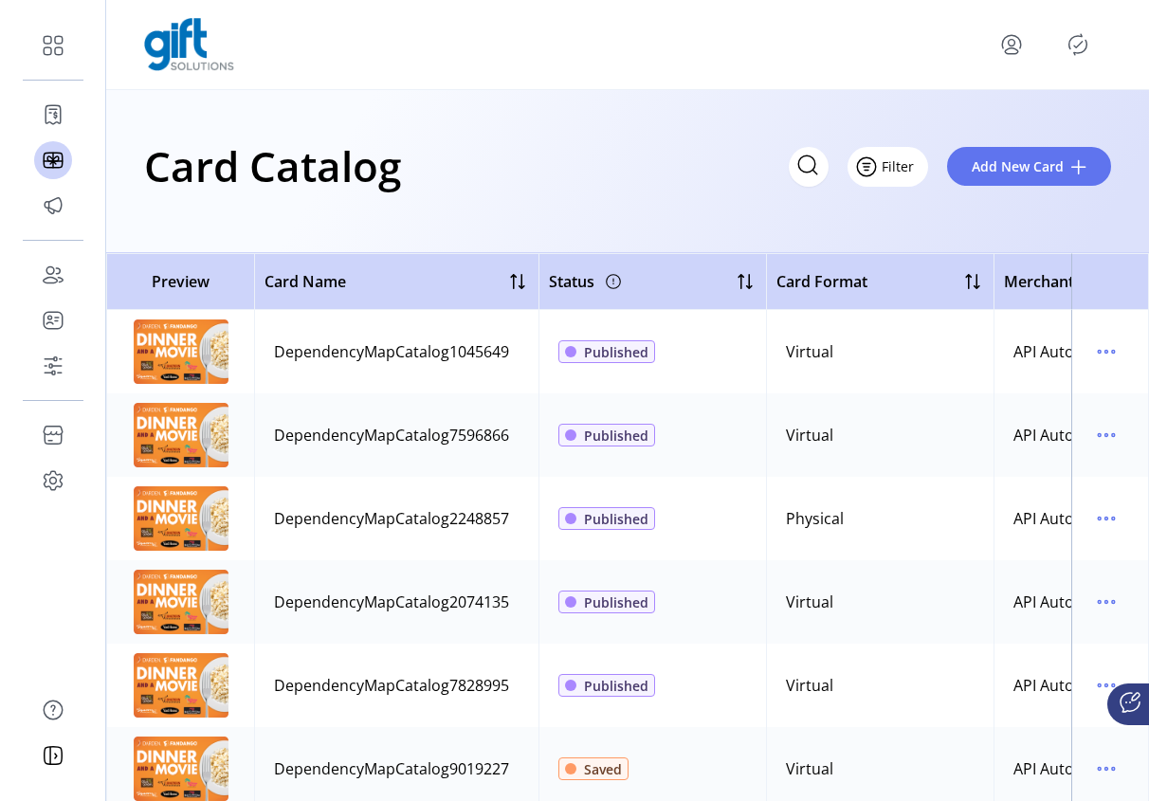
click at [906, 170] on span "Filter" at bounding box center [898, 166] width 32 height 20
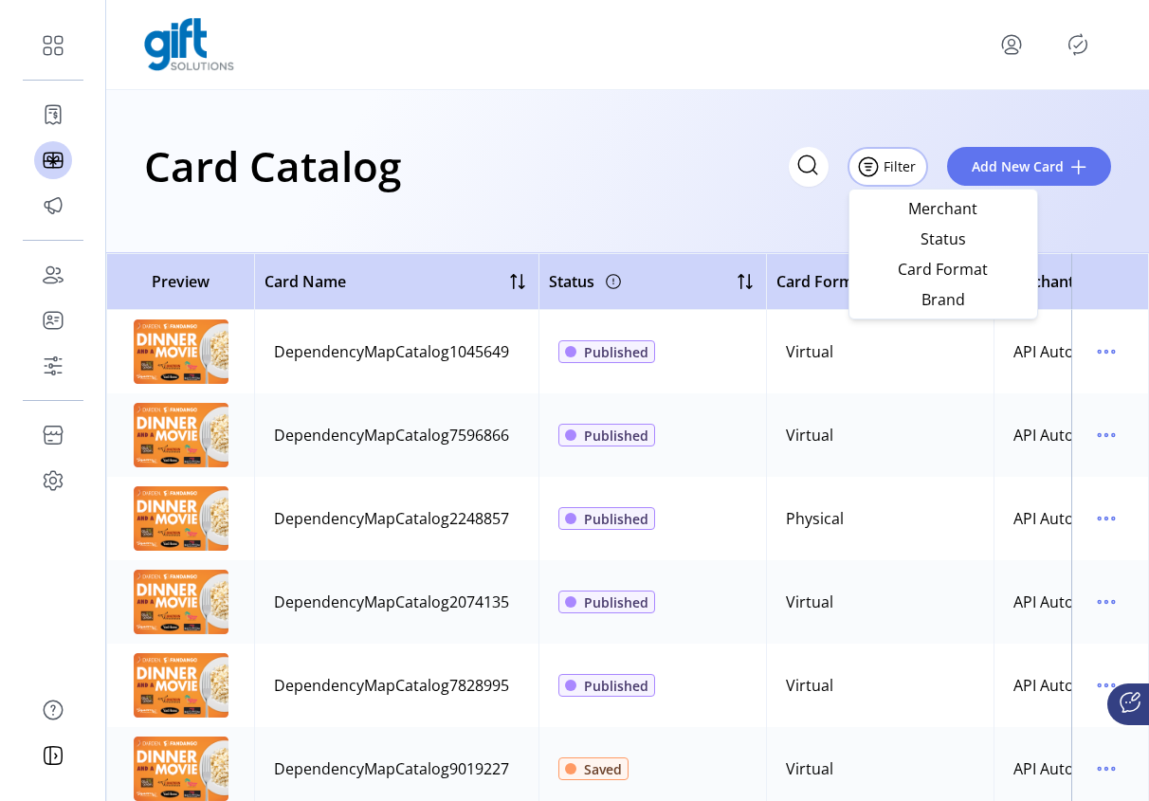
click at [1079, 231] on div "Card Catalog Filter Add New Card" at bounding box center [627, 171] width 1043 height 163
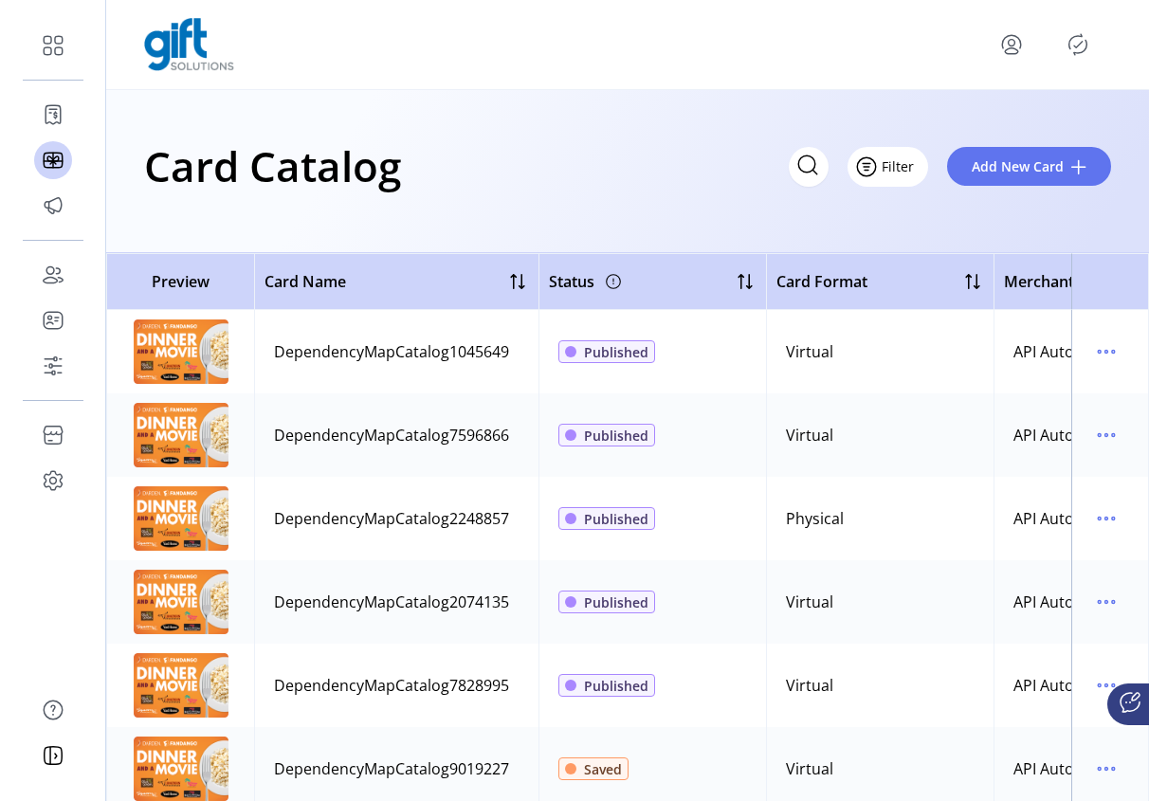
click at [913, 170] on button "Filter" at bounding box center [888, 167] width 81 height 40
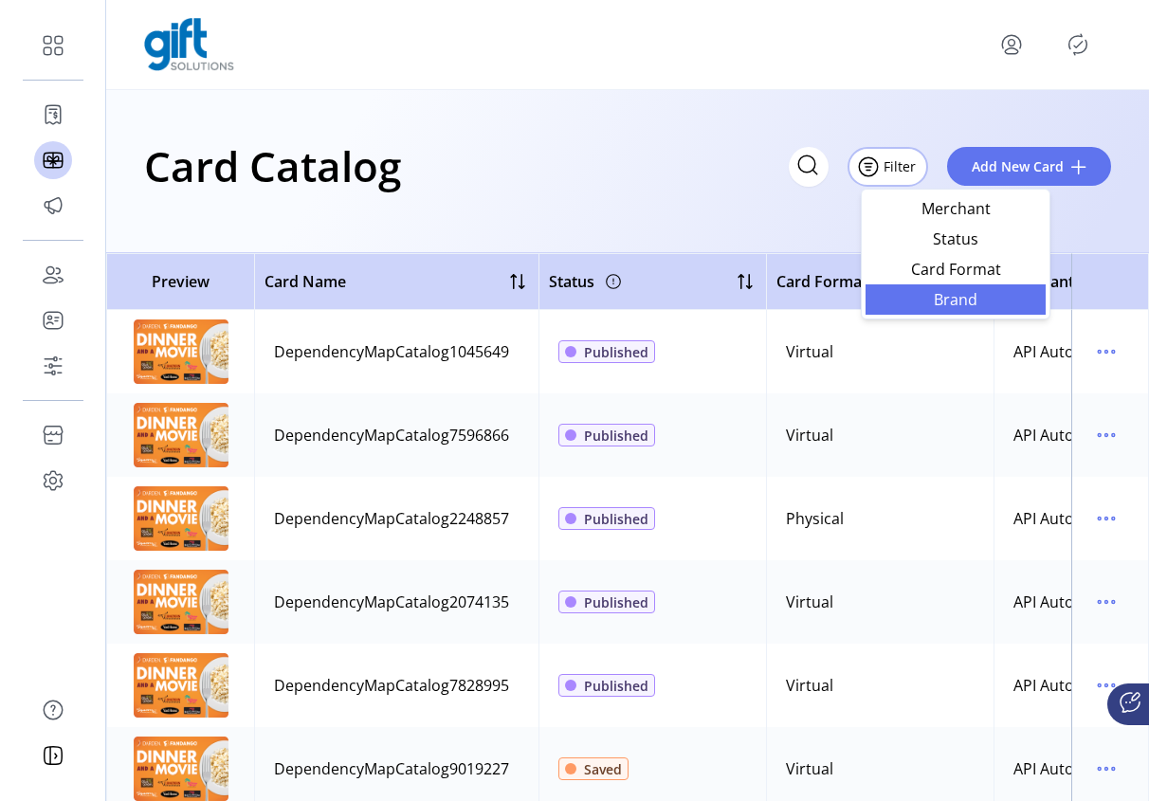
click at [944, 297] on span "Brand" at bounding box center [955, 299] width 157 height 15
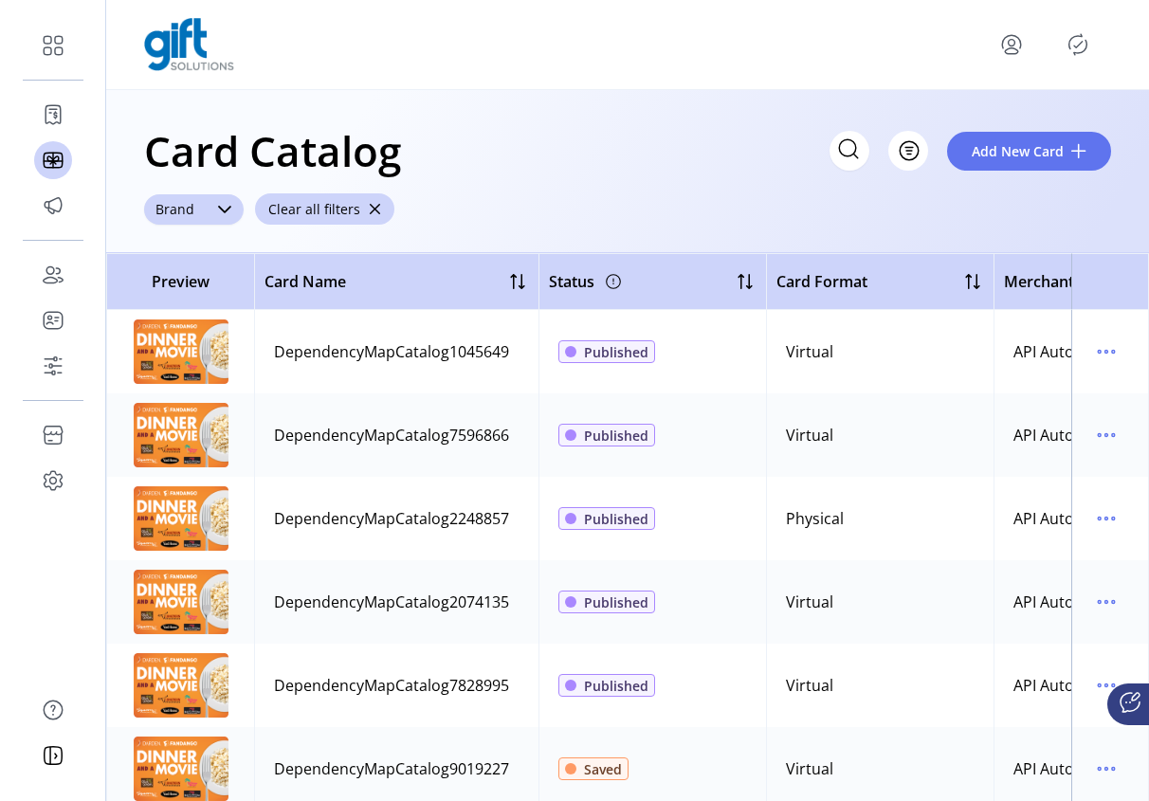
click at [206, 210] on div "dropdown trigger" at bounding box center [225, 209] width 38 height 30
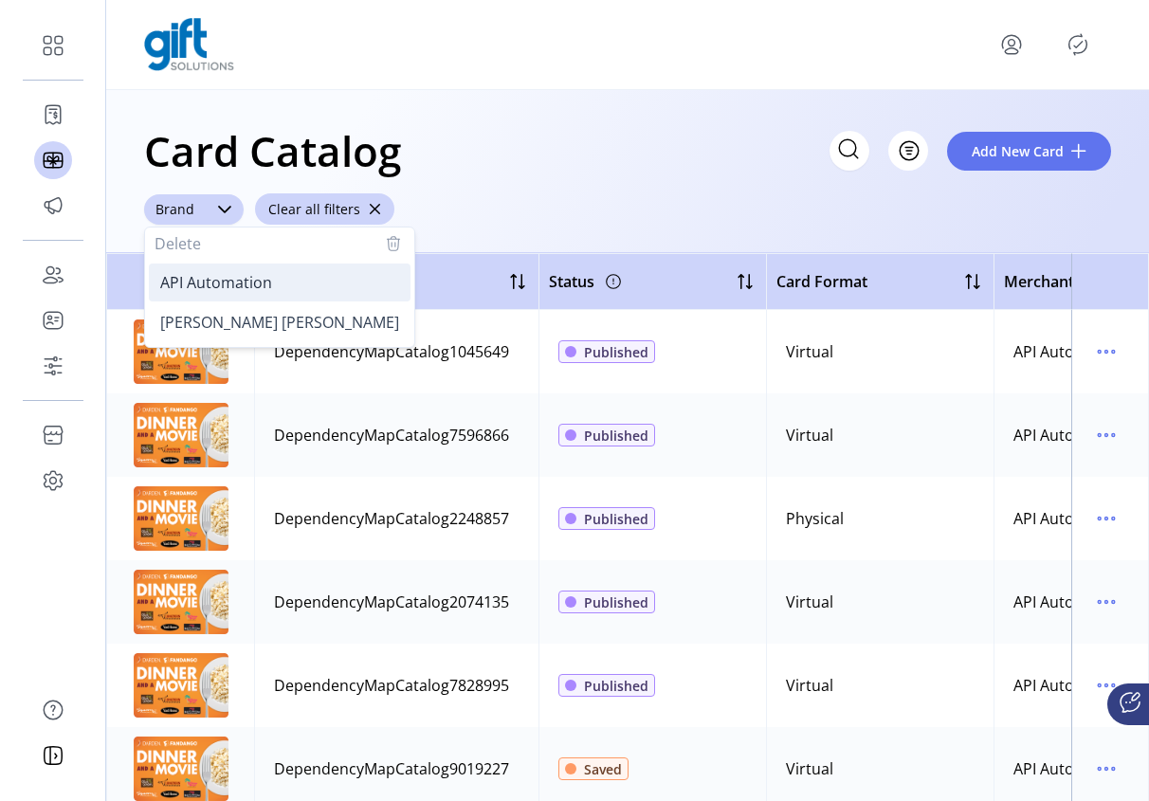
click at [192, 284] on span "API Automation" at bounding box center [216, 282] width 112 height 21
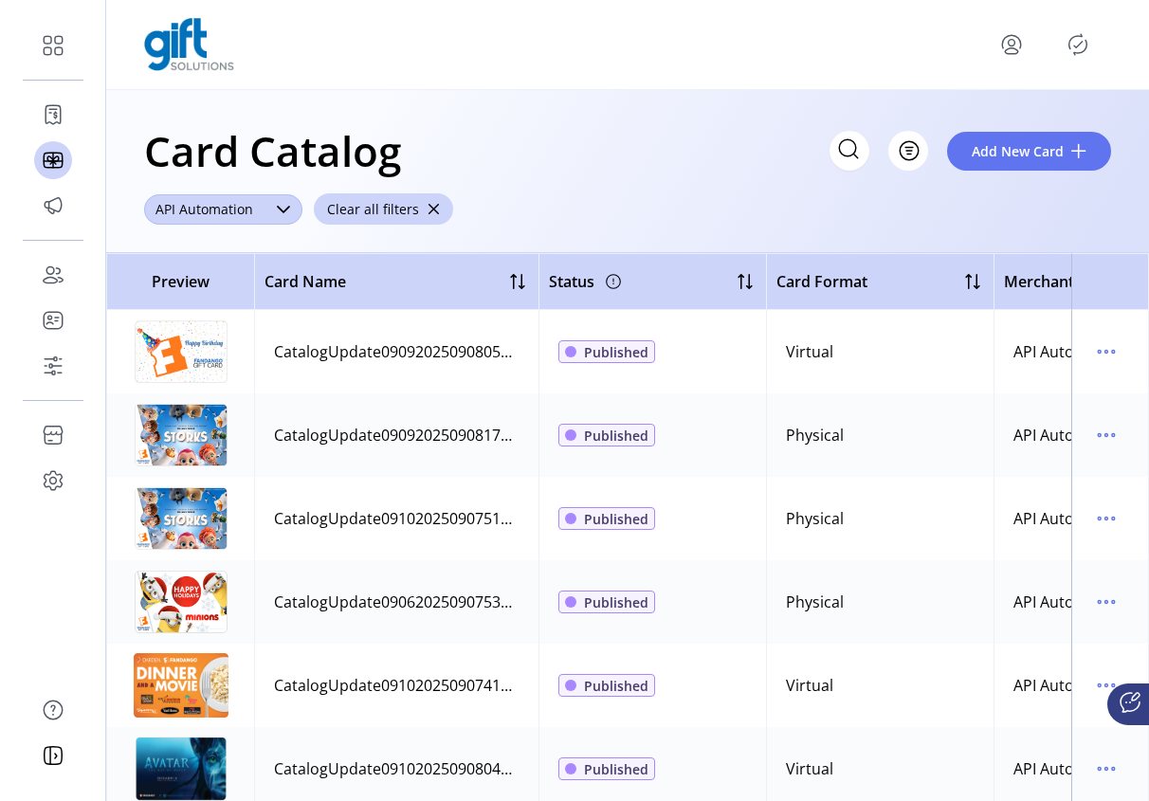
click at [295, 199] on div "dropdown trigger" at bounding box center [284, 209] width 38 height 30
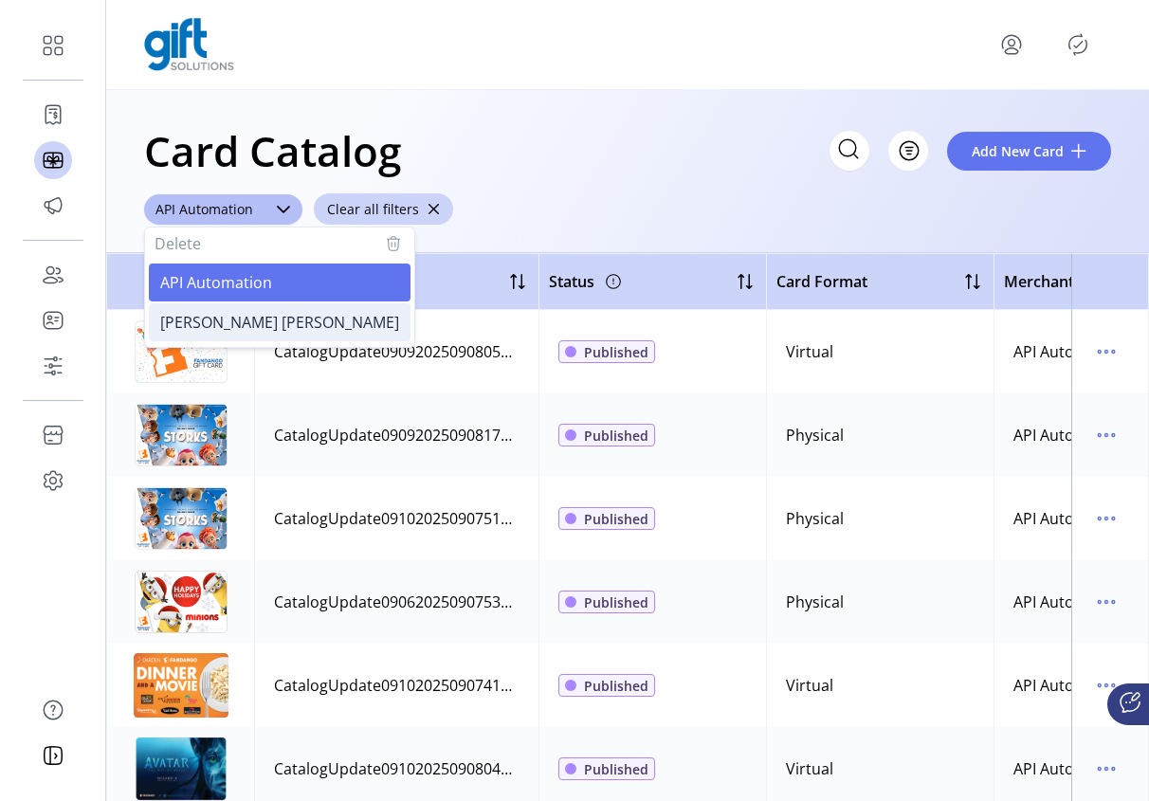
click at [220, 316] on span "[PERSON_NAME] [PERSON_NAME]" at bounding box center [279, 322] width 239 height 21
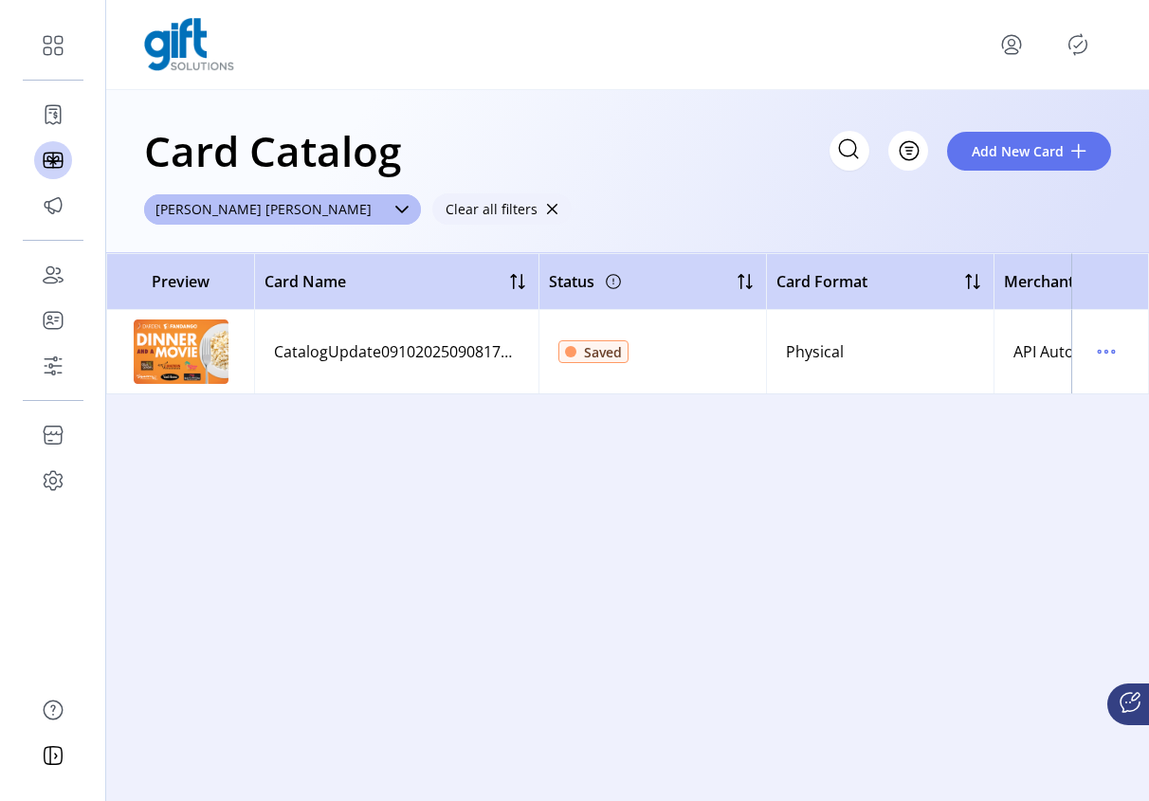
click at [545, 203] on span "button" at bounding box center [551, 209] width 13 height 13
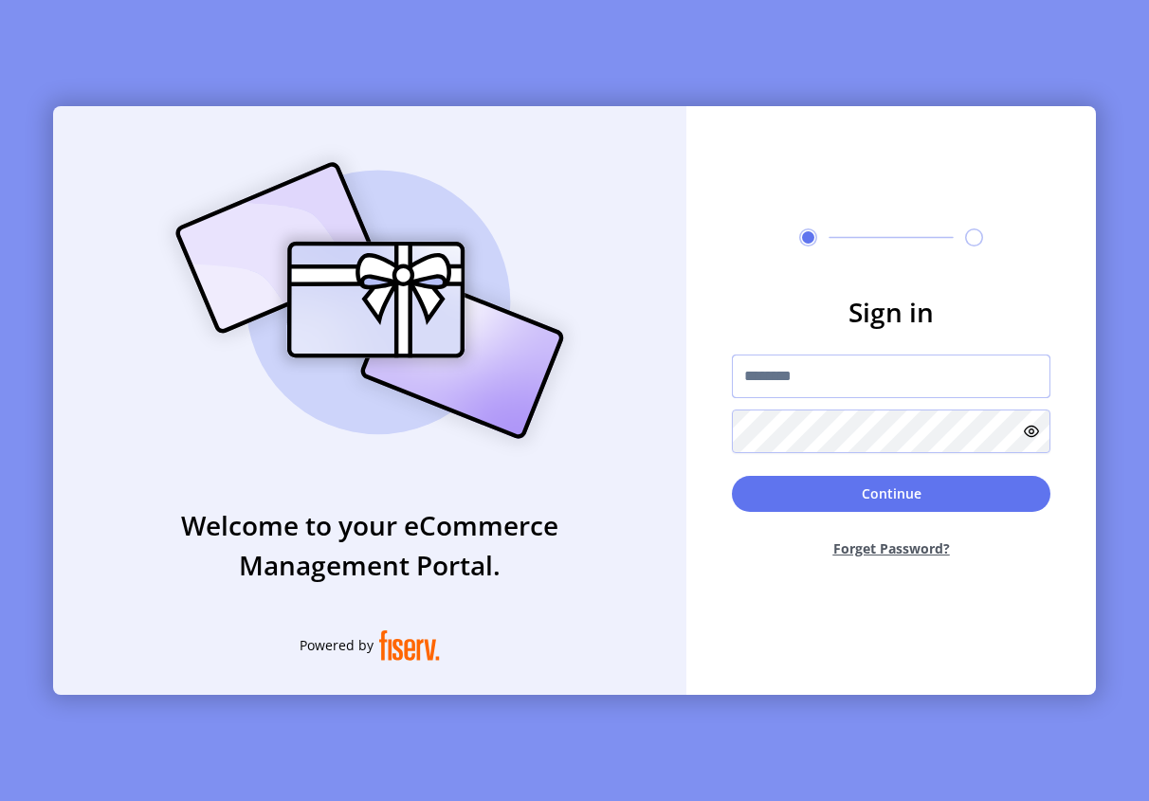
type input "**********"
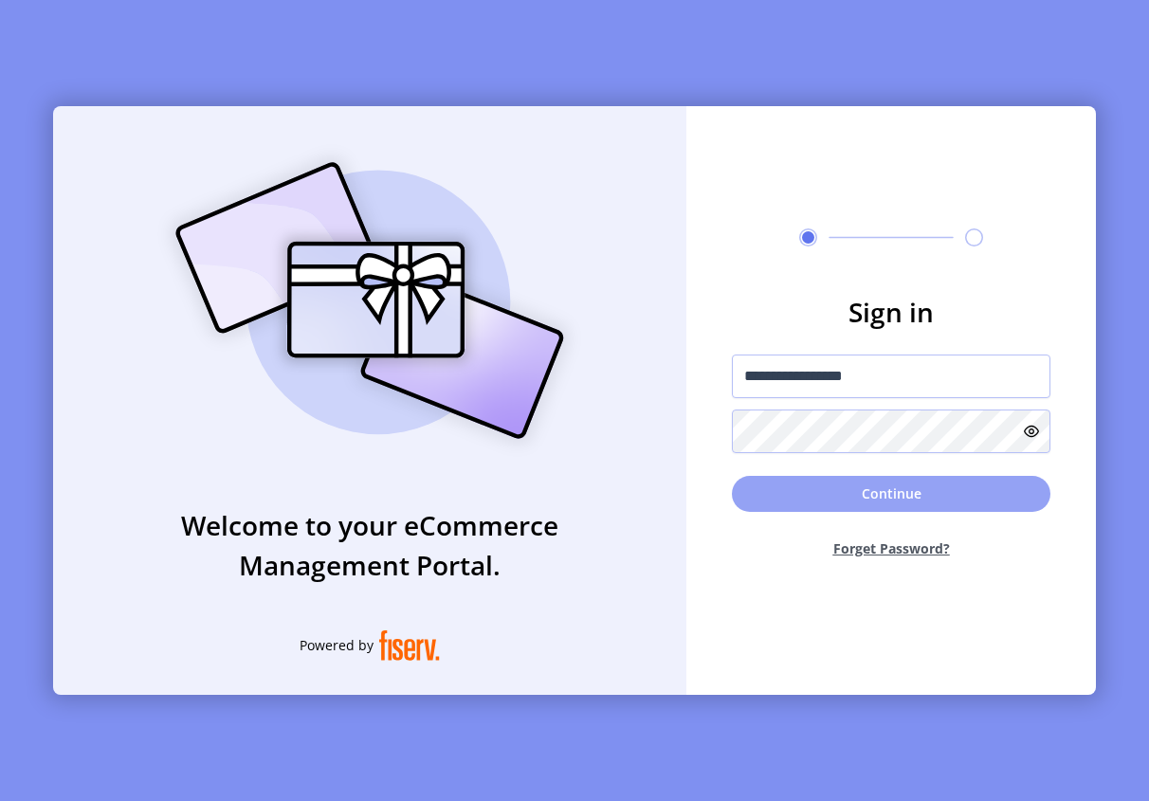
click at [860, 493] on button "Continue" at bounding box center [891, 494] width 319 height 36
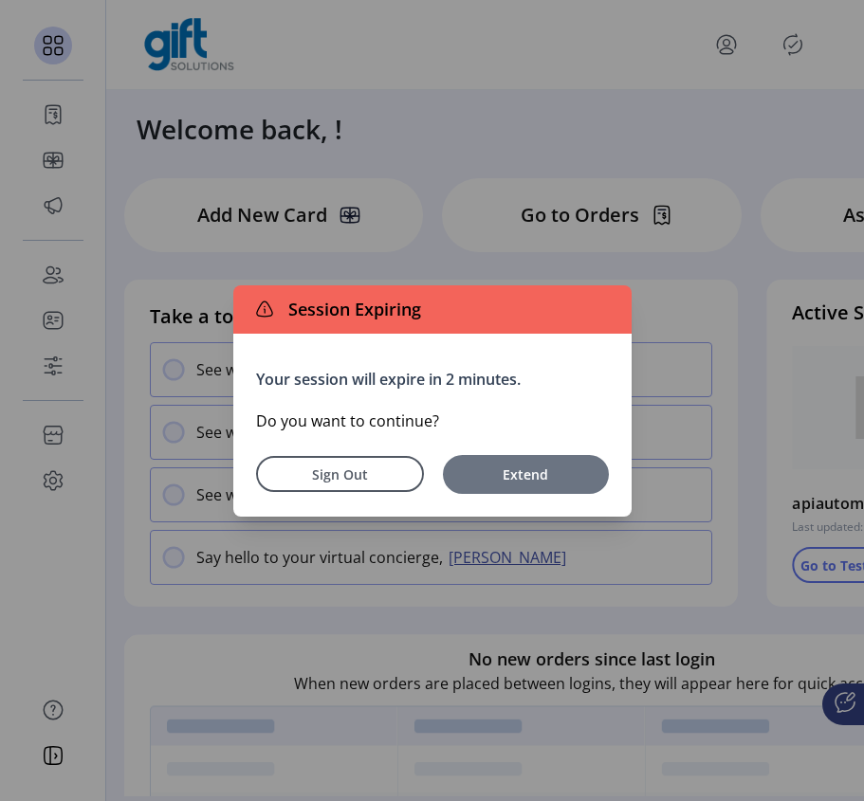
click at [542, 476] on span "Extend" at bounding box center [525, 475] width 147 height 20
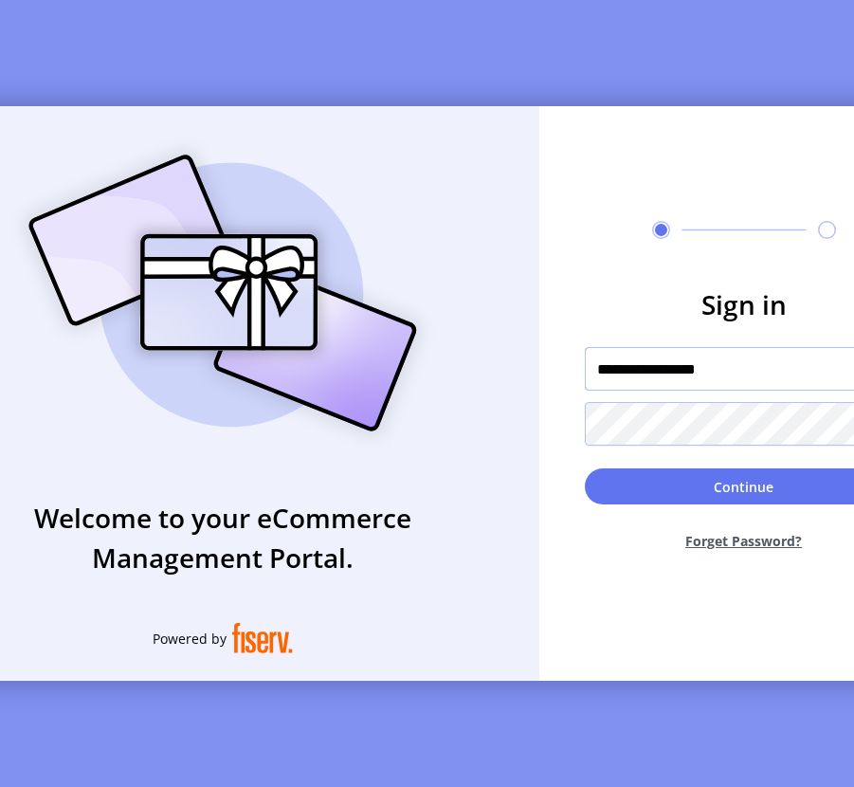
click at [771, 386] on input "**********" at bounding box center [744, 369] width 319 height 44
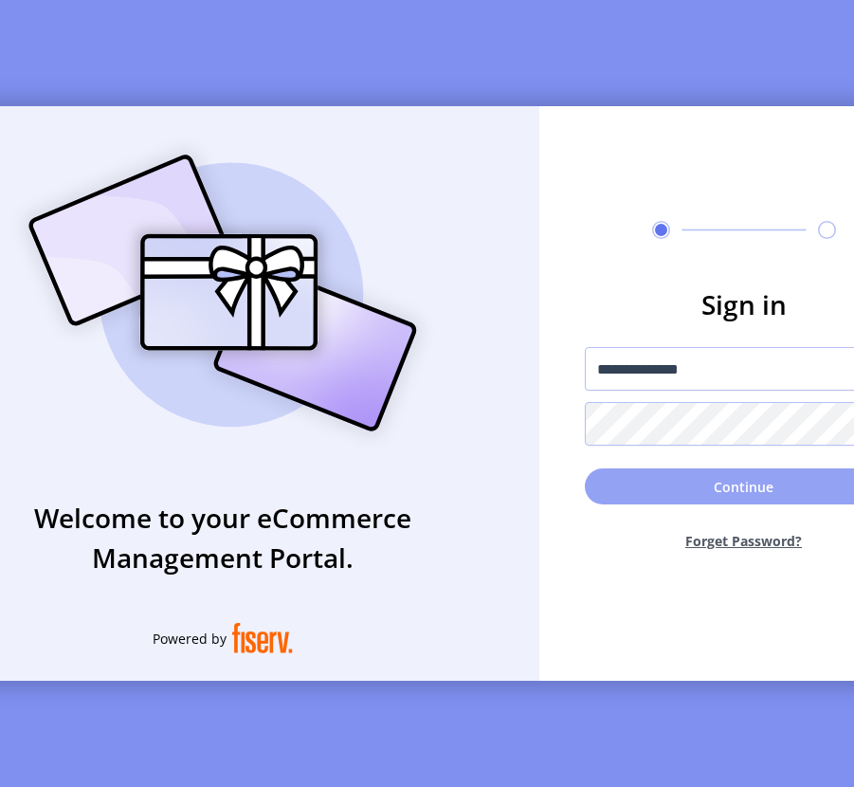
click at [738, 480] on button "Continue" at bounding box center [744, 486] width 319 height 36
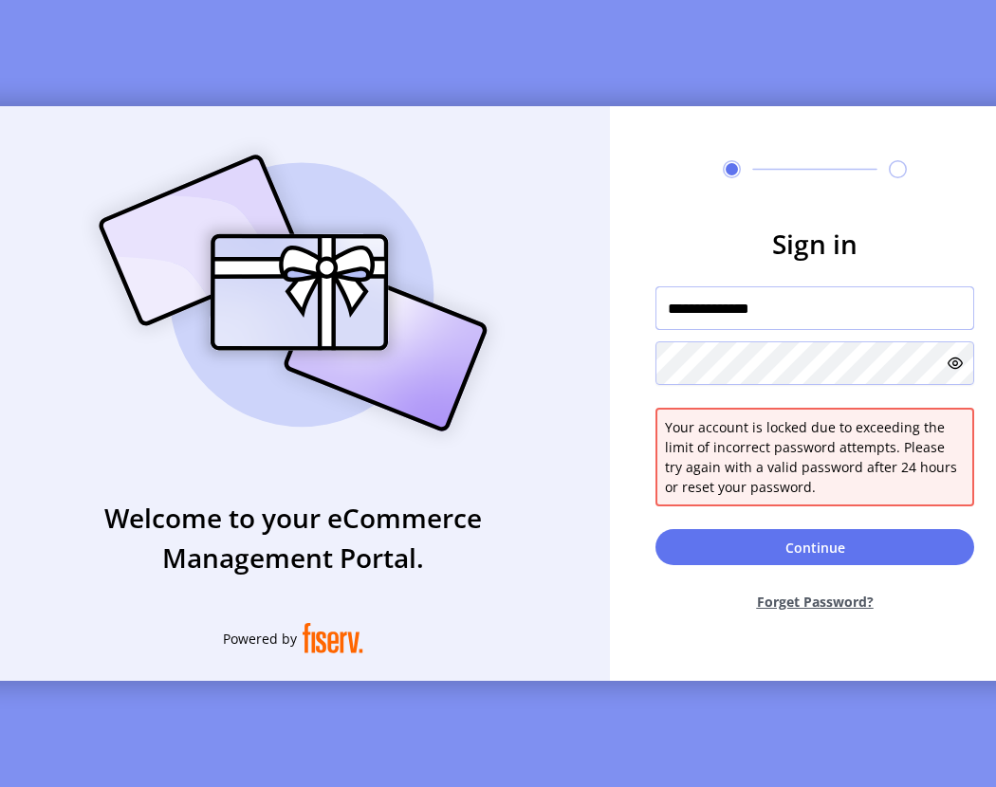
drag, startPoint x: 834, startPoint y: 316, endPoint x: 532, endPoint y: 313, distance: 302.5
click at [532, 313] on div "**********" at bounding box center [497, 393] width 1043 height 575
type input "**********"
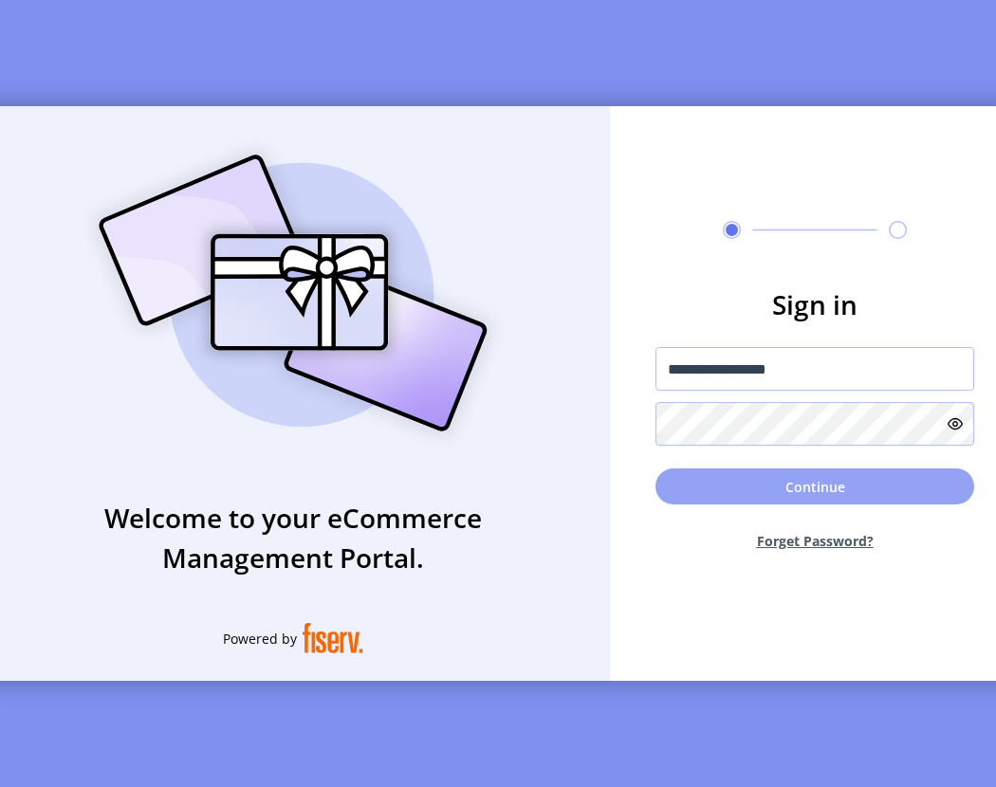
click at [794, 504] on button "Continue" at bounding box center [814, 486] width 319 height 36
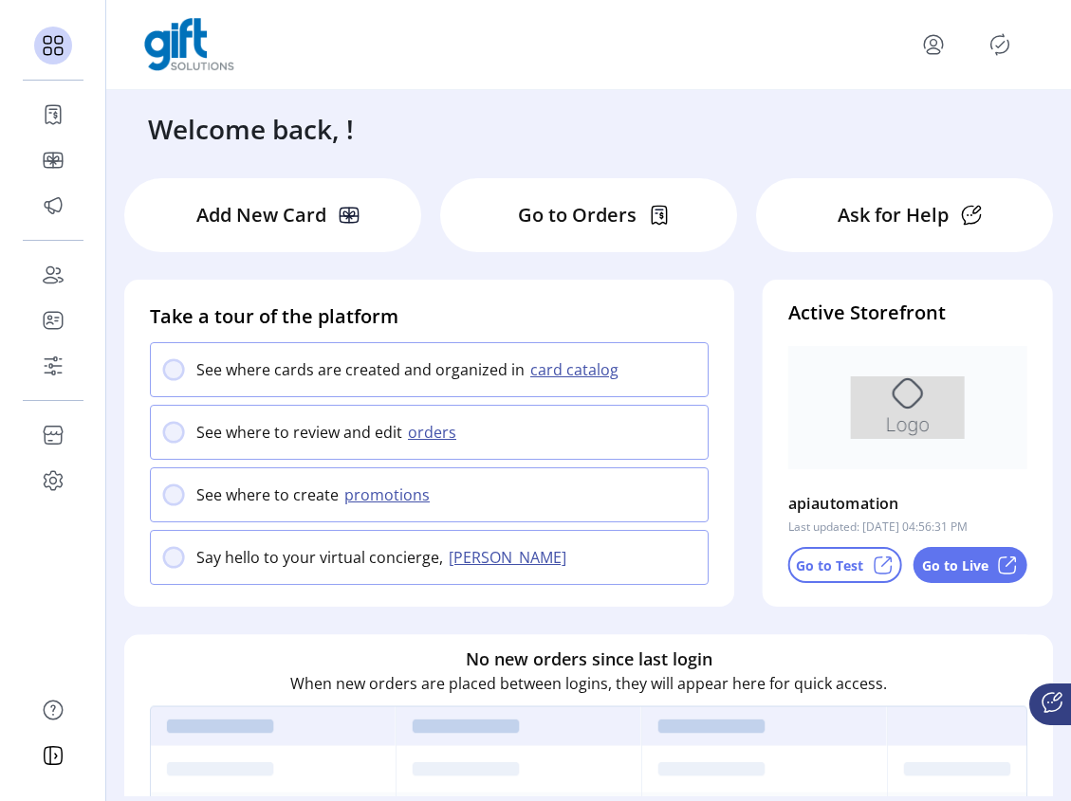
click at [1070, 456] on div "Welcome back, ! Add New Card Go to Orders Ask for Help Take a tour of the platf…" at bounding box center [588, 443] width 964 height 706
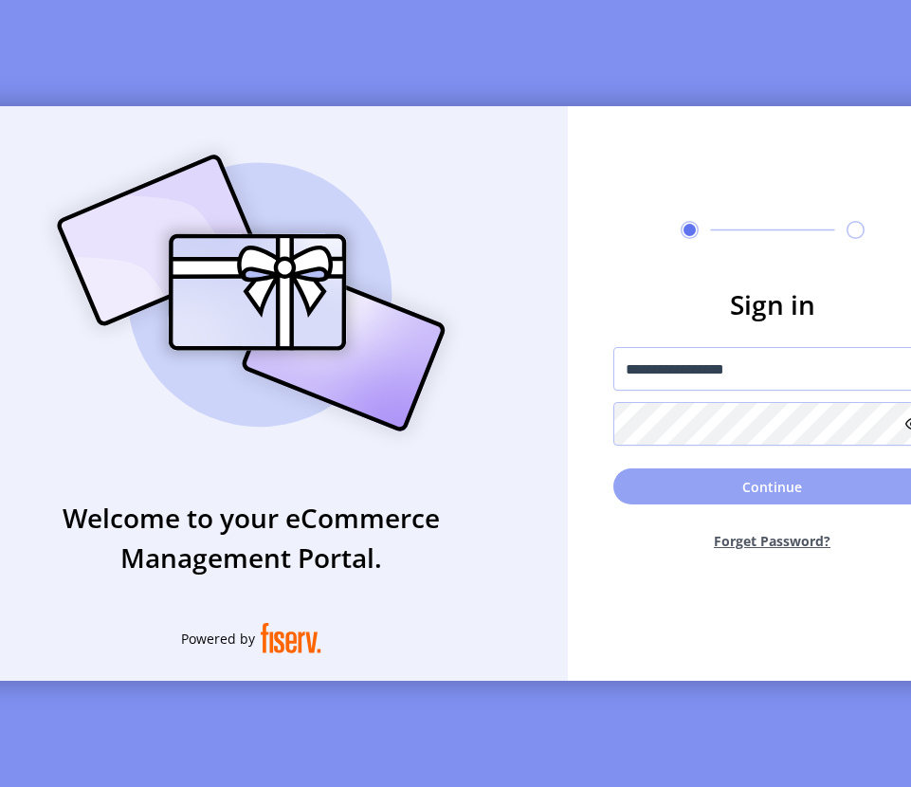
click at [743, 495] on button "Continue" at bounding box center [772, 486] width 319 height 36
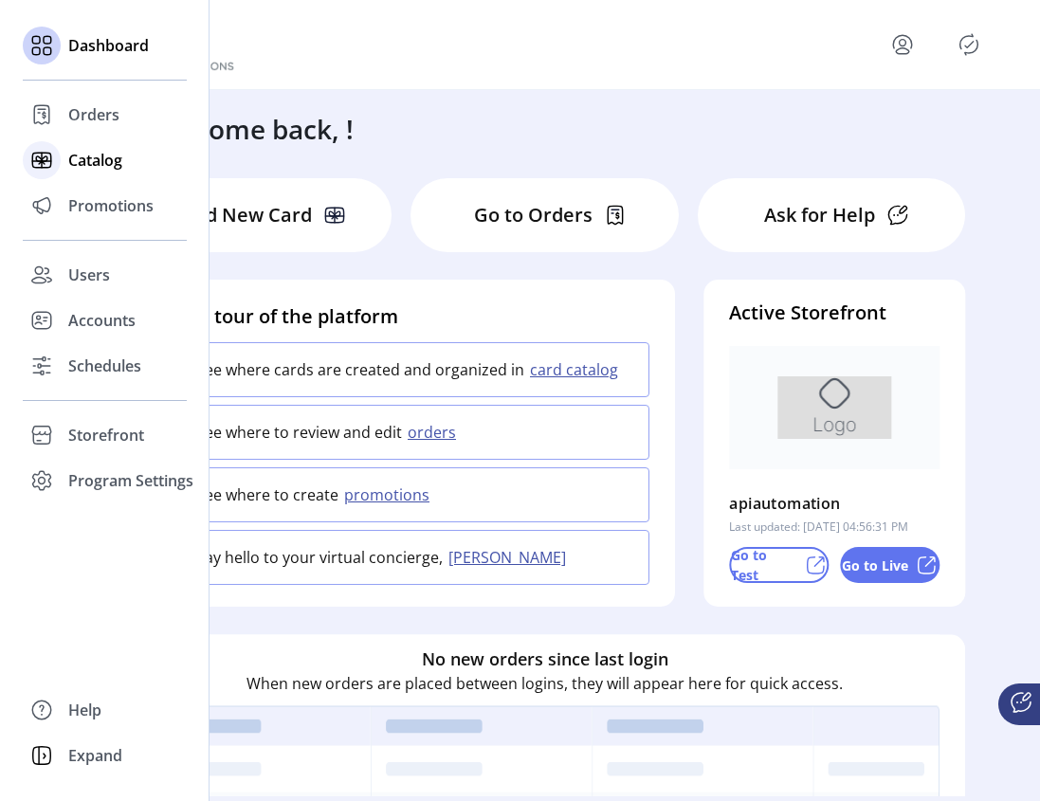
click at [87, 166] on span "Catalog" at bounding box center [95, 160] width 54 height 23
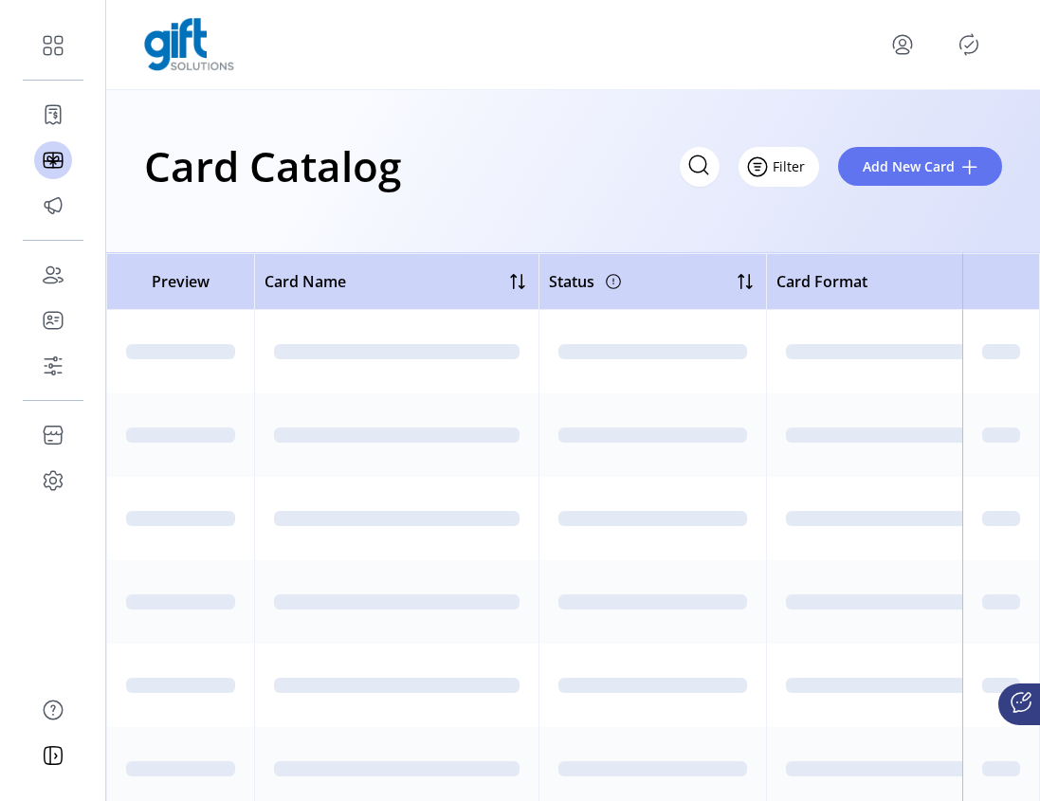
click at [797, 165] on span "Filter" at bounding box center [789, 166] width 32 height 20
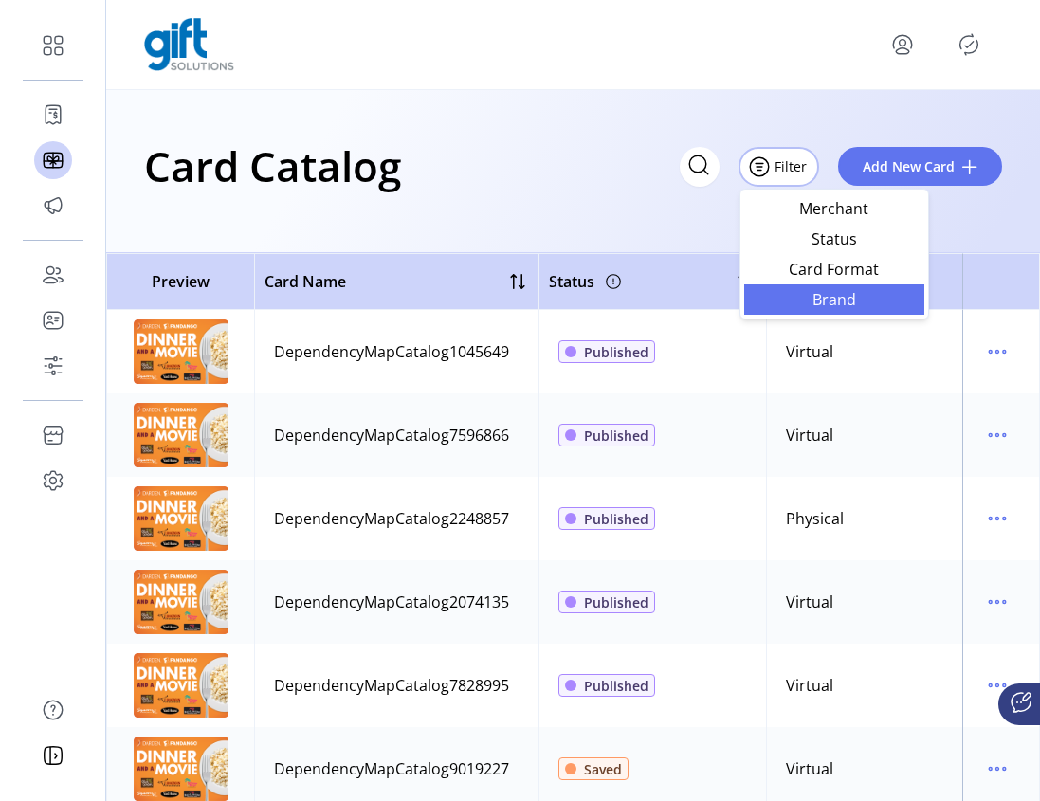
click at [830, 300] on span "Brand" at bounding box center [834, 299] width 157 height 15
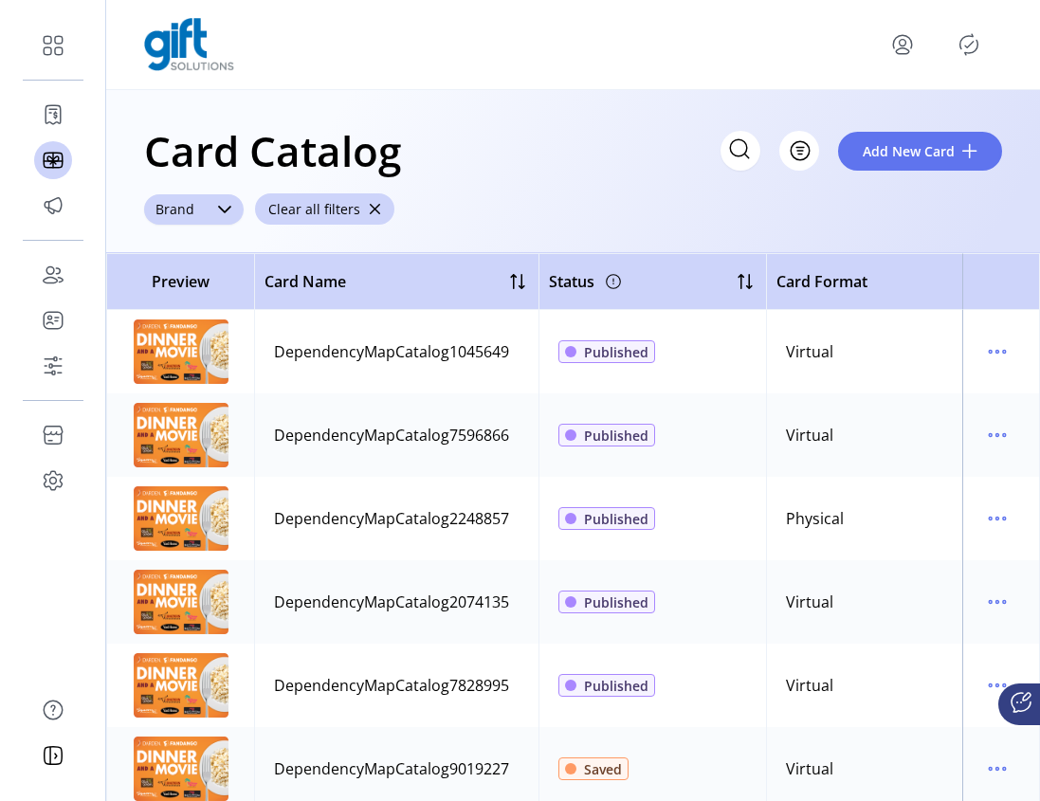
click at [214, 219] on div "dropdown trigger" at bounding box center [225, 209] width 38 height 30
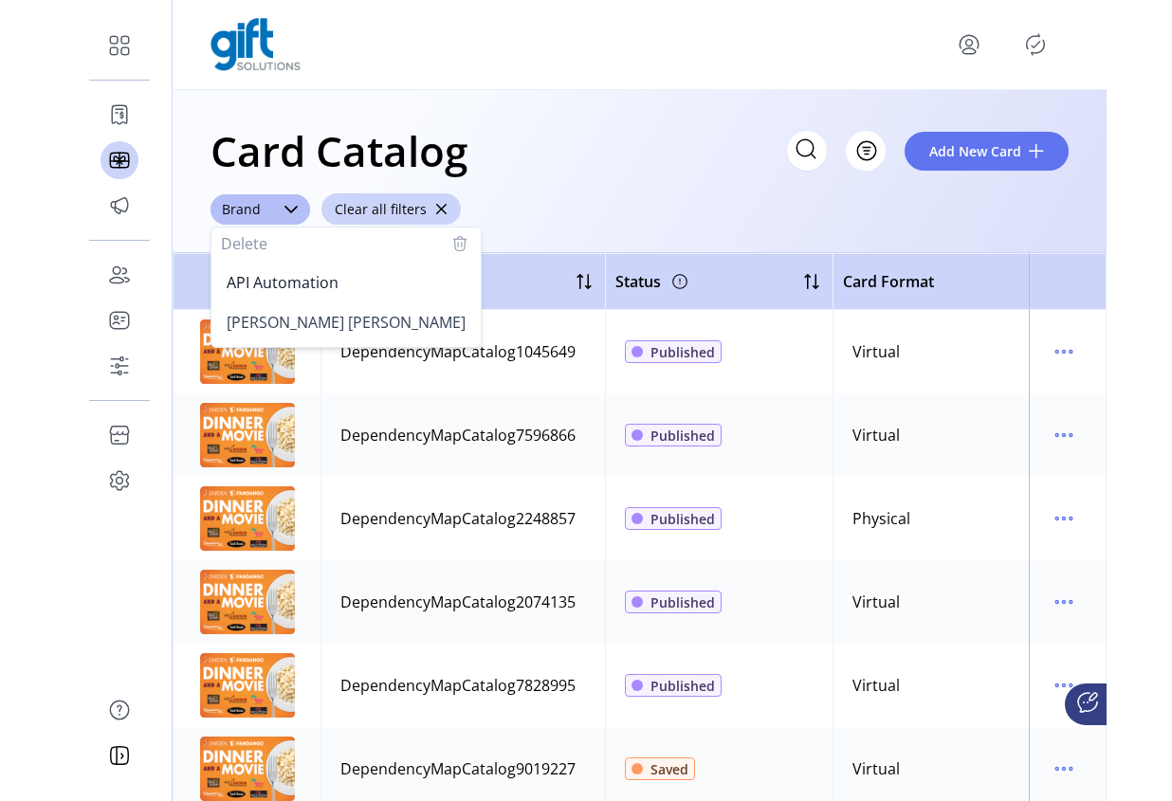
scroll to position [467, 0]
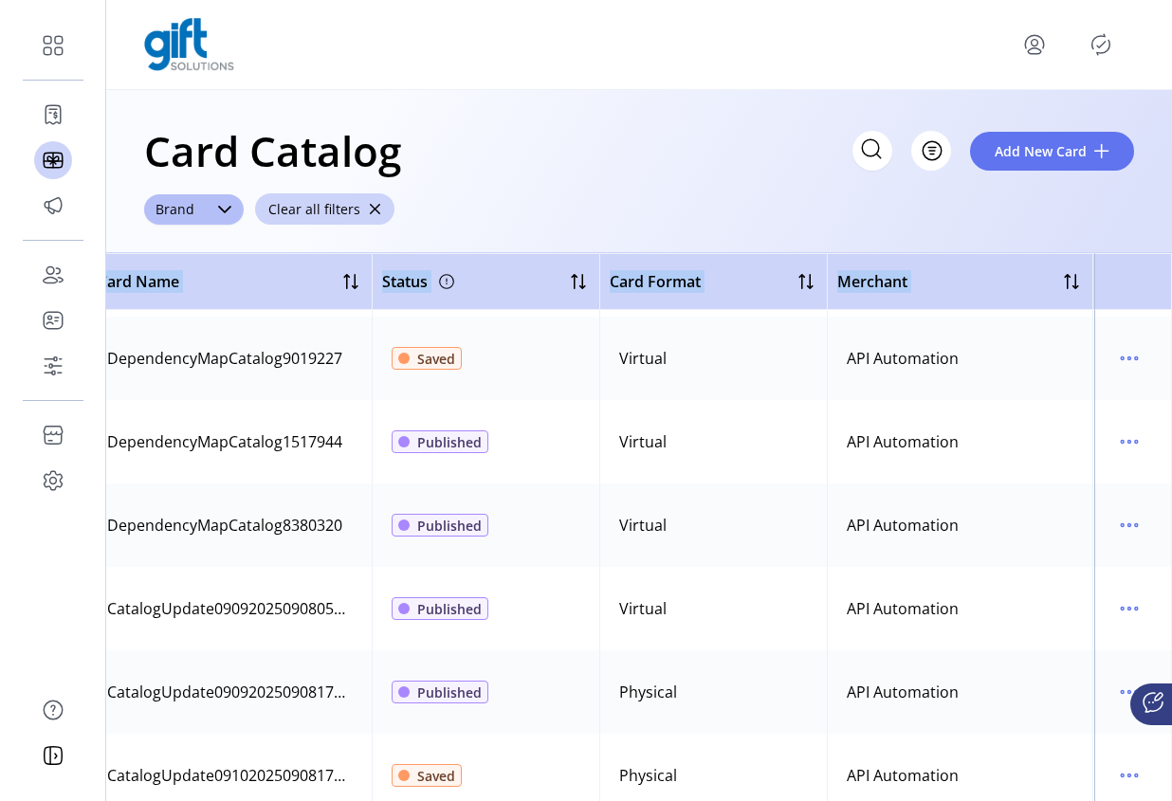
drag, startPoint x: 1162, startPoint y: 304, endPoint x: 1171, endPoint y: 226, distance: 79.3
click at [1162, 230] on app-catalogs-list "Card Catalog Filter Add New Card Brand Clear all filters Preview Card Name Stat…" at bounding box center [639, 445] width 1066 height 711
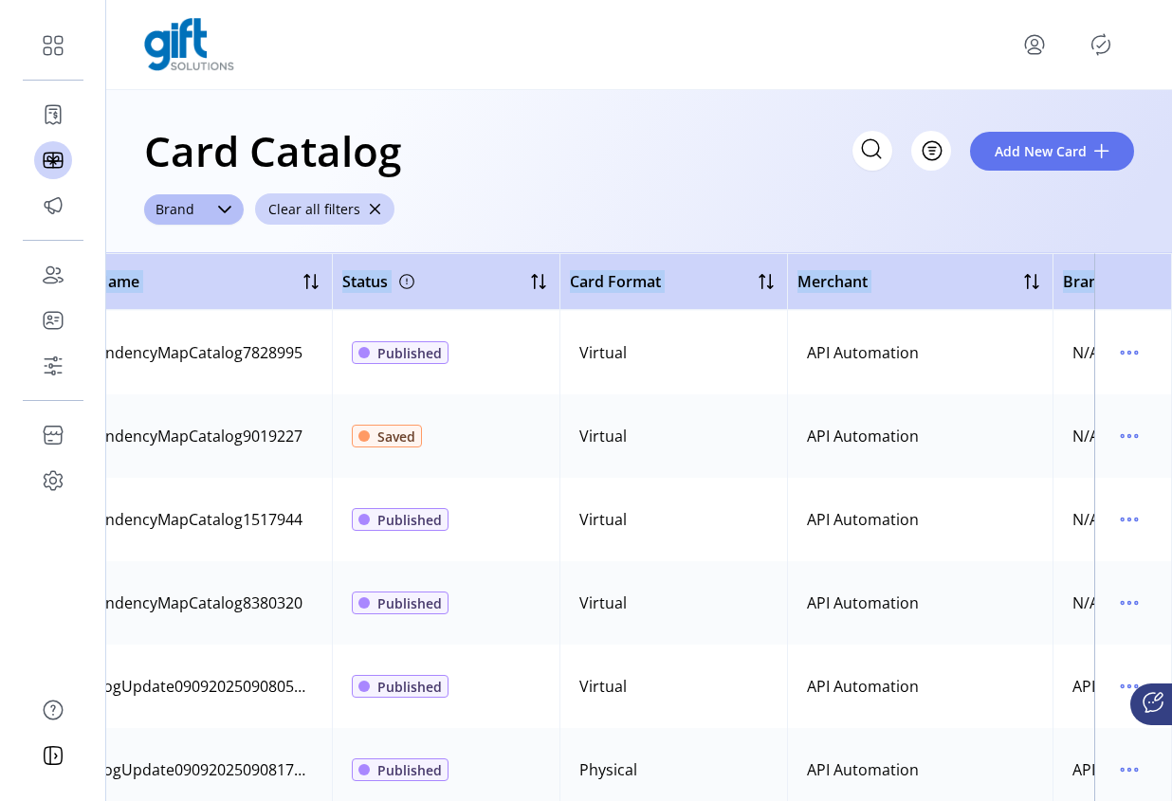
scroll to position [333, 0]
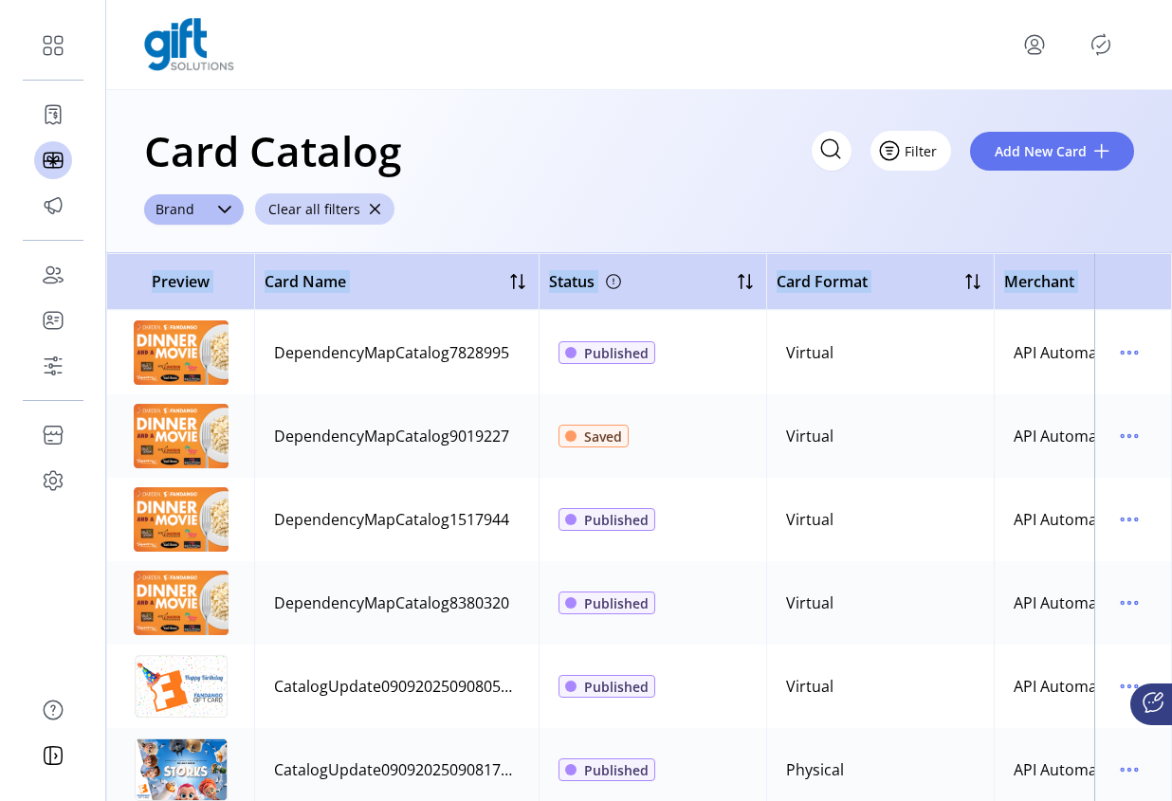
click at [905, 155] on icon "Filter Button" at bounding box center [889, 151] width 30 height 30
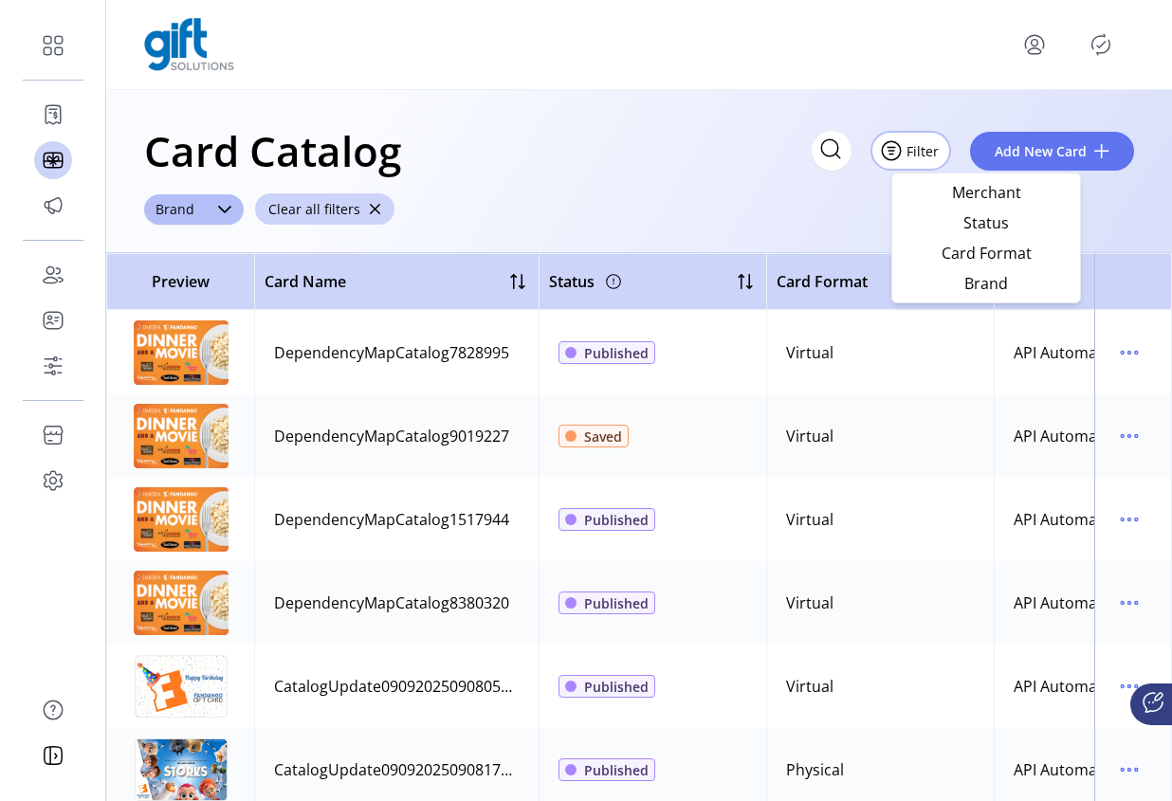
click at [1129, 241] on div "Card Catalog Filter Add New Card Brand Clear all filters" at bounding box center [639, 171] width 1066 height 163
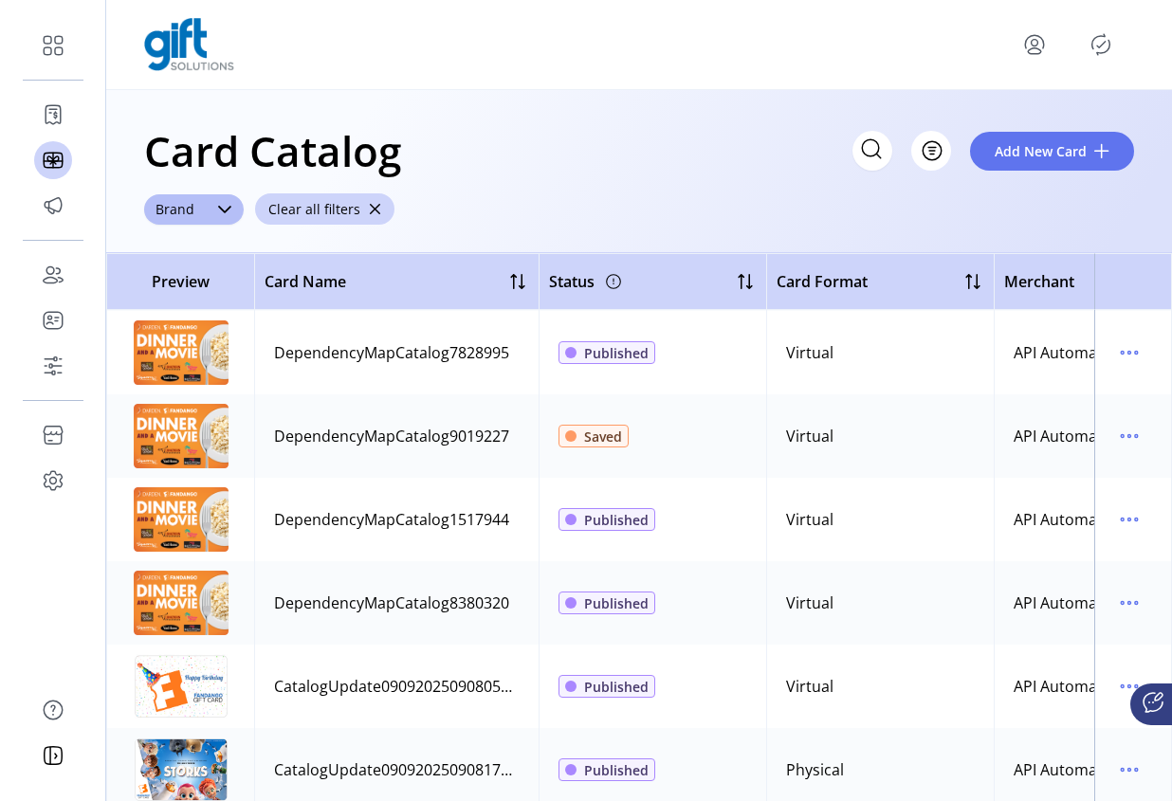
click at [1131, 273] on th at bounding box center [1133, 281] width 78 height 57
click at [221, 215] on icon "dropdown trigger" at bounding box center [224, 209] width 15 height 15
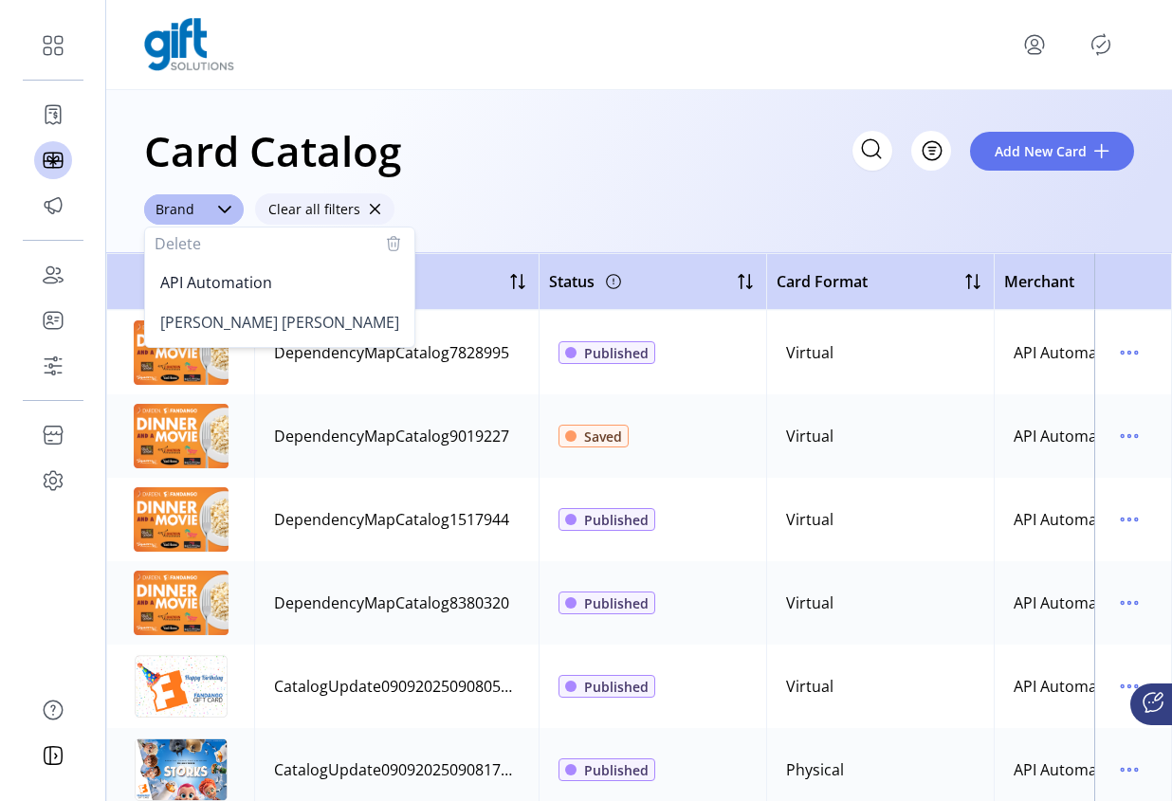
click at [368, 210] on span "button" at bounding box center [374, 209] width 13 height 13
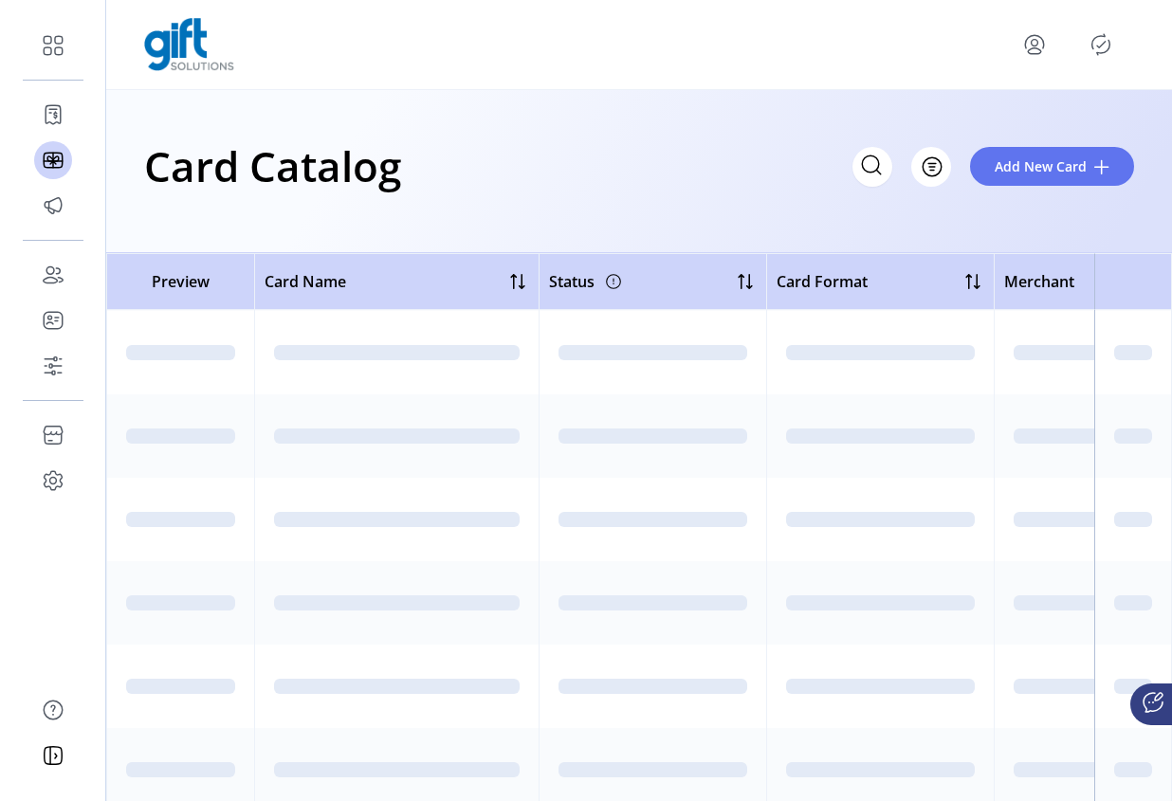
scroll to position [0, 0]
click at [928, 169] on span "Filter" at bounding box center [921, 166] width 32 height 20
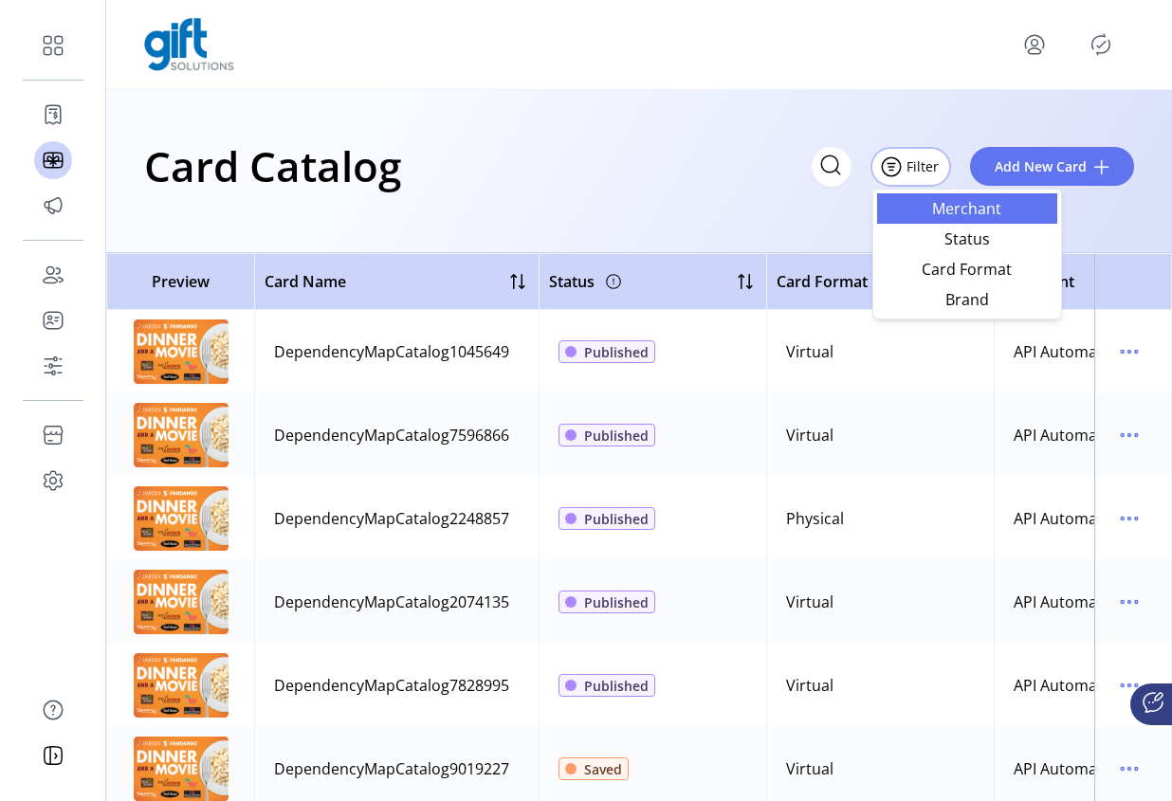
click at [971, 209] on span "Merchant" at bounding box center [966, 208] width 157 height 15
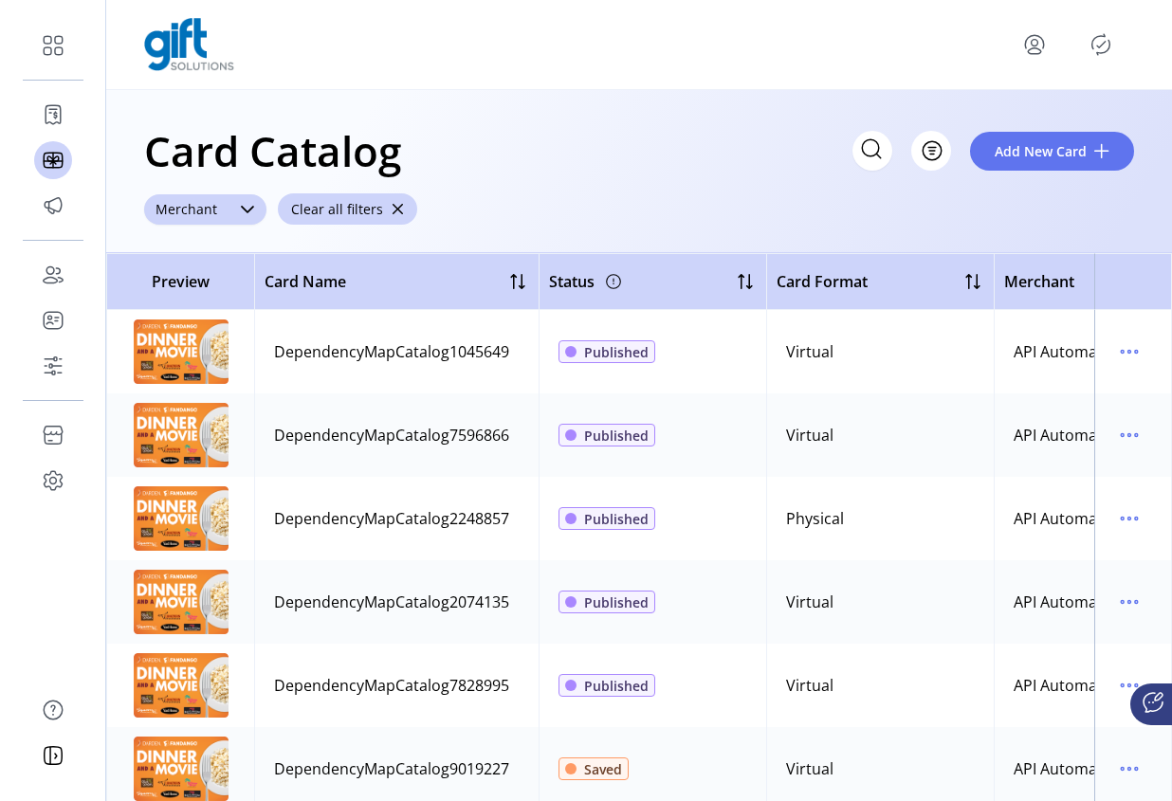
click at [214, 215] on div "Merchant" at bounding box center [186, 209] width 84 height 30
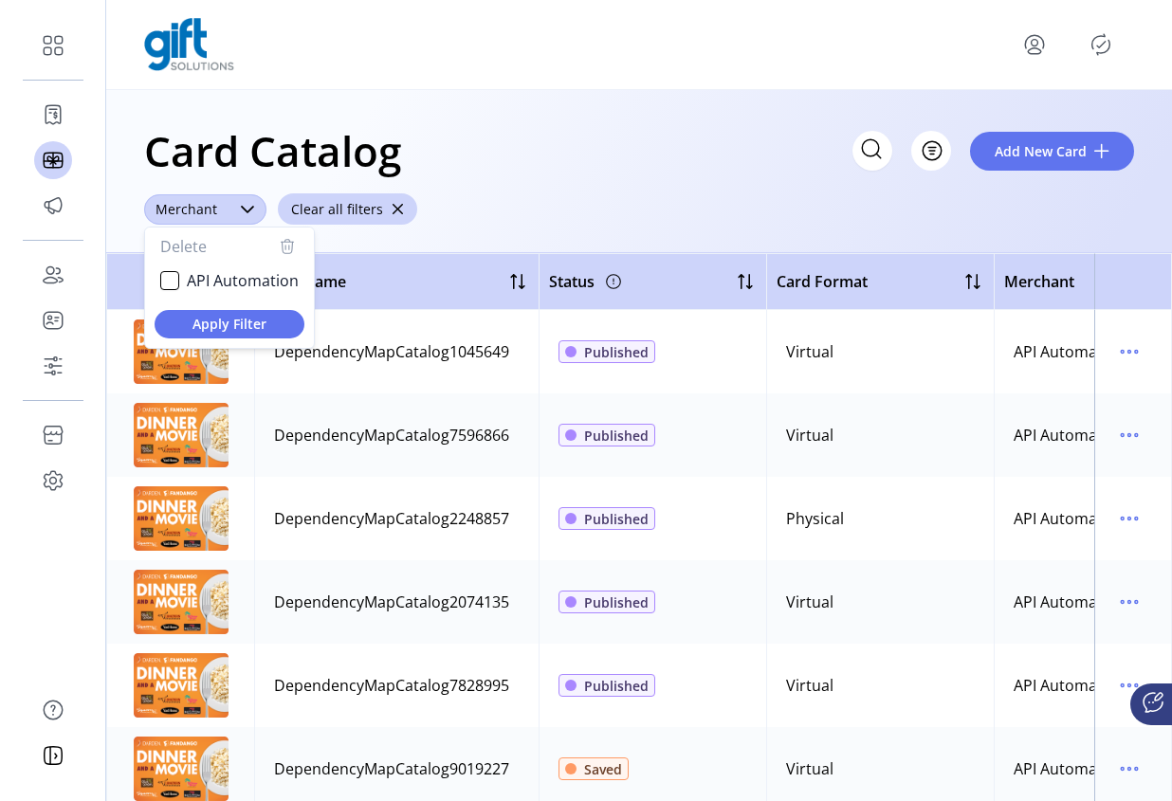
scroll to position [10, 74]
click at [163, 279] on div "API Automation" at bounding box center [169, 280] width 19 height 19
click at [231, 326] on span "Apply Filter" at bounding box center [229, 324] width 119 height 20
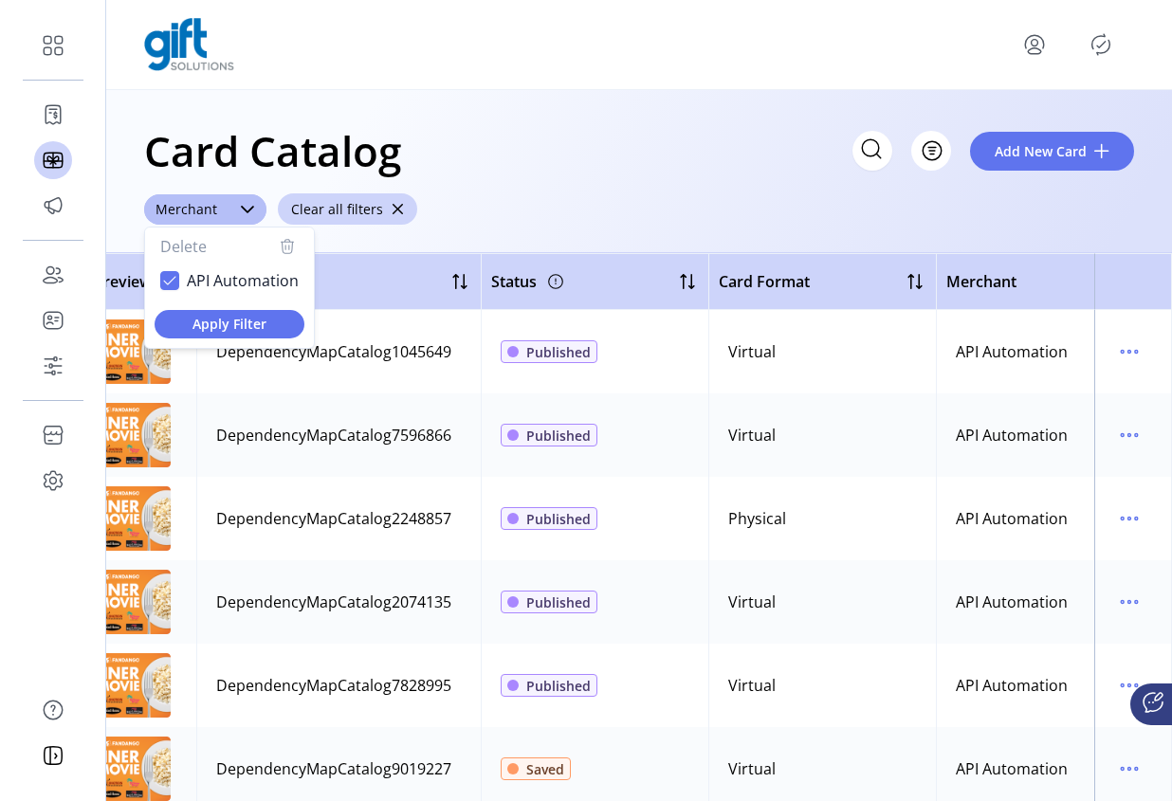
scroll to position [0, 1]
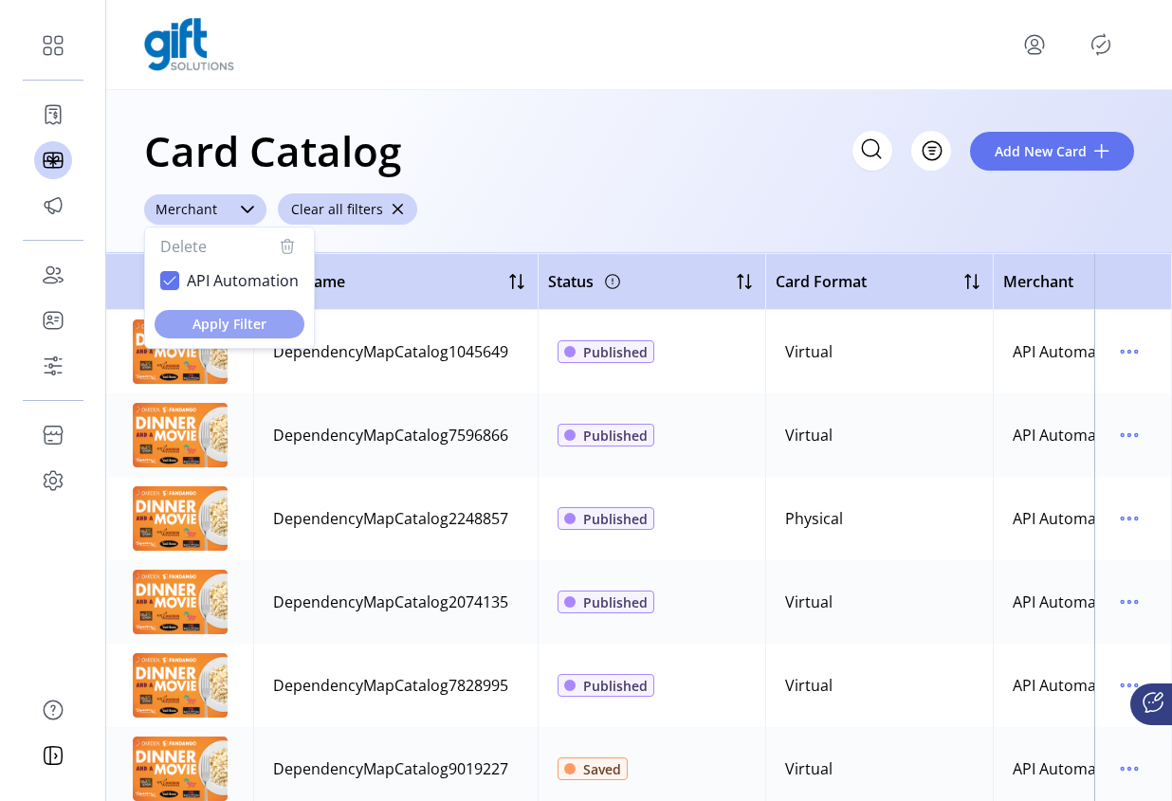
click at [235, 320] on span "Apply Filter" at bounding box center [229, 324] width 119 height 20
click at [579, 236] on div "Card Catalog Filter Add New Card ******** Merchant Delete API Automation Apply …" at bounding box center [639, 171] width 1066 height 163
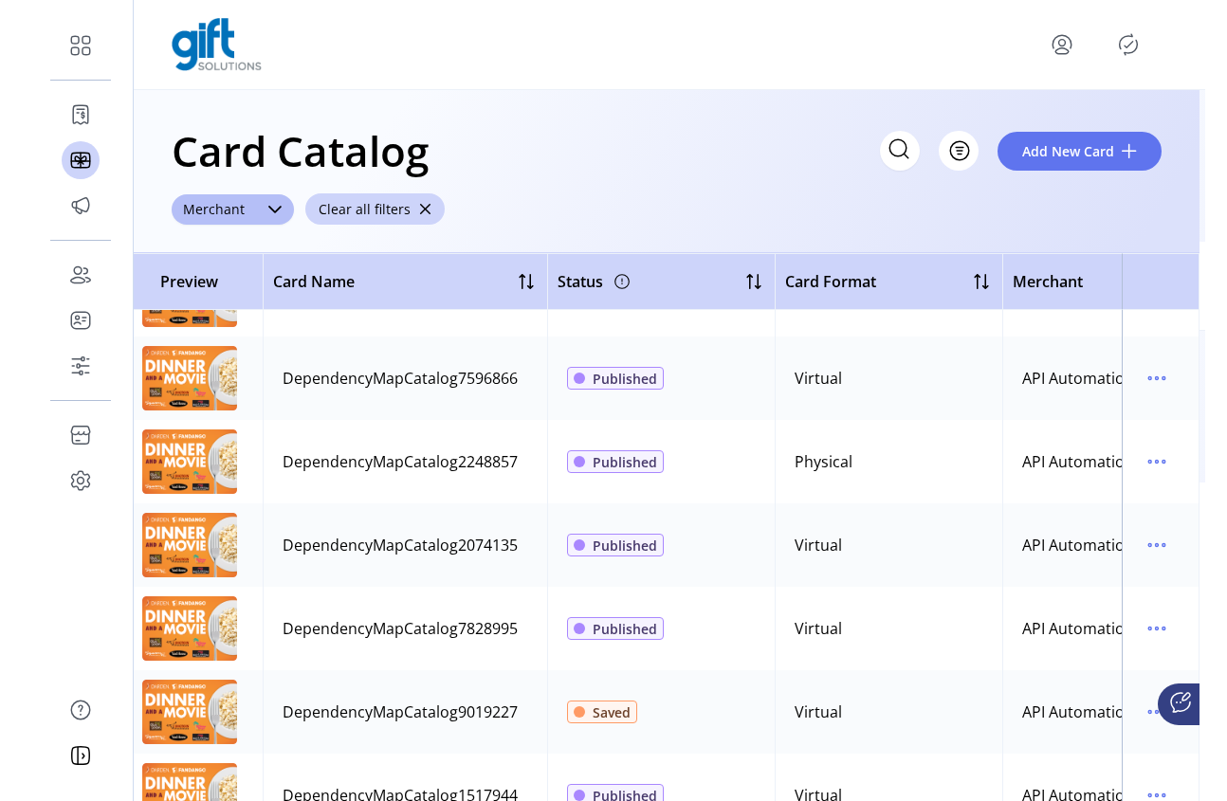
scroll to position [57, 0]
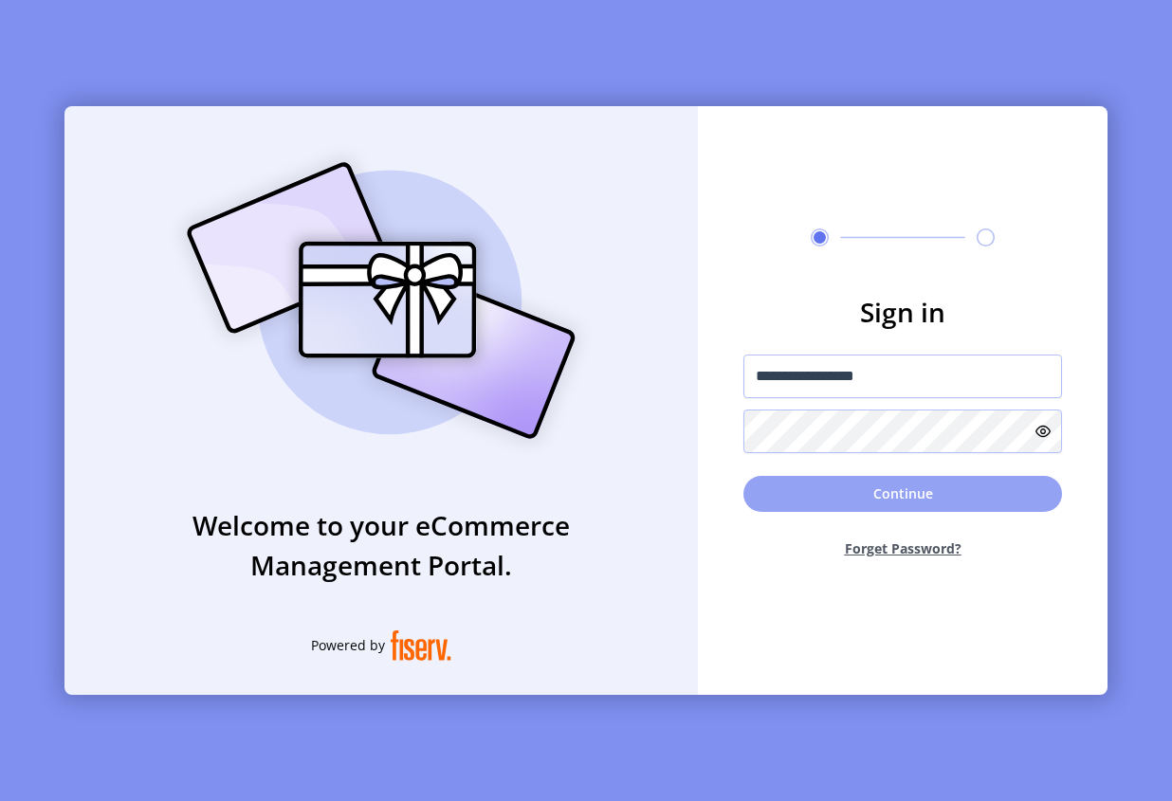
click at [927, 492] on button "Continue" at bounding box center [902, 494] width 319 height 36
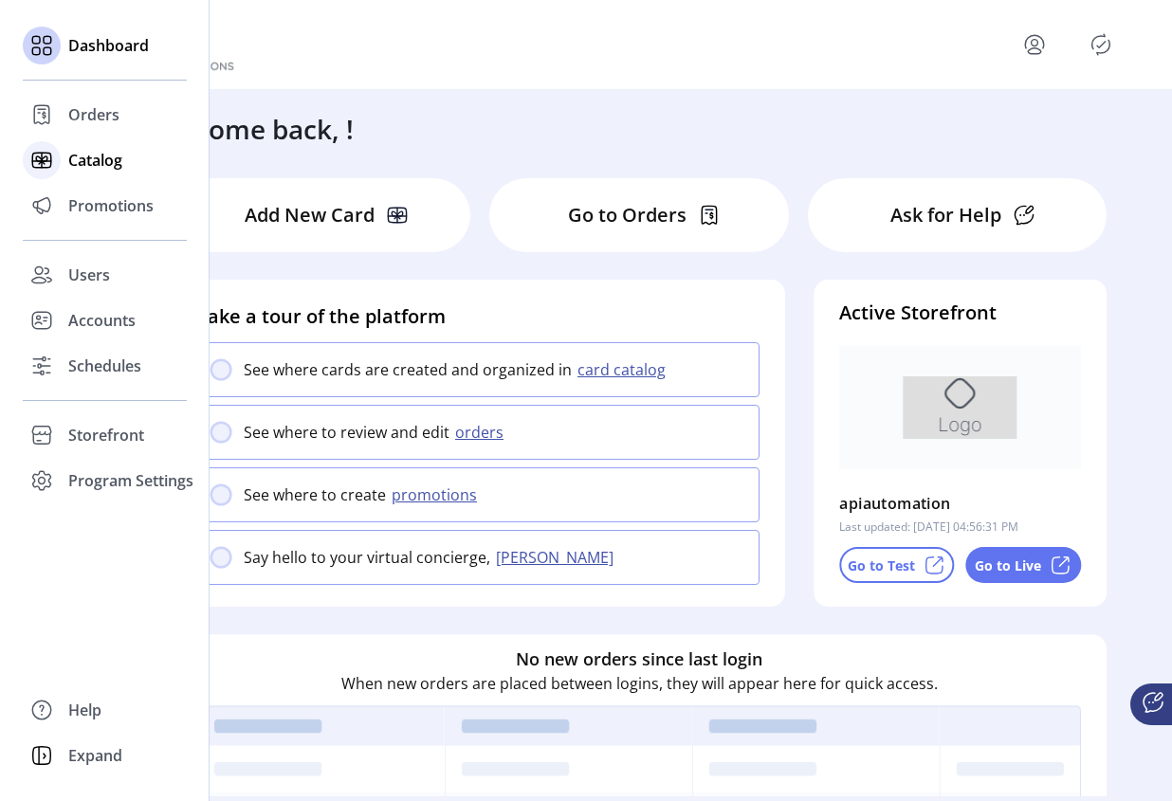
click at [80, 161] on span "Catalog" at bounding box center [95, 160] width 54 height 23
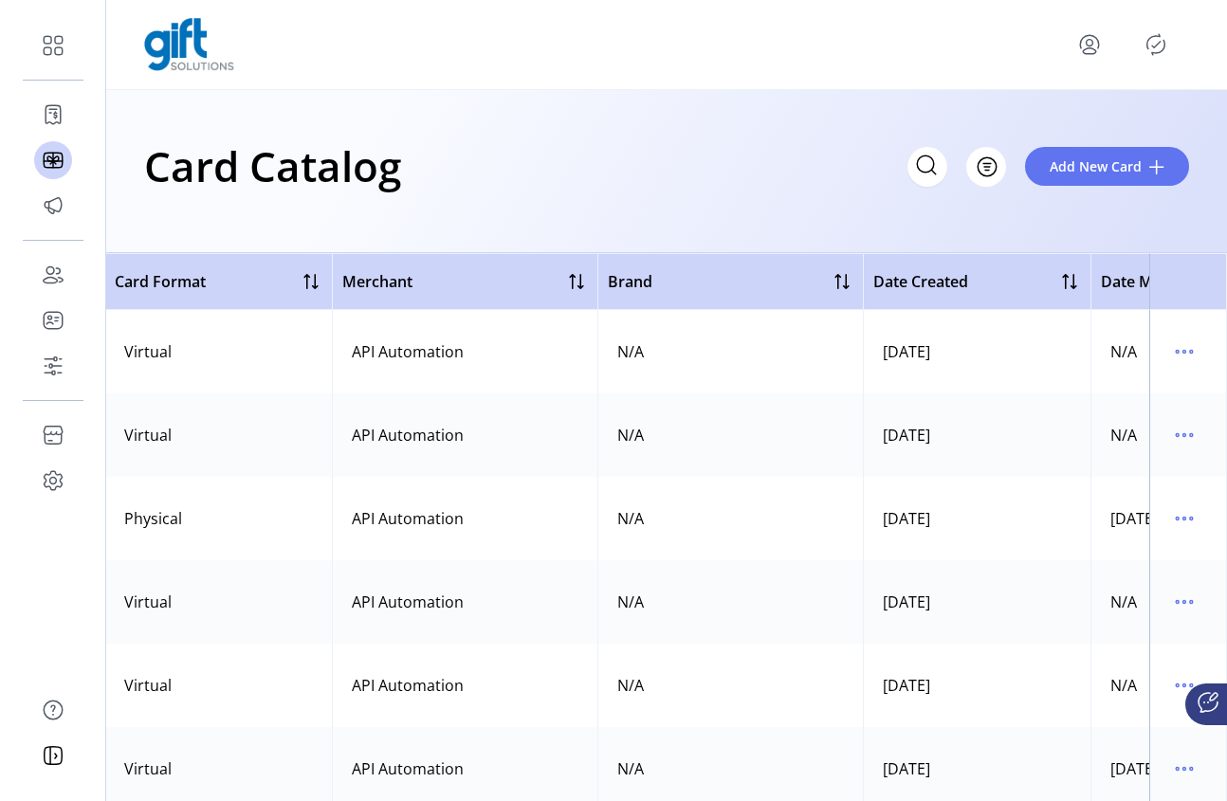
scroll to position [0, 404]
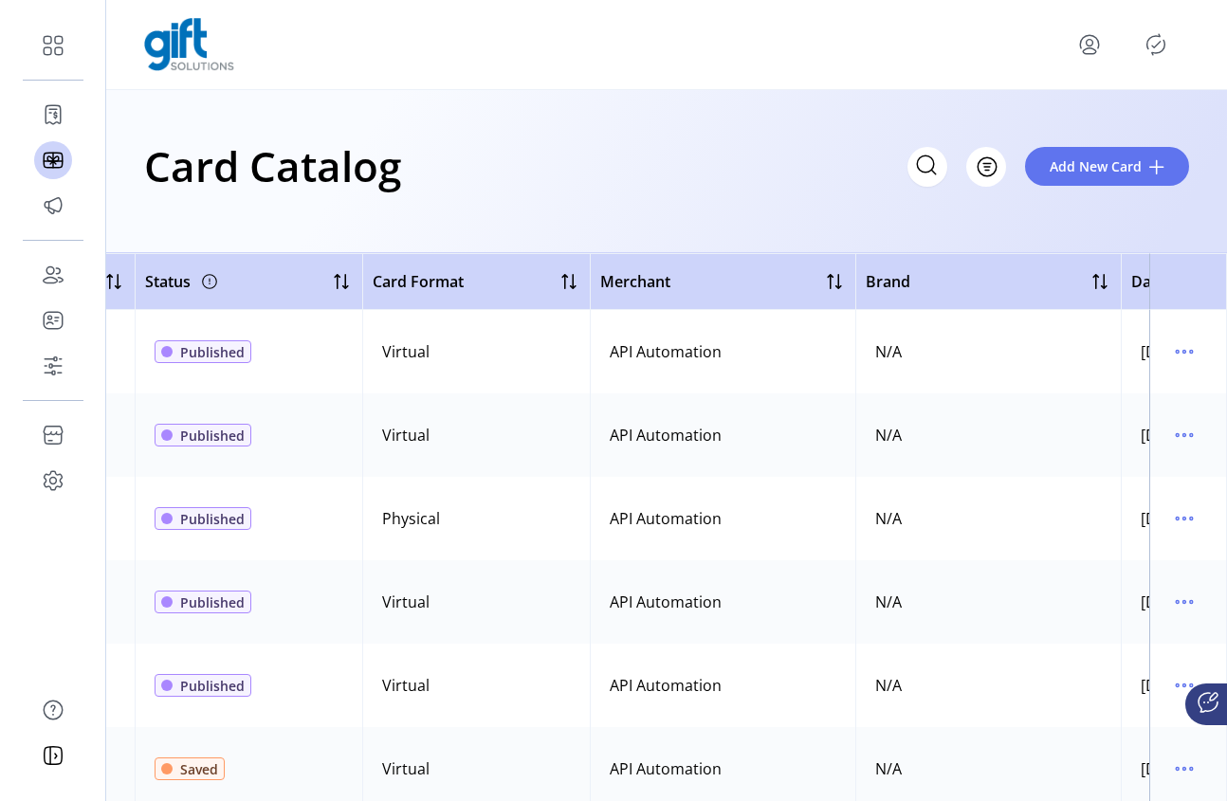
click at [195, 357] on span "Published" at bounding box center [212, 352] width 64 height 20
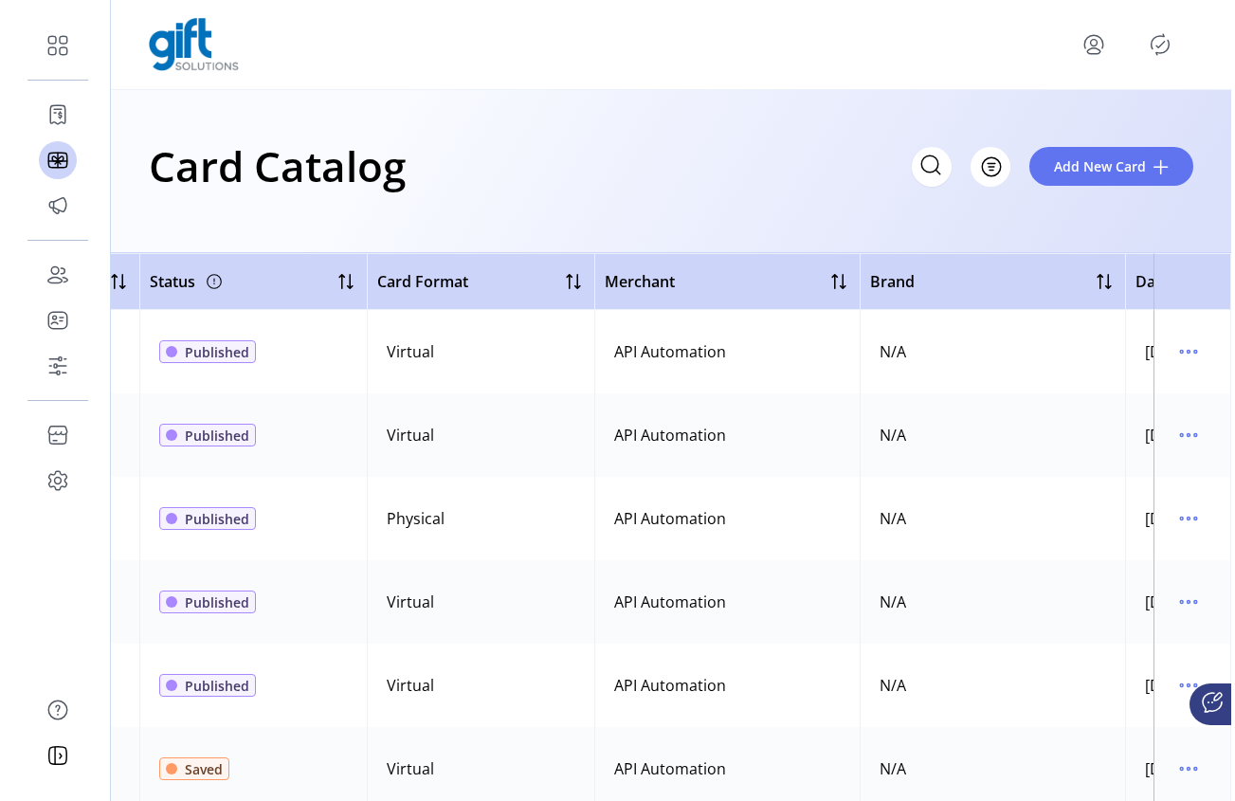
scroll to position [0, 0]
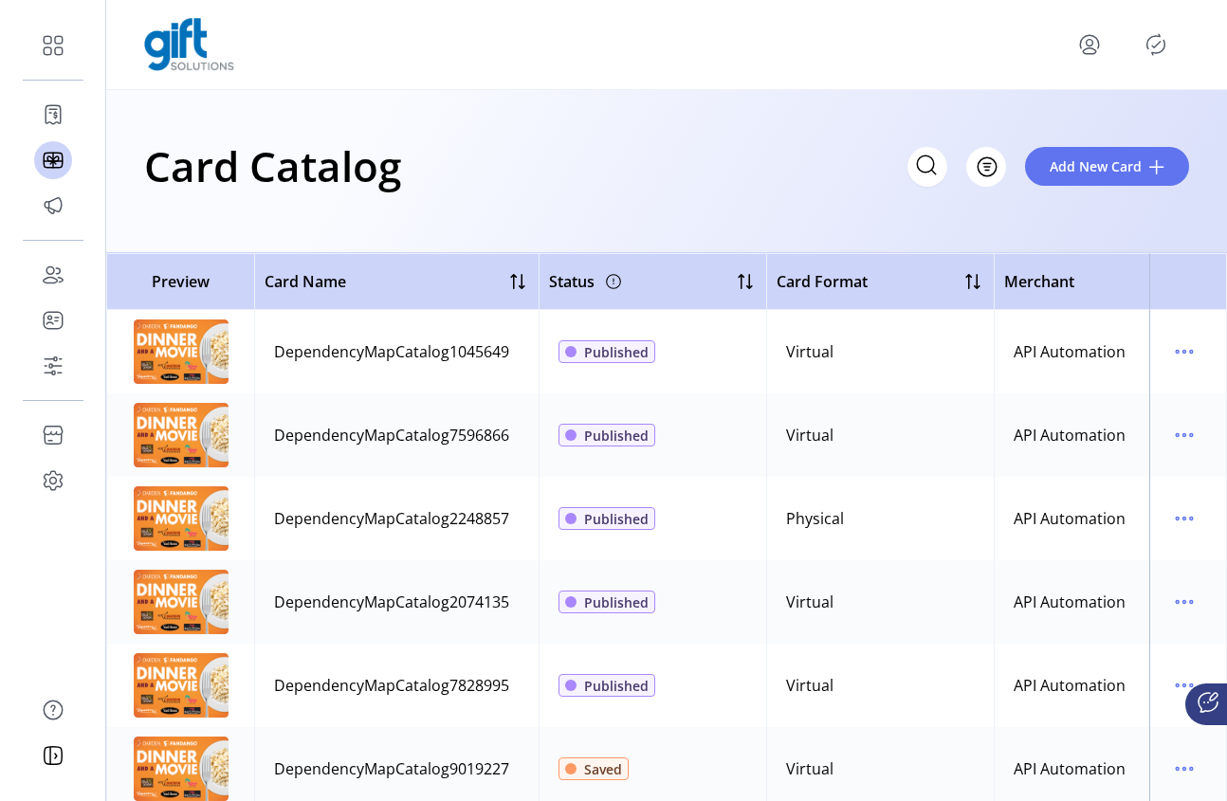
click at [1075, 429] on div "API Automation" at bounding box center [1070, 435] width 112 height 23
click at [1061, 437] on div "API Automation" at bounding box center [1070, 435] width 112 height 23
click at [1063, 440] on div "API Automation" at bounding box center [1070, 435] width 112 height 23
click at [1082, 430] on div "API Automation" at bounding box center [1070, 435] width 112 height 23
click at [1047, 356] on div "API Automation" at bounding box center [1070, 351] width 112 height 23
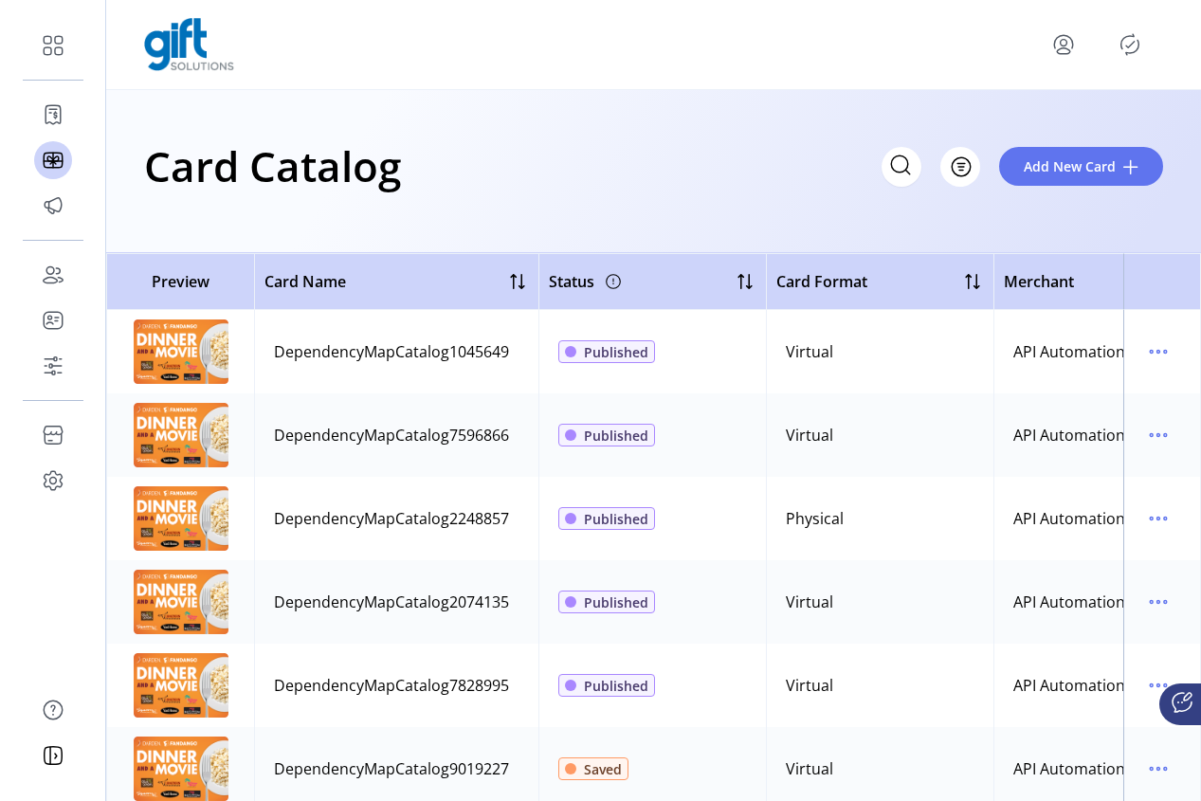
click at [1137, 462] on td at bounding box center [1163, 434] width 78 height 83
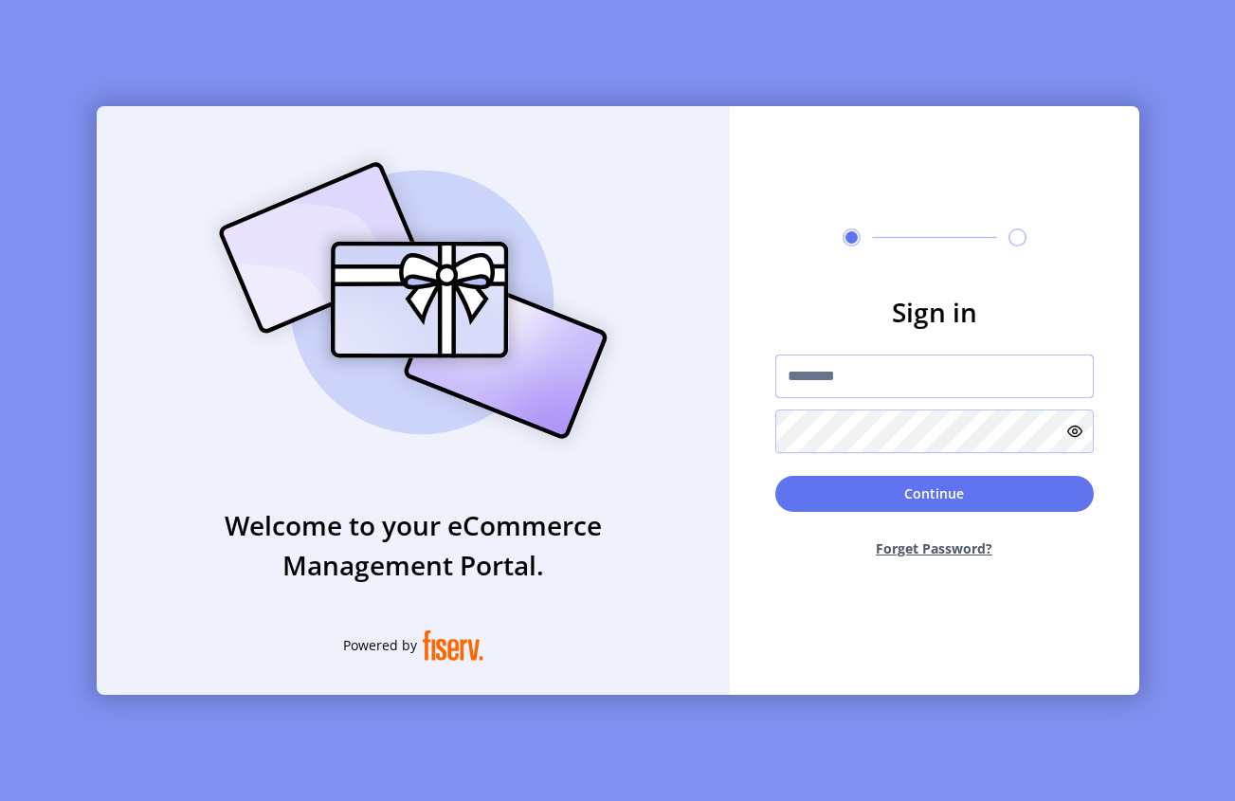
type input "**********"
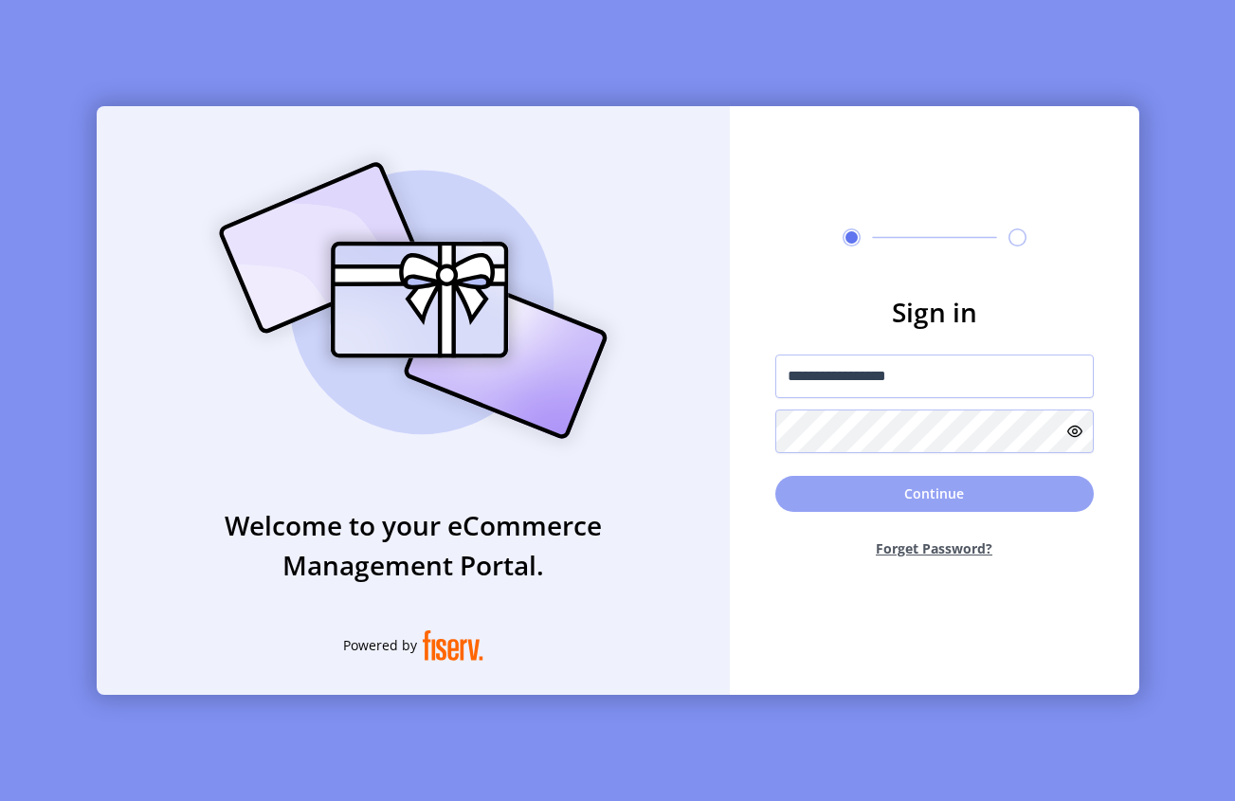
click at [861, 502] on button "Continue" at bounding box center [935, 494] width 319 height 36
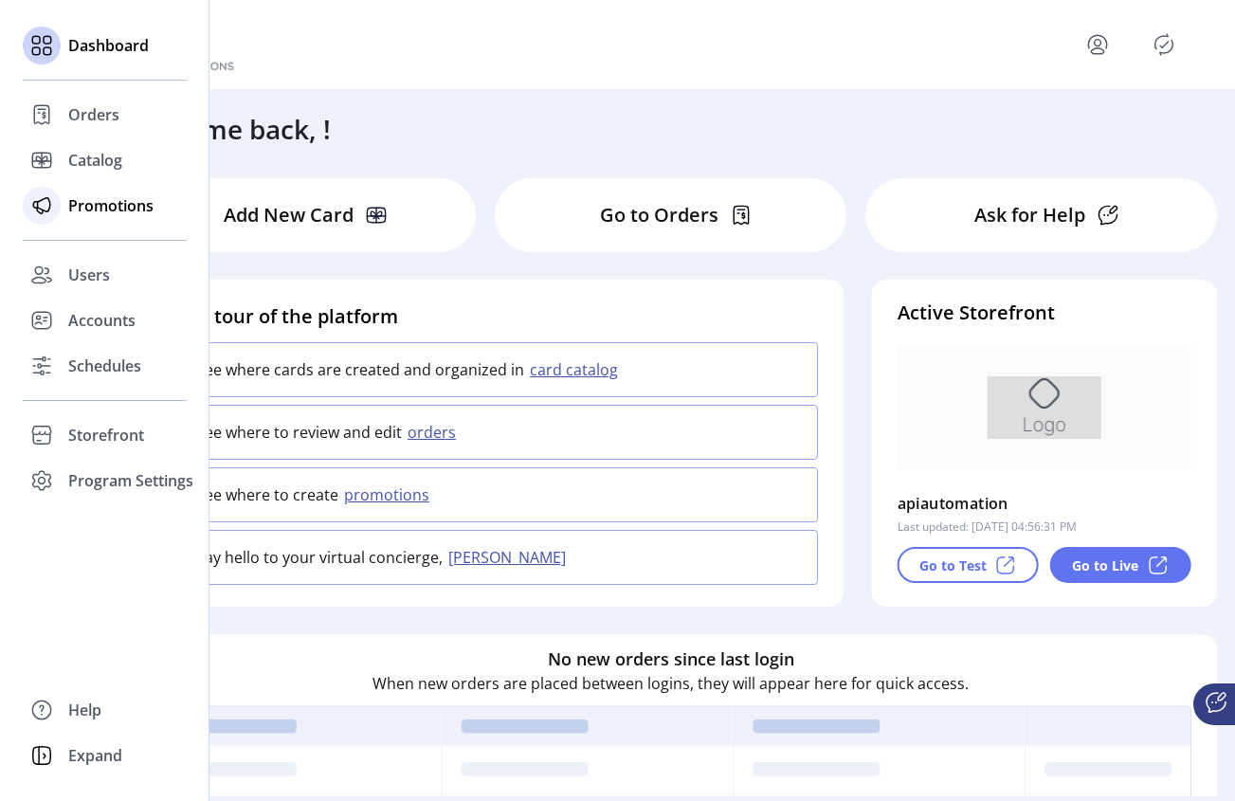
click at [65, 211] on div "Promotions" at bounding box center [105, 206] width 164 height 46
click at [77, 162] on span "Catalog" at bounding box center [95, 160] width 54 height 23
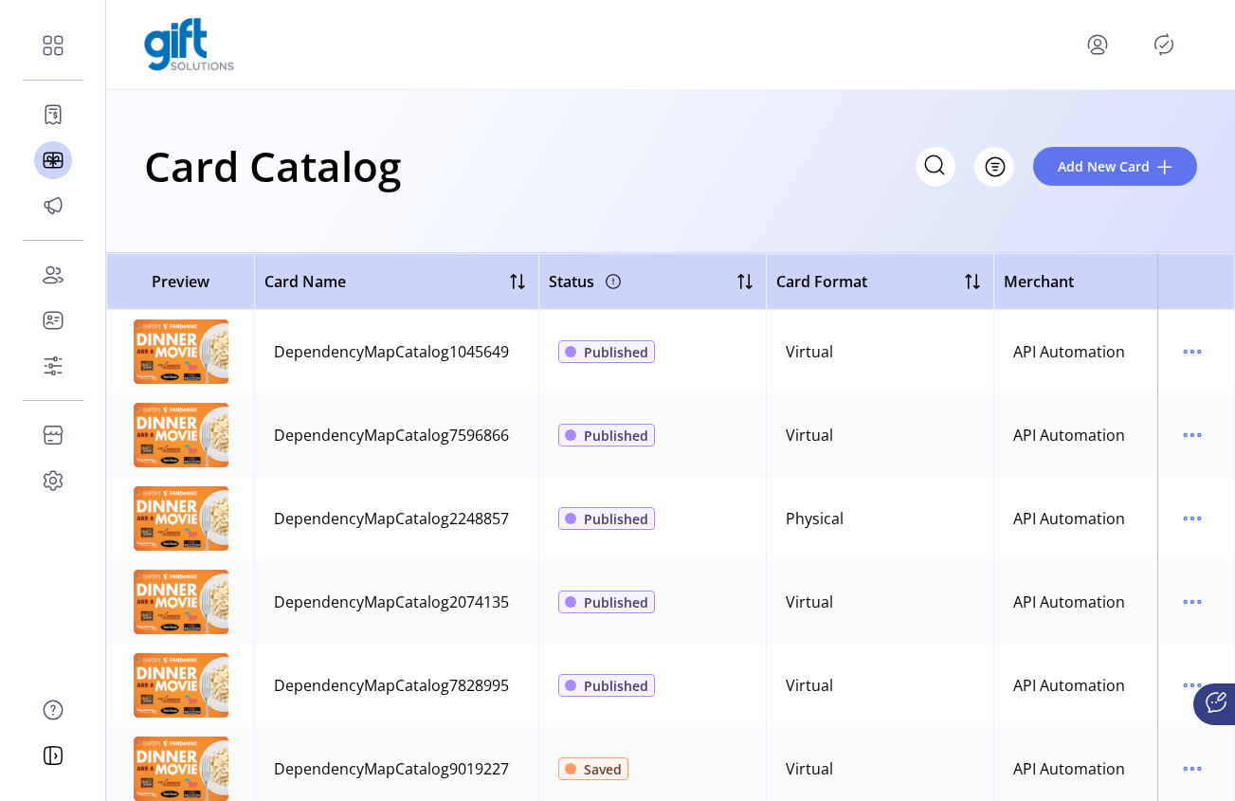
click at [1051, 350] on div "API Automation" at bounding box center [1070, 351] width 112 height 23
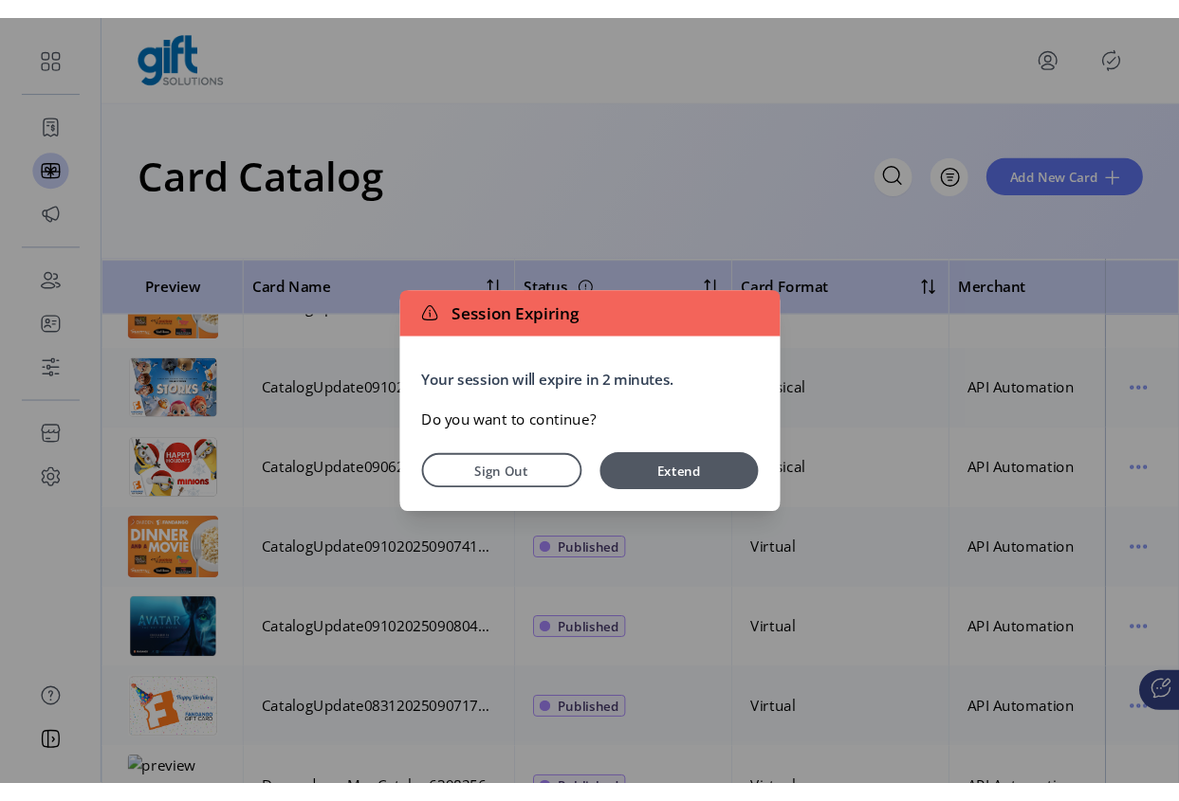
scroll to position [517, 0]
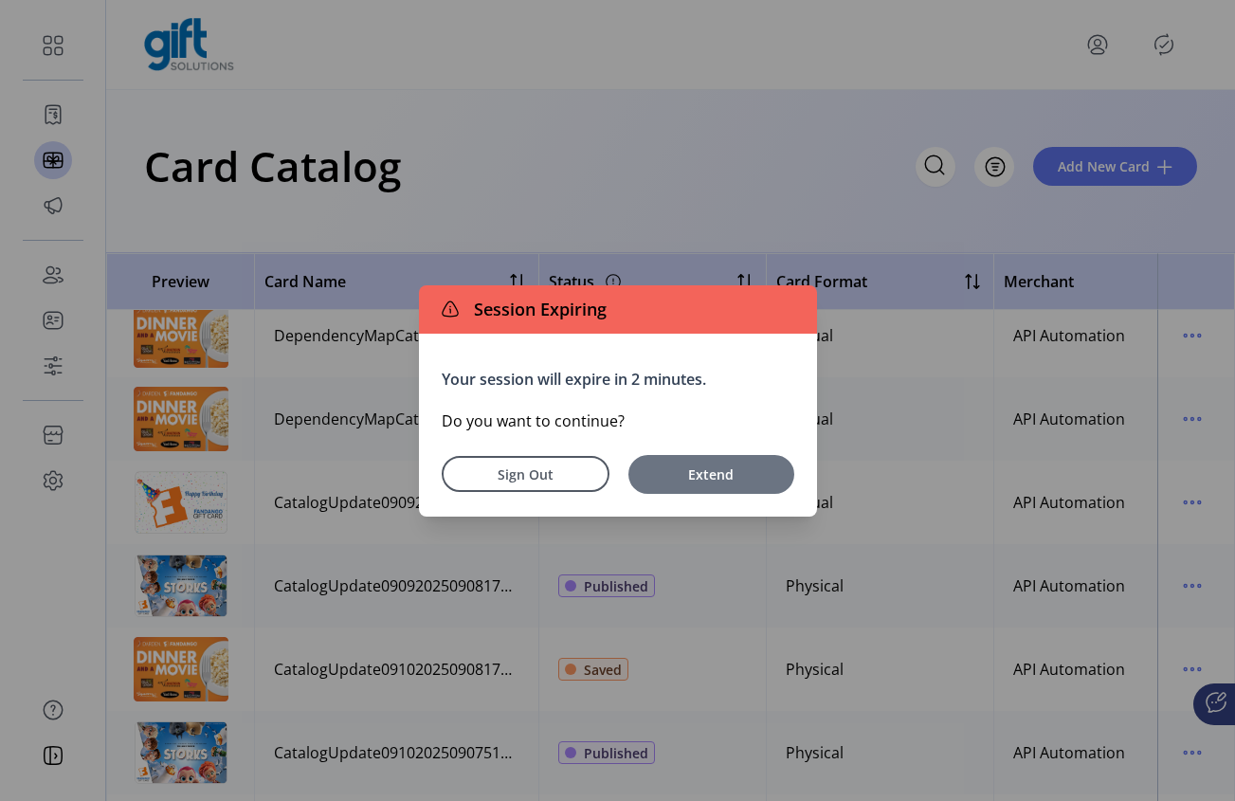
click at [674, 477] on span "Extend" at bounding box center [711, 475] width 147 height 20
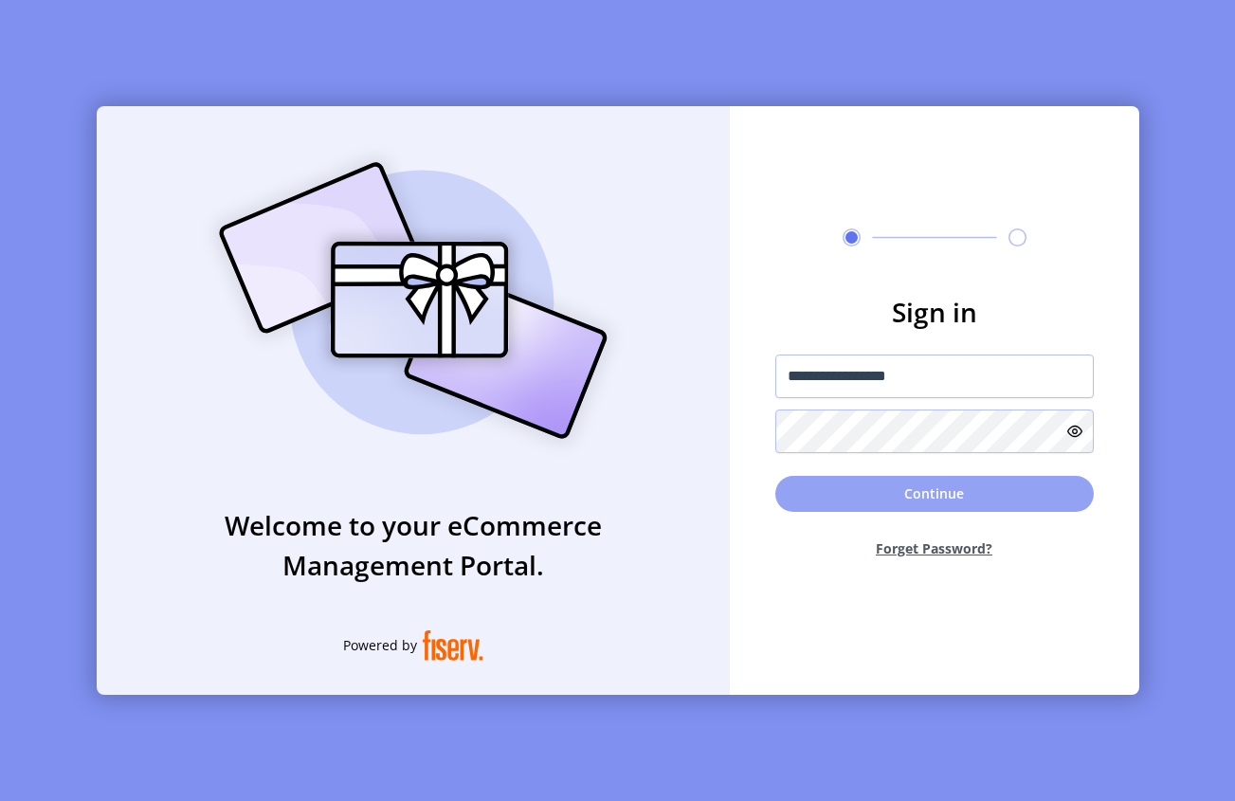
click at [921, 498] on button "Continue" at bounding box center [935, 494] width 319 height 36
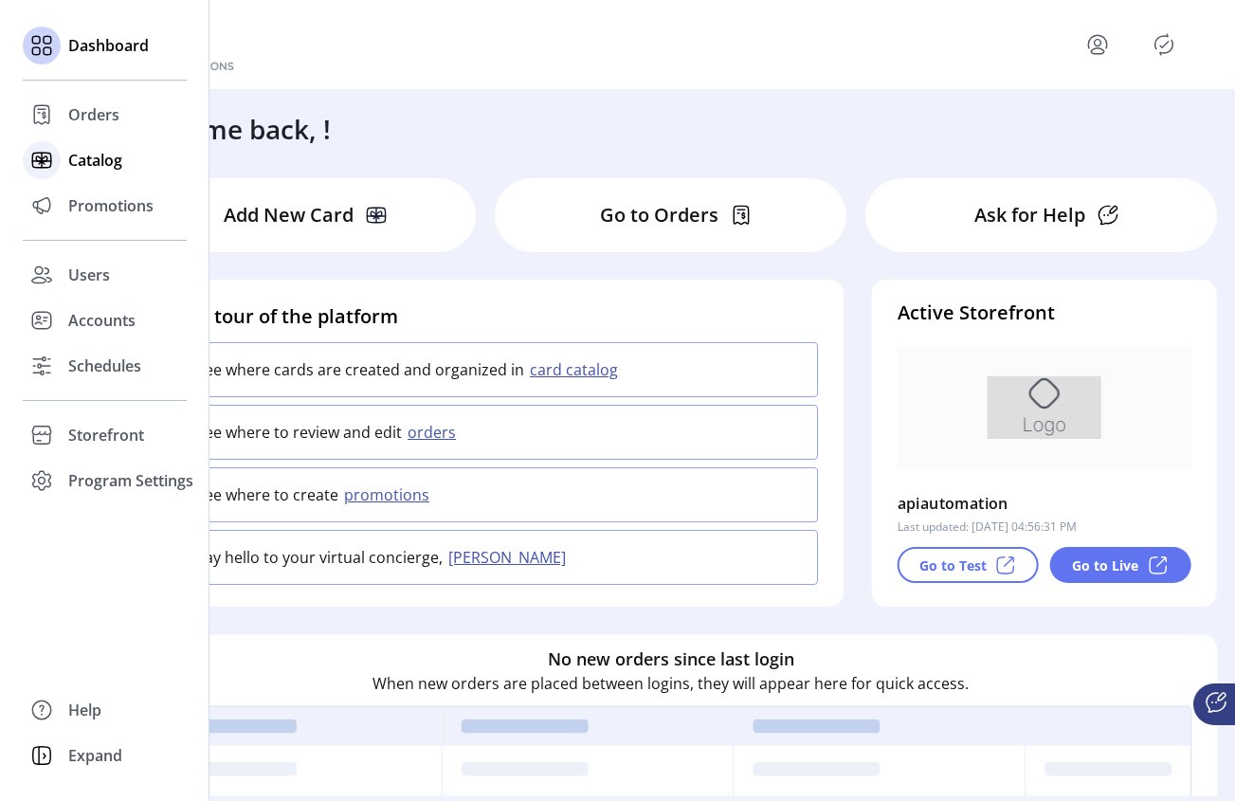
click at [99, 172] on div "Catalog" at bounding box center [105, 160] width 164 height 46
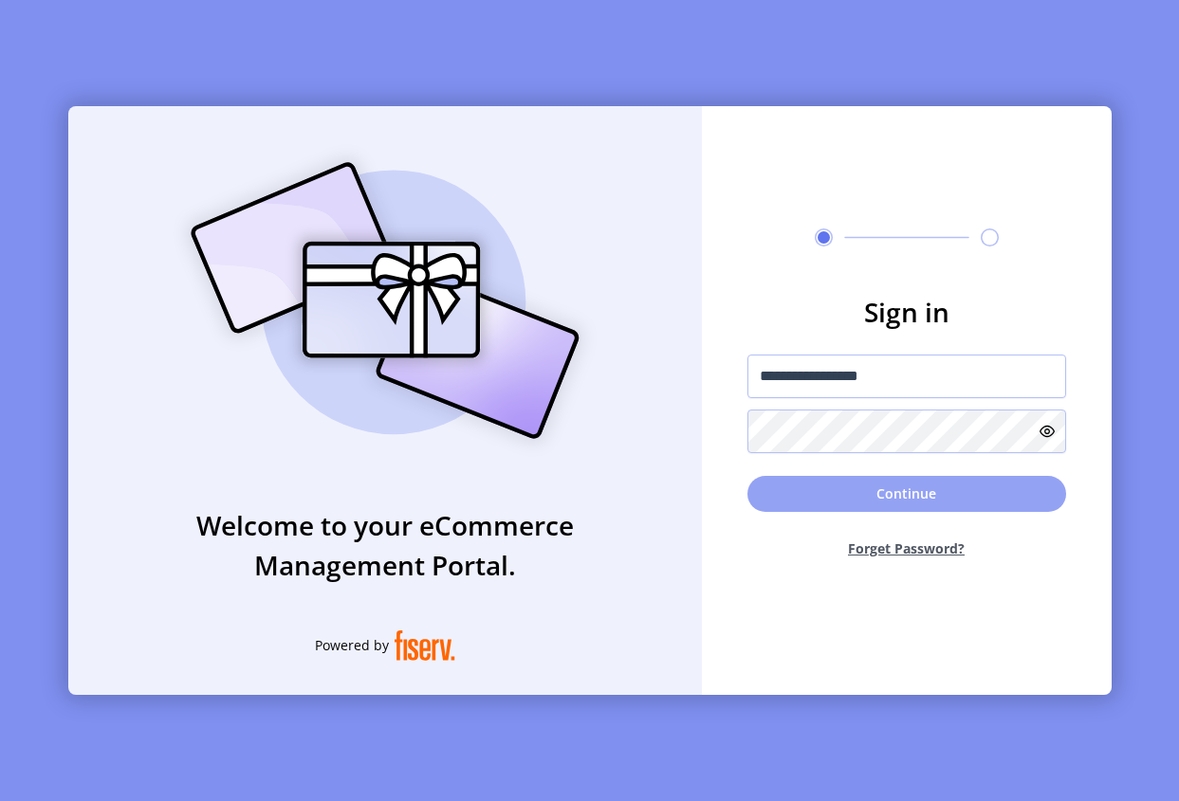
click at [902, 497] on button "Continue" at bounding box center [906, 494] width 319 height 36
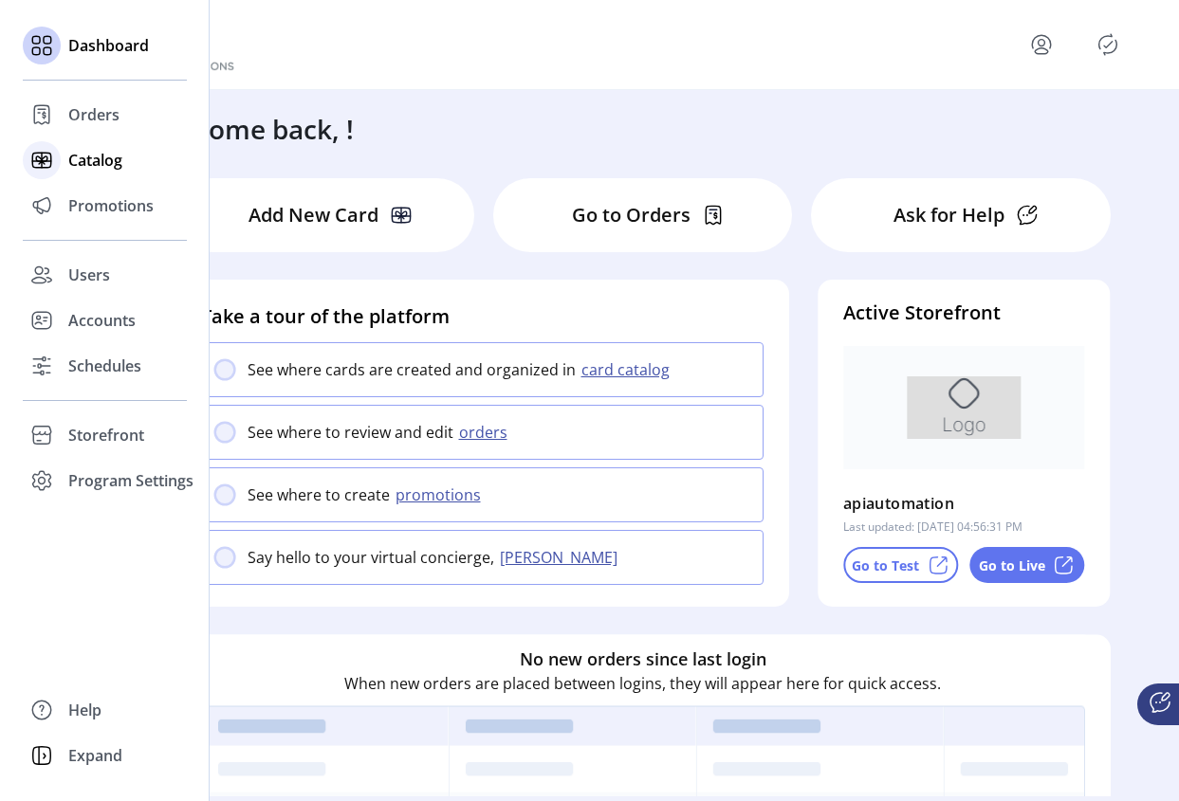
click at [83, 158] on span "Catalog" at bounding box center [95, 160] width 54 height 23
